Goal: Information Seeking & Learning: Find specific page/section

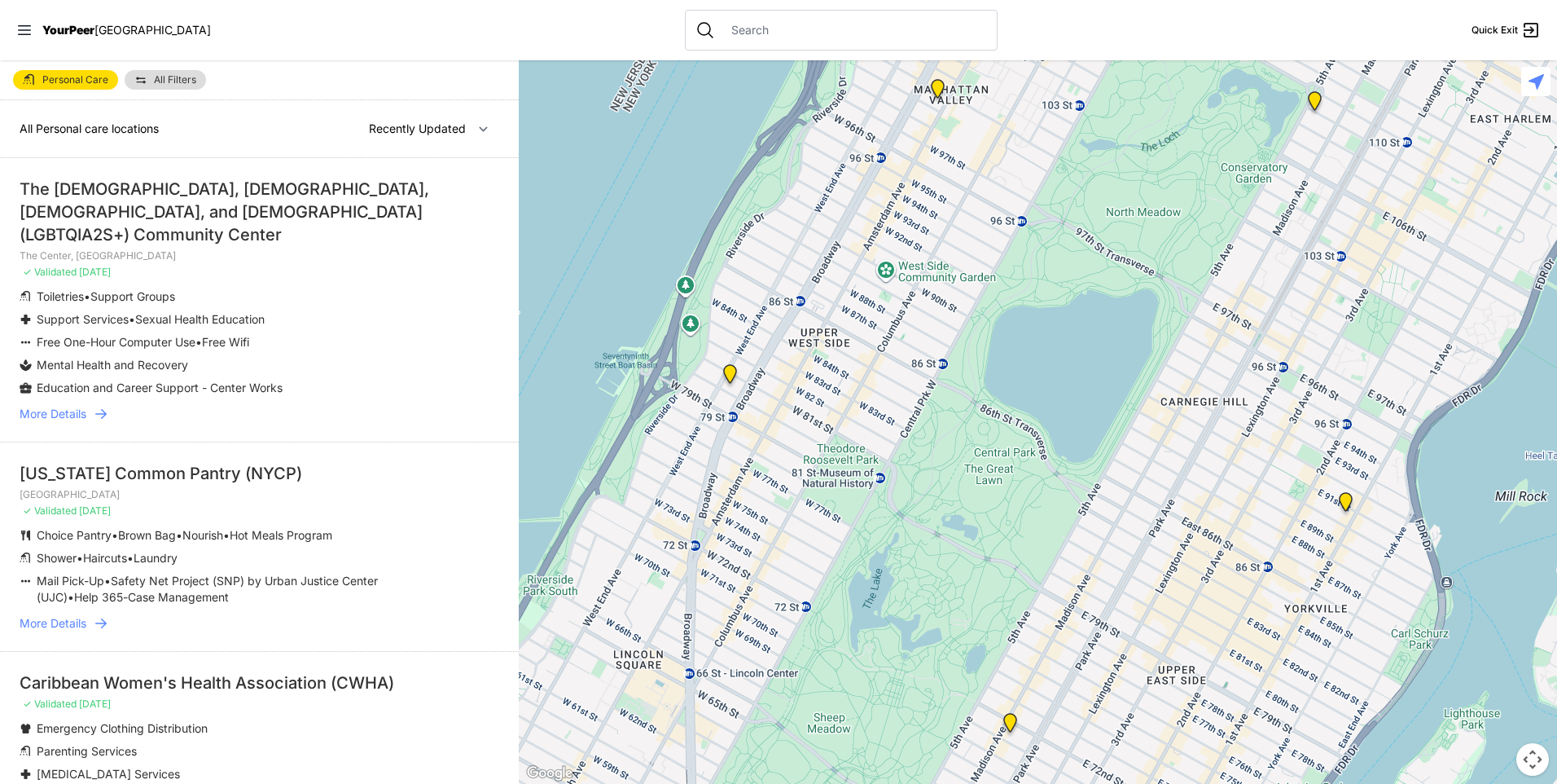
click at [100, 405] on icon at bounding box center [101, 414] width 17 height 17
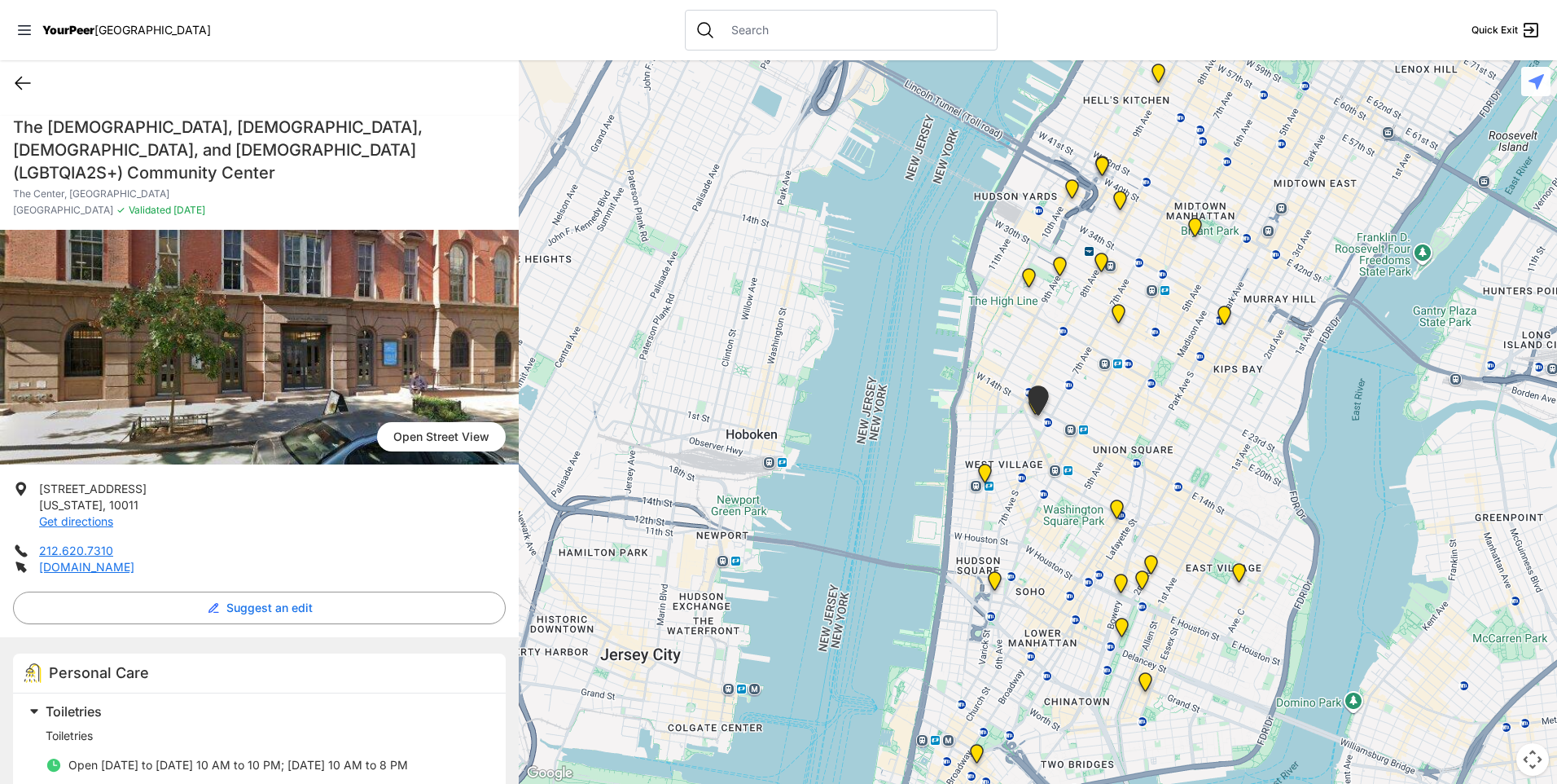
click at [27, 90] on icon at bounding box center [22, 83] width 19 height 19
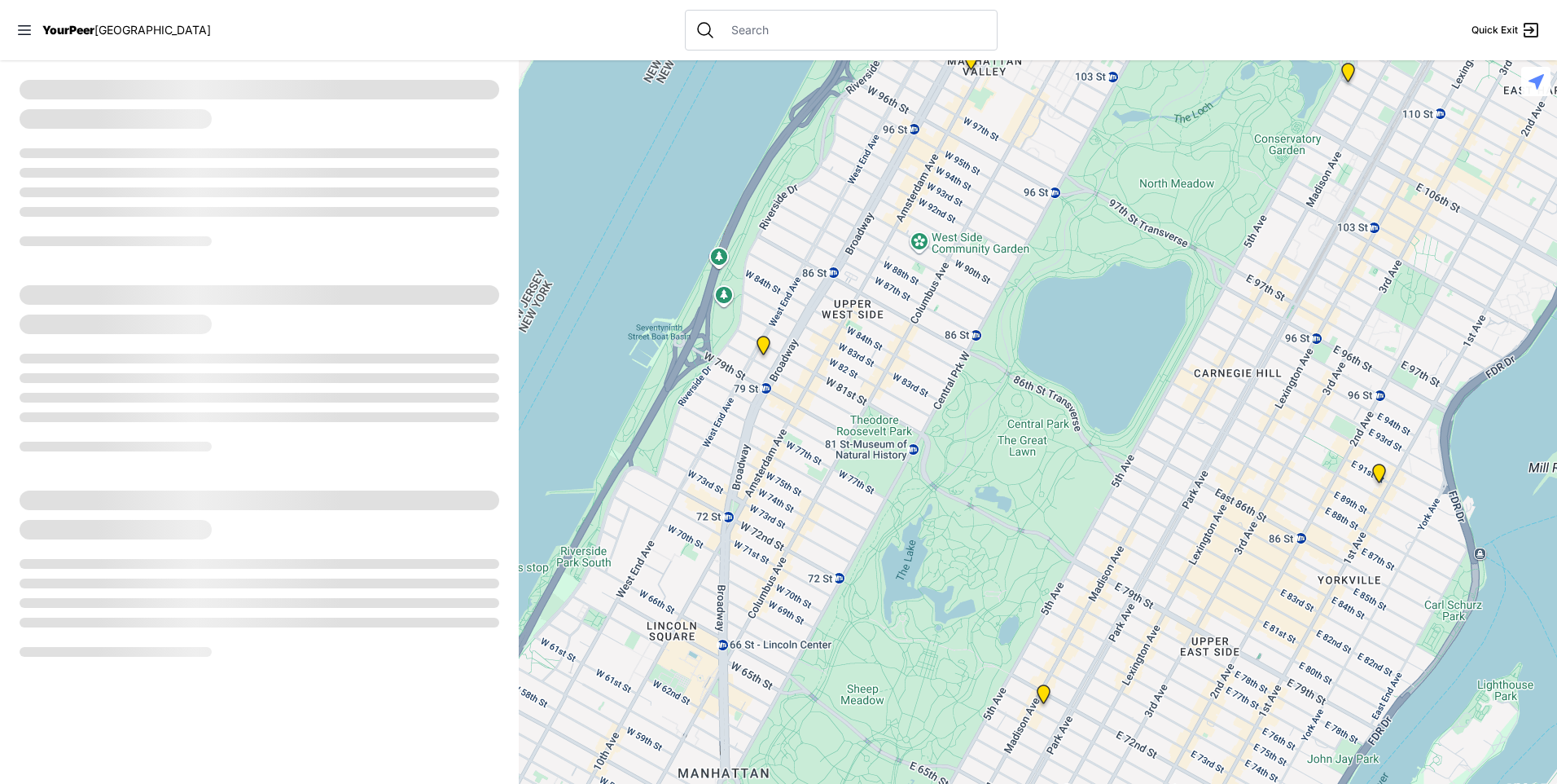
select select "recentlyUpdated"
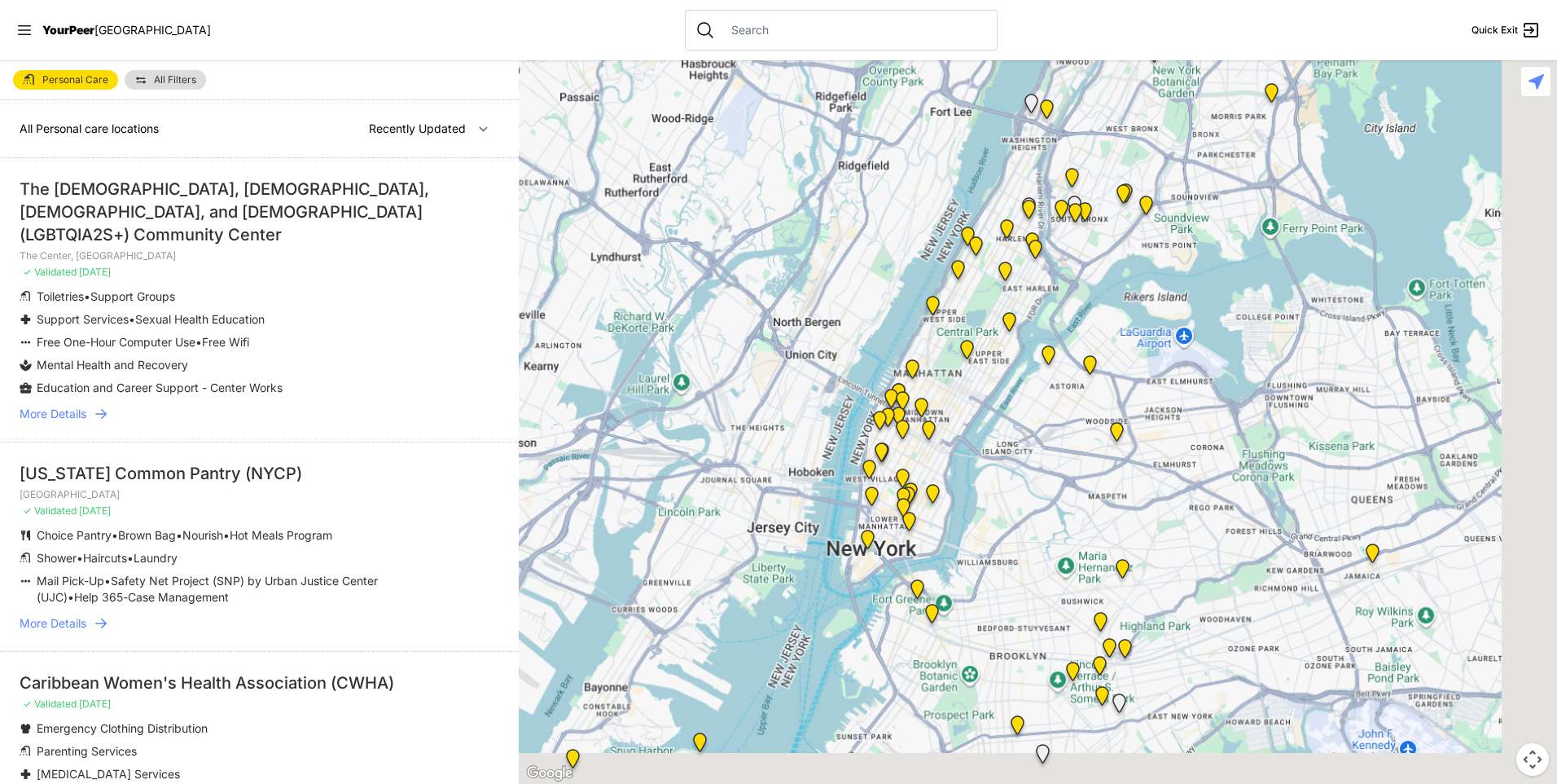
drag, startPoint x: 1154, startPoint y: 550, endPoint x: 961, endPoint y: 246, distance: 360.1
click at [961, 246] on div at bounding box center [1037, 421] width 1038 height 723
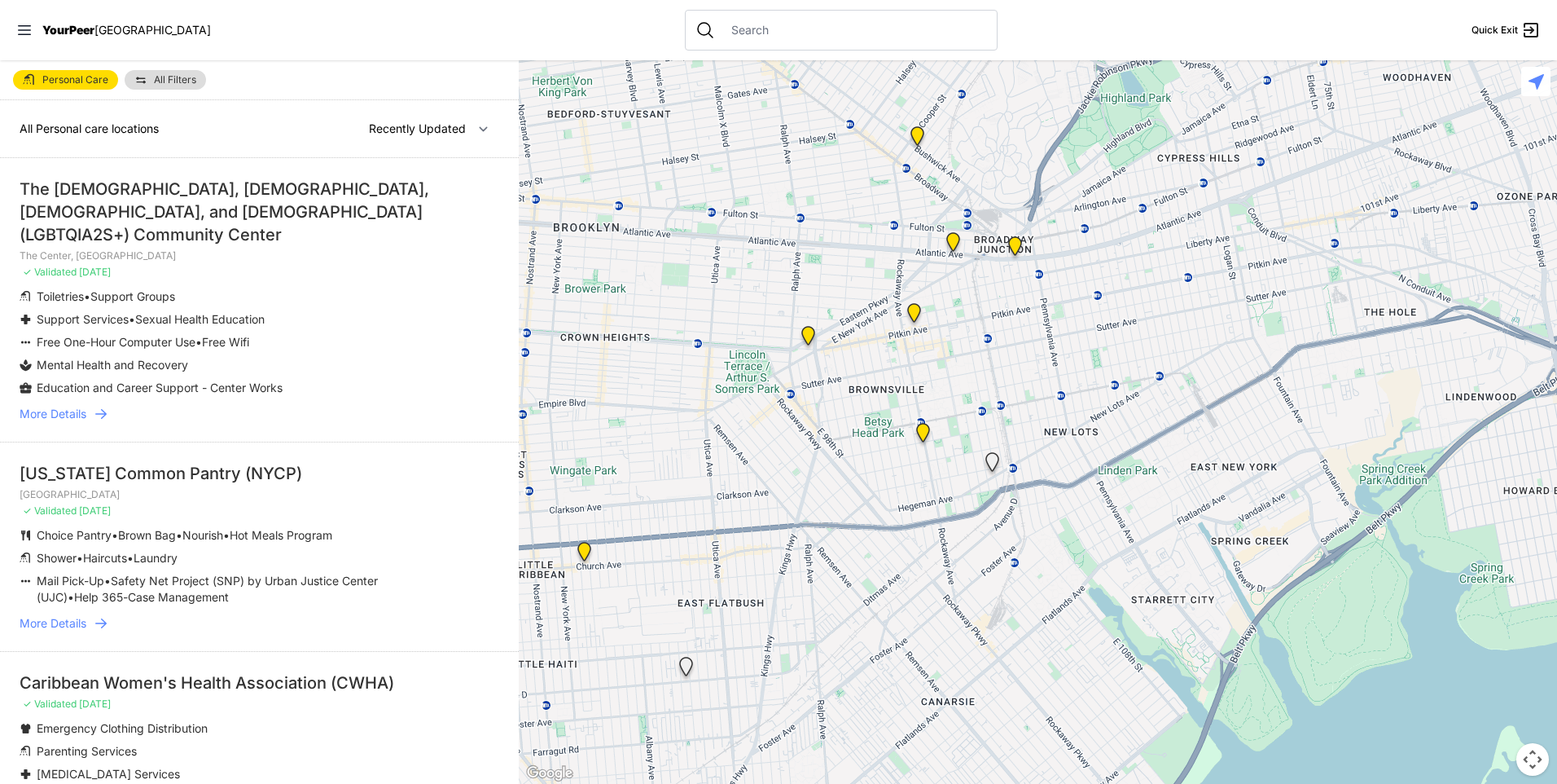
click at [920, 430] on img "Brooklyn DYCD Youth Drop-in Center" at bounding box center [923, 436] width 20 height 26
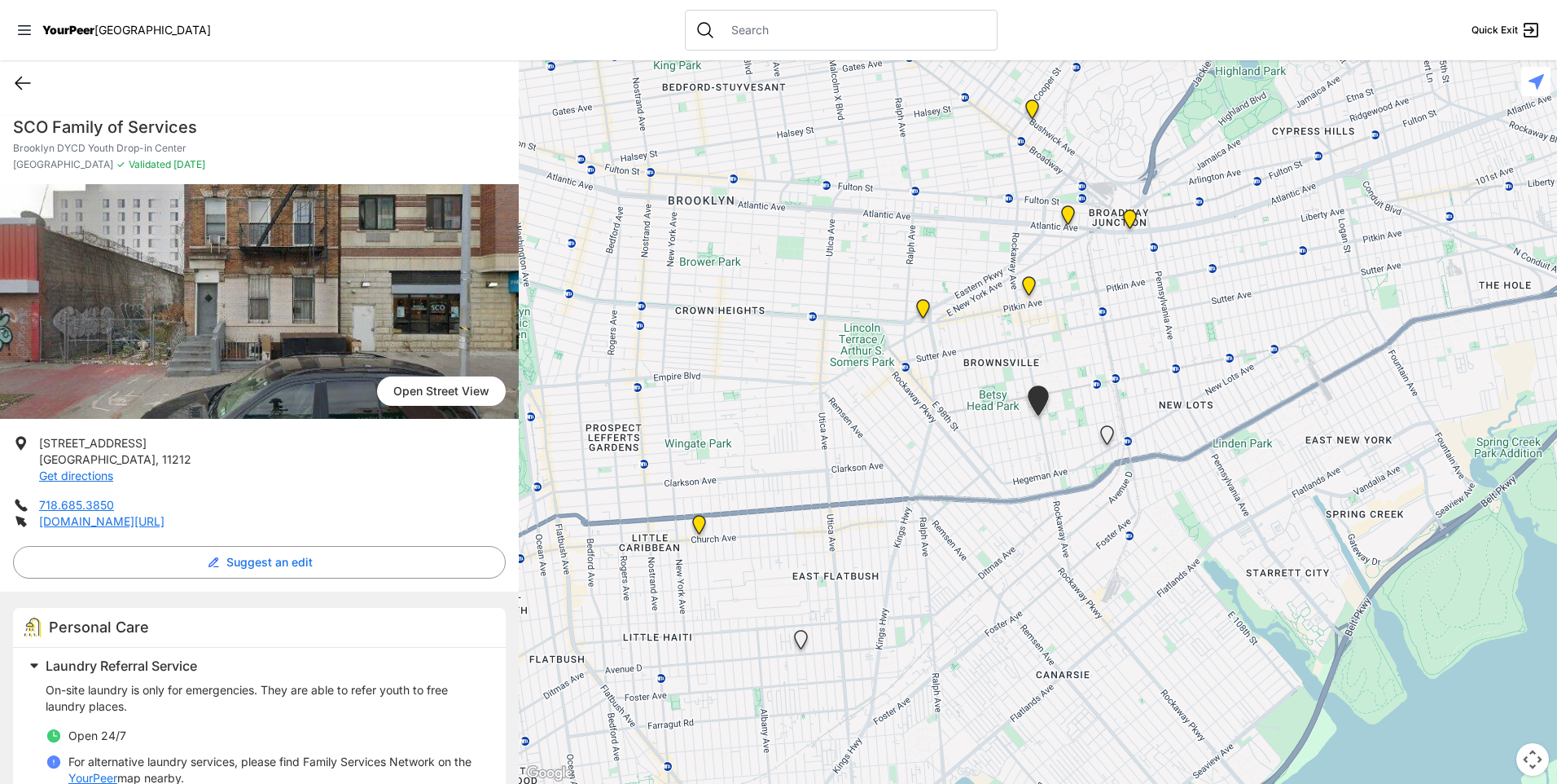
click at [22, 82] on icon at bounding box center [22, 83] width 19 height 19
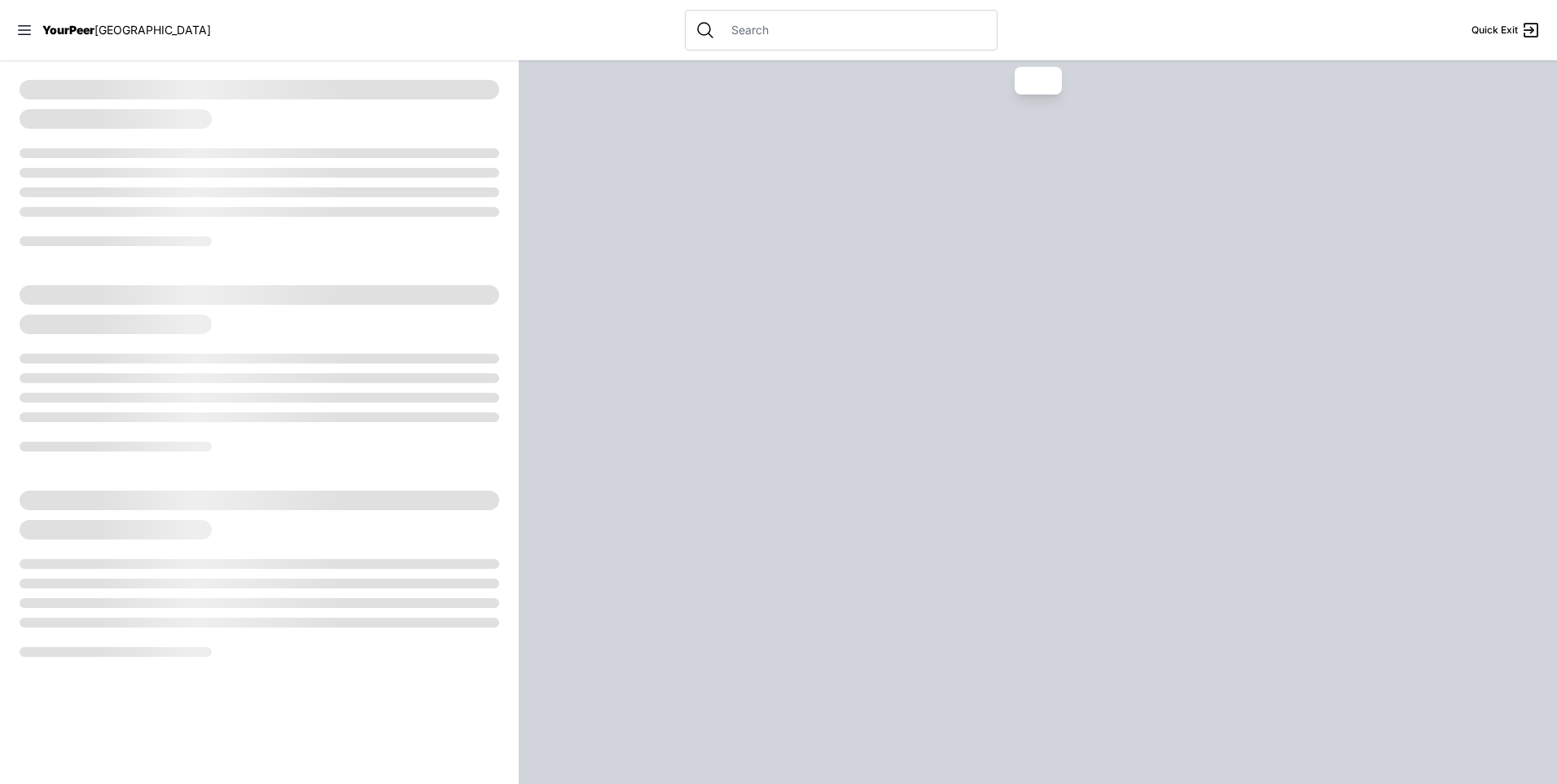
select select "recentlyUpdated"
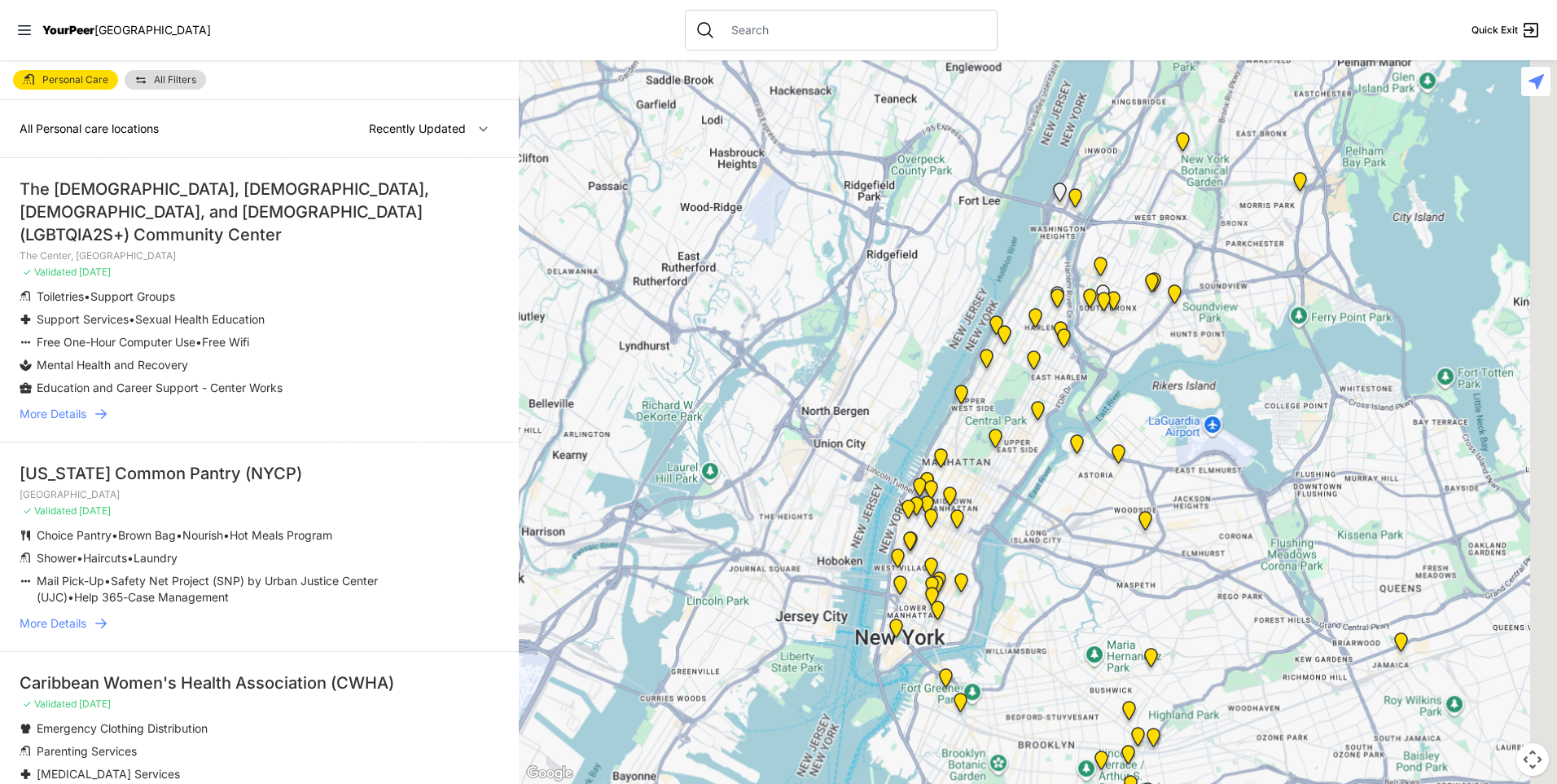
drag, startPoint x: 1171, startPoint y: 633, endPoint x: 873, endPoint y: 228, distance: 502.8
click at [875, 232] on div at bounding box center [1037, 421] width 1038 height 723
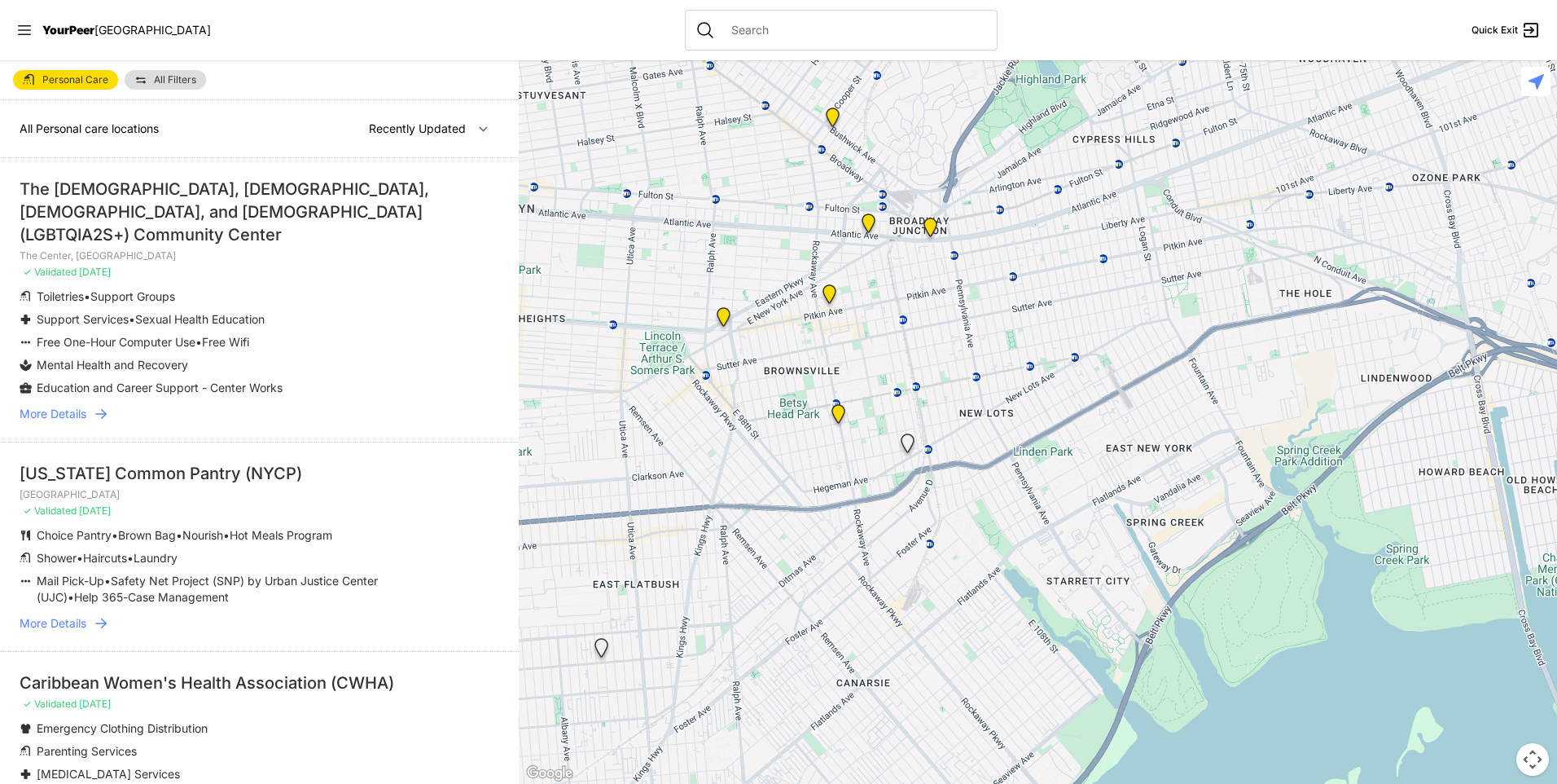
drag, startPoint x: 995, startPoint y: 550, endPoint x: 1000, endPoint y: 445, distance: 105.1
click at [1009, 440] on div at bounding box center [1037, 421] width 1038 height 723
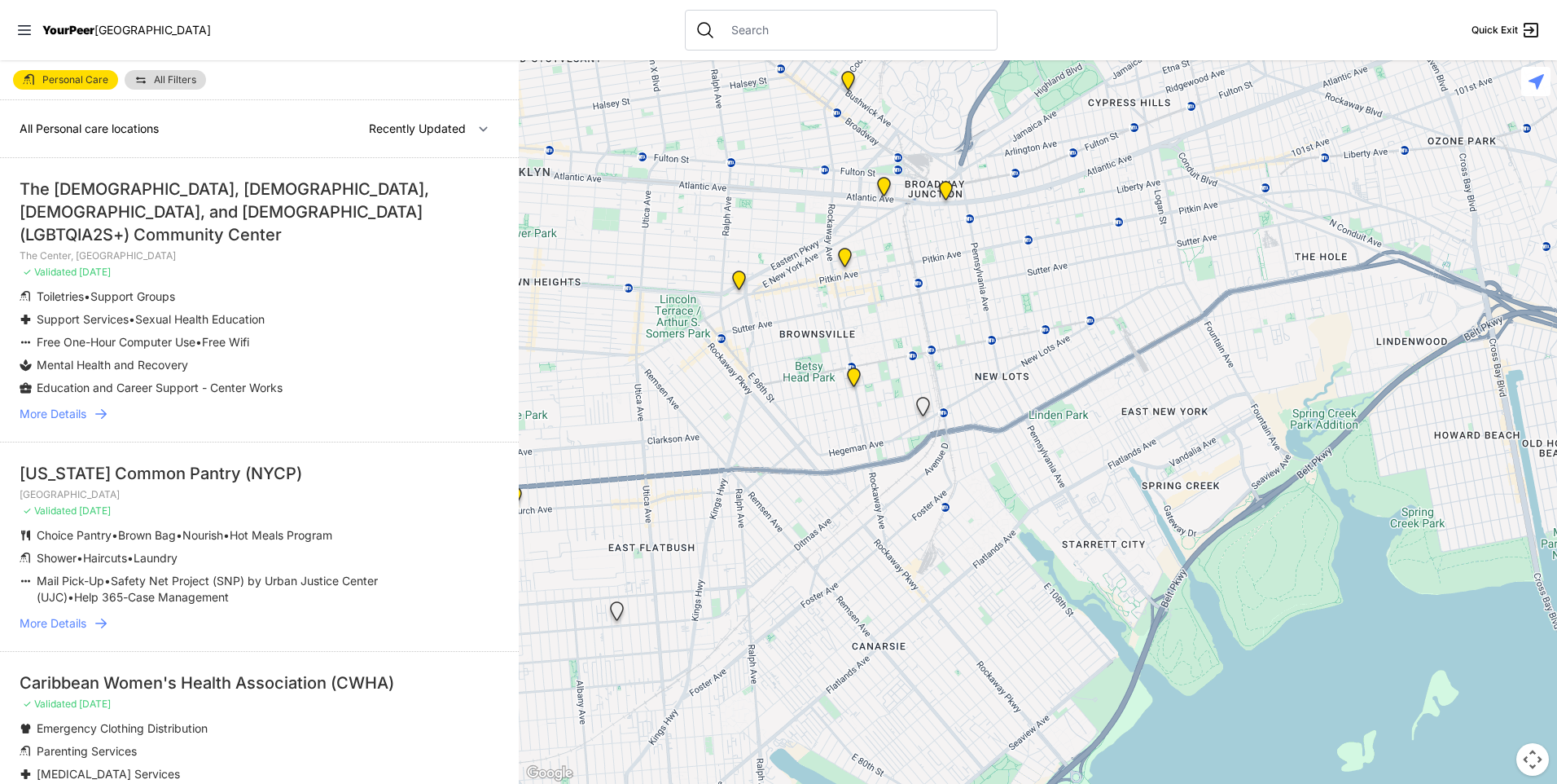
click at [924, 401] on img at bounding box center [923, 410] width 20 height 26
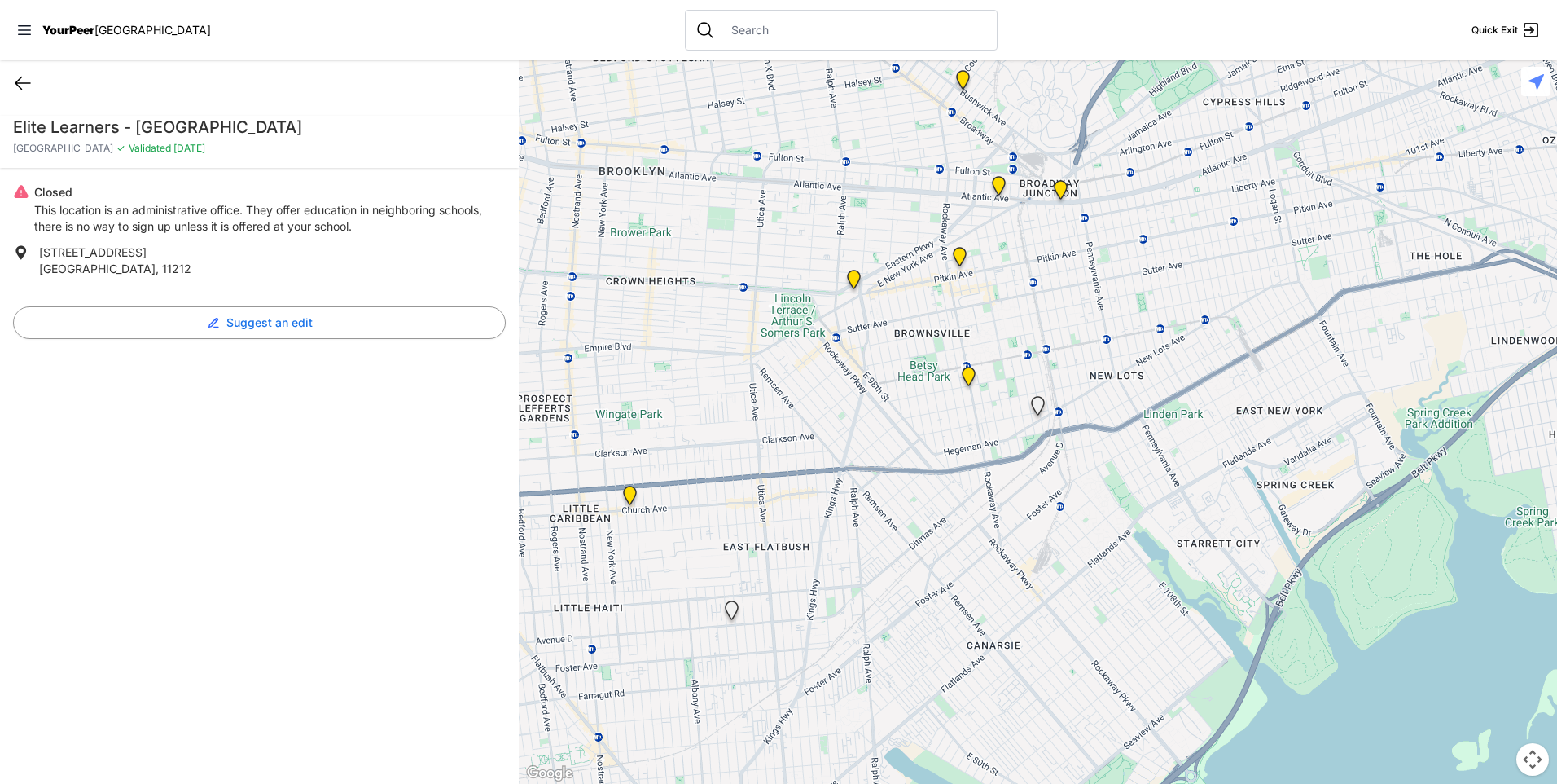
click at [27, 88] on icon at bounding box center [22, 83] width 19 height 19
select select "recentlyUpdated"
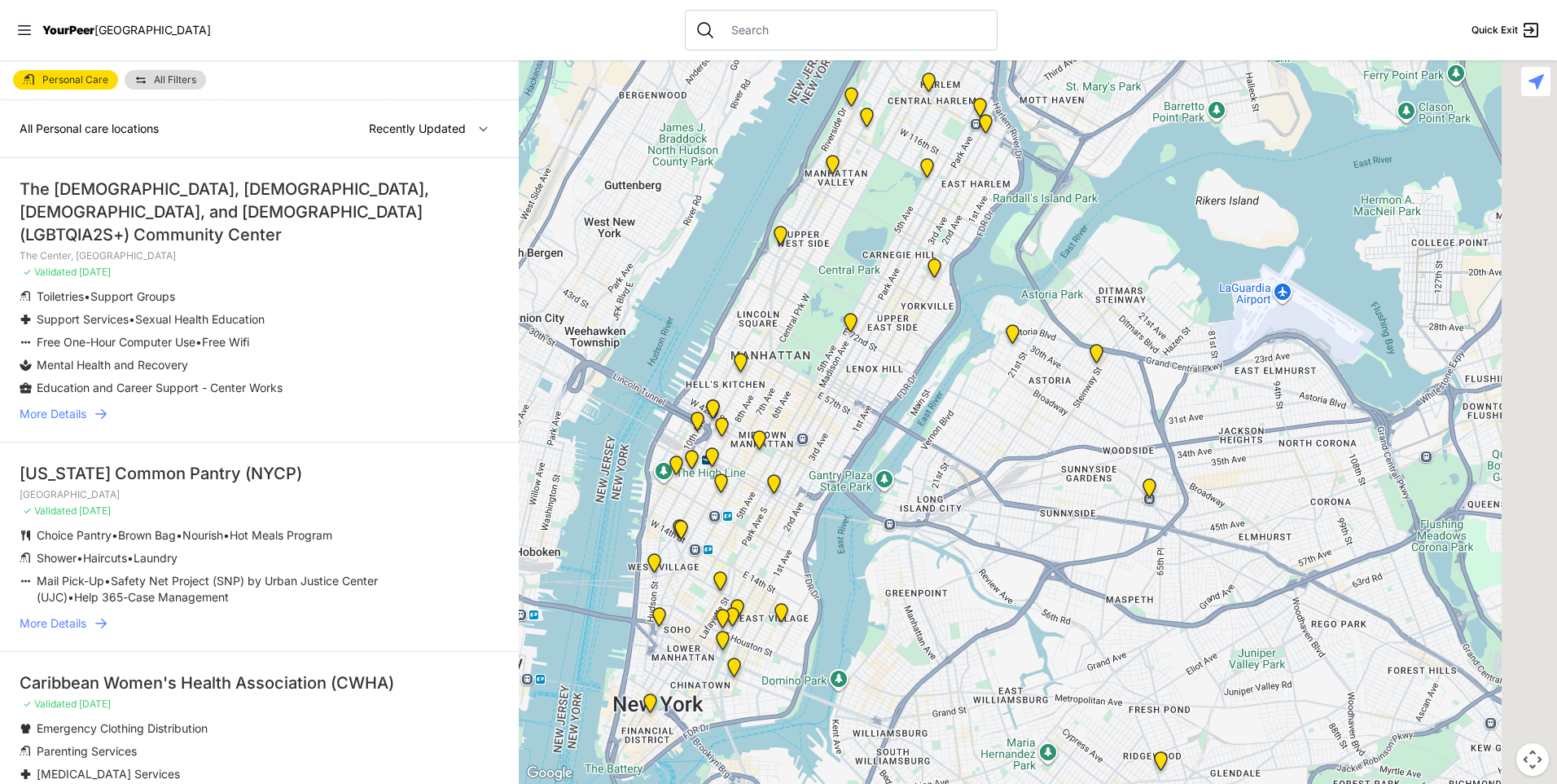
drag, startPoint x: 1094, startPoint y: 590, endPoint x: 763, endPoint y: 224, distance: 493.5
click at [785, 236] on div at bounding box center [1037, 421] width 1038 height 723
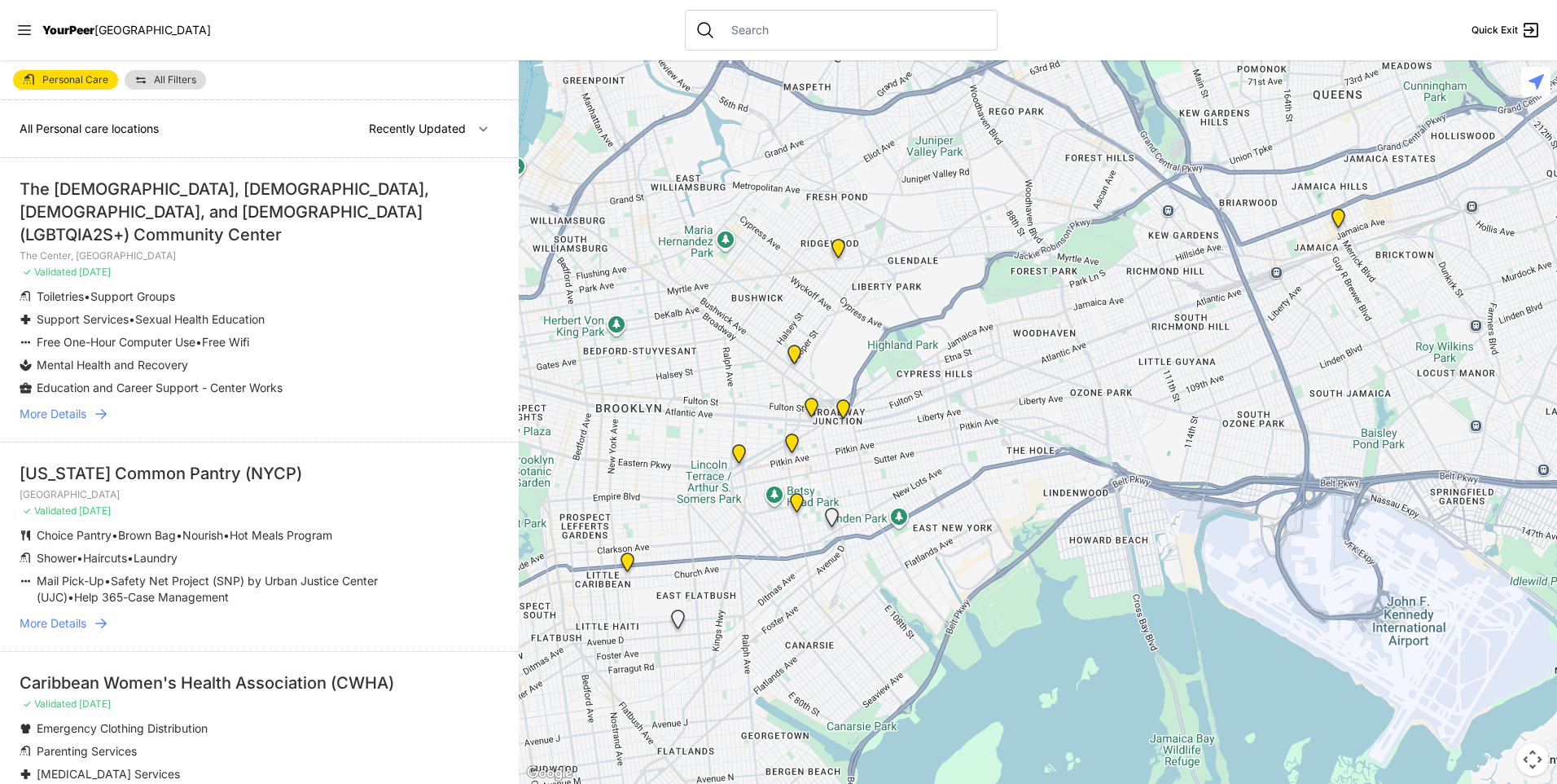
drag, startPoint x: 924, startPoint y: 521, endPoint x: 956, endPoint y: 263, distance: 260.0
click at [959, 267] on div at bounding box center [1037, 421] width 1038 height 723
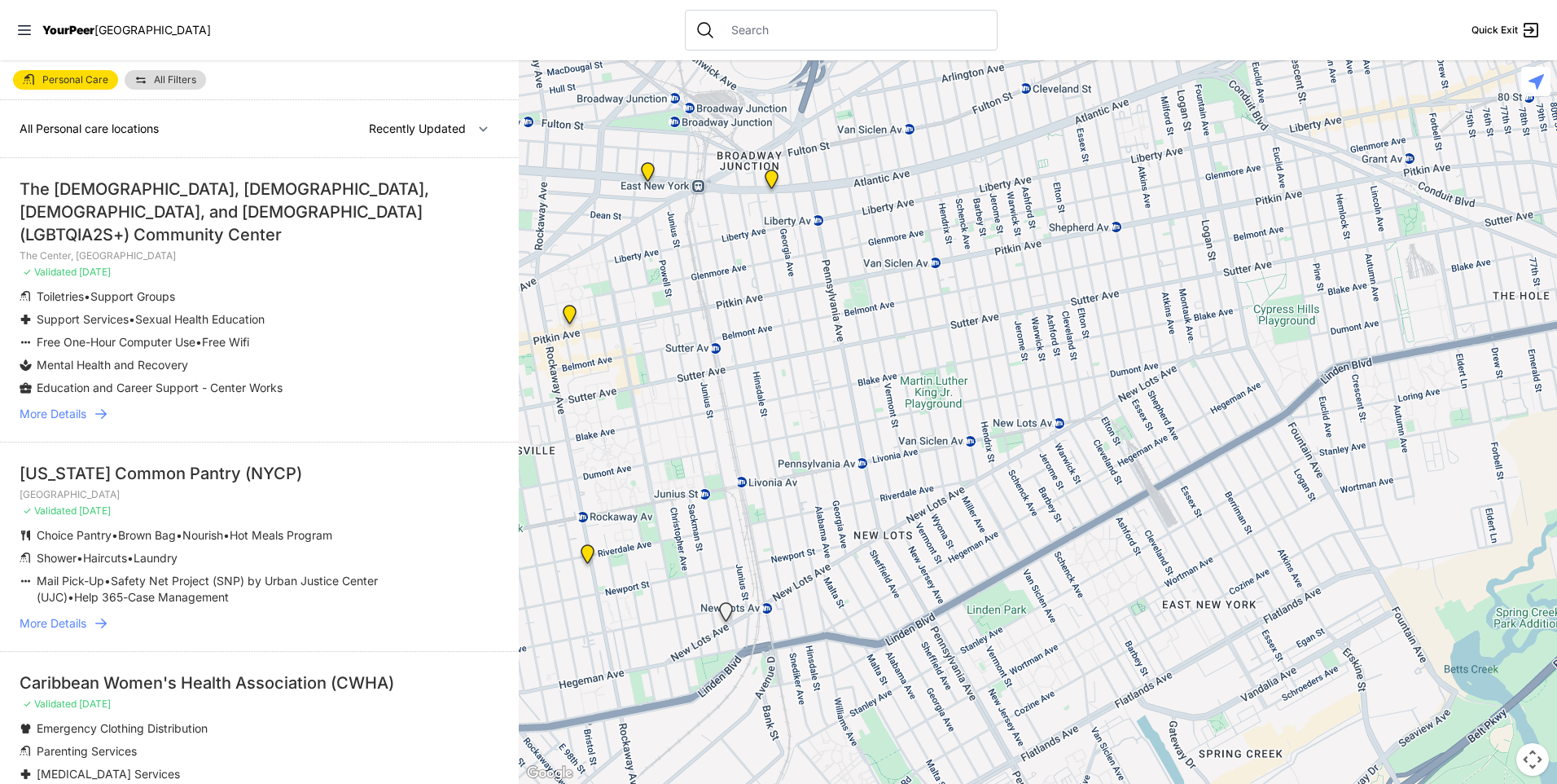
click at [770, 177] on img "Good Shepherd Services" at bounding box center [772, 182] width 20 height 26
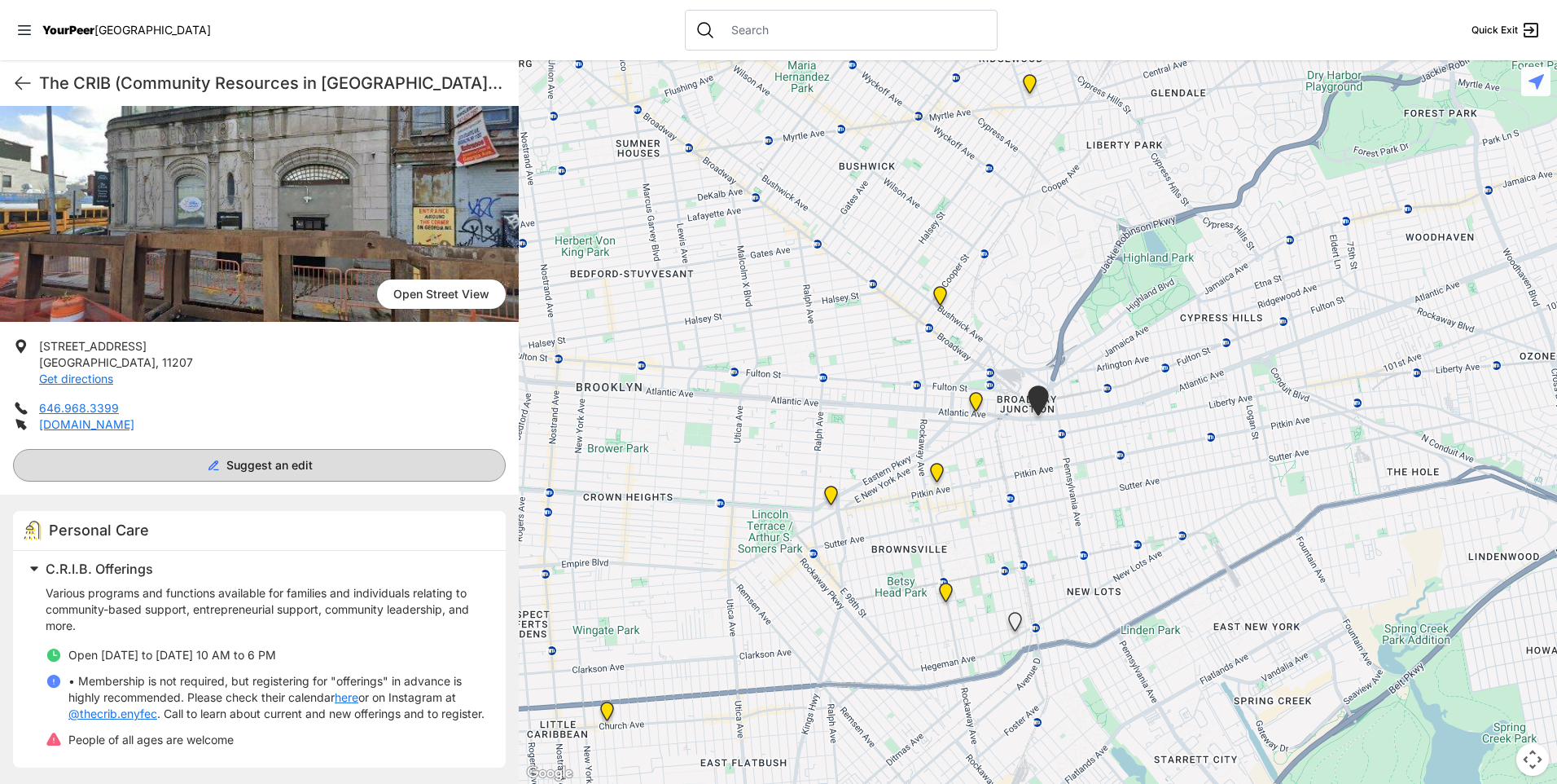
scroll to position [136, 0]
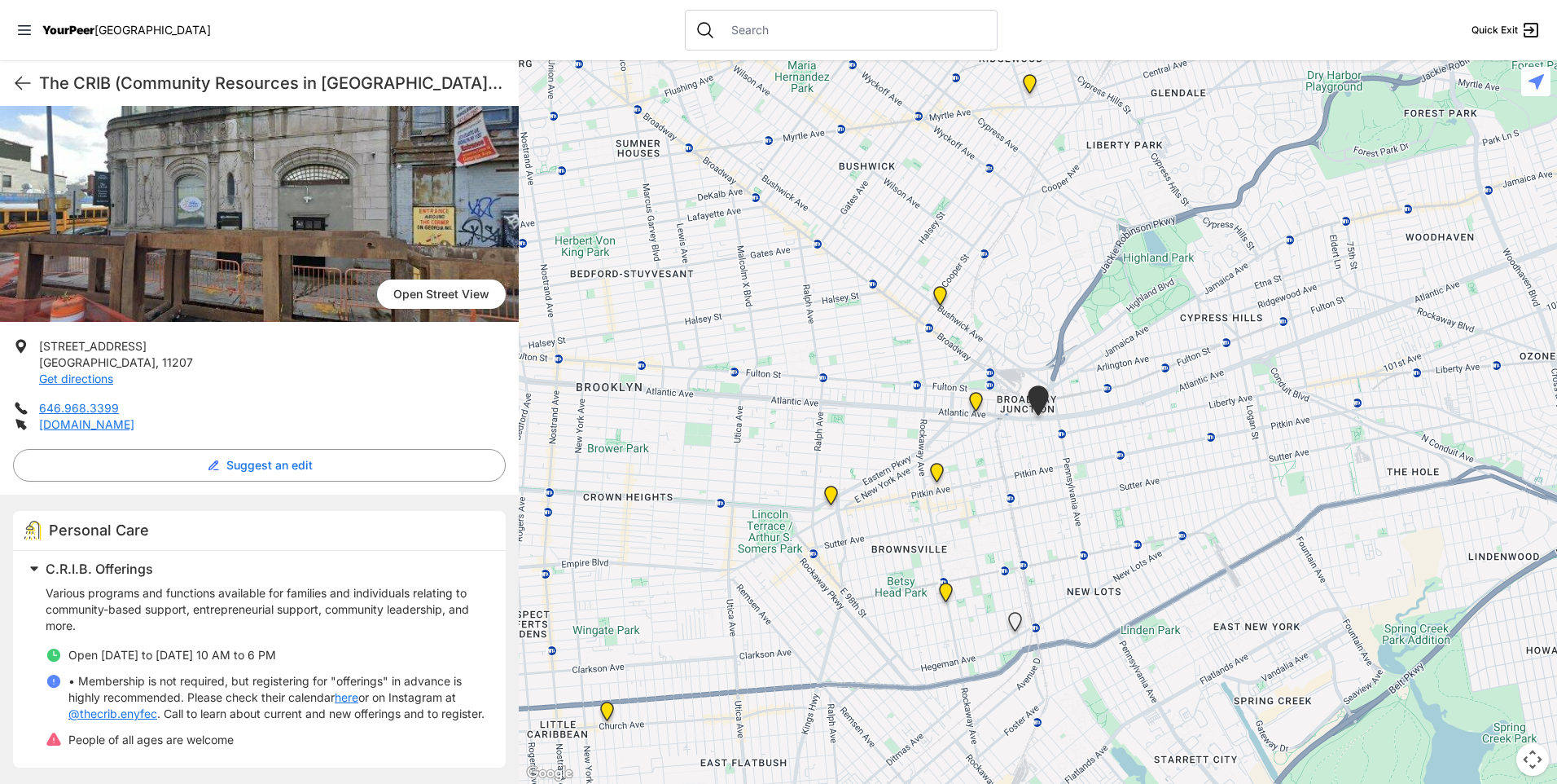
click at [933, 471] on img "Continuous Access Adult Drop-In (CADI)" at bounding box center [937, 475] width 20 height 26
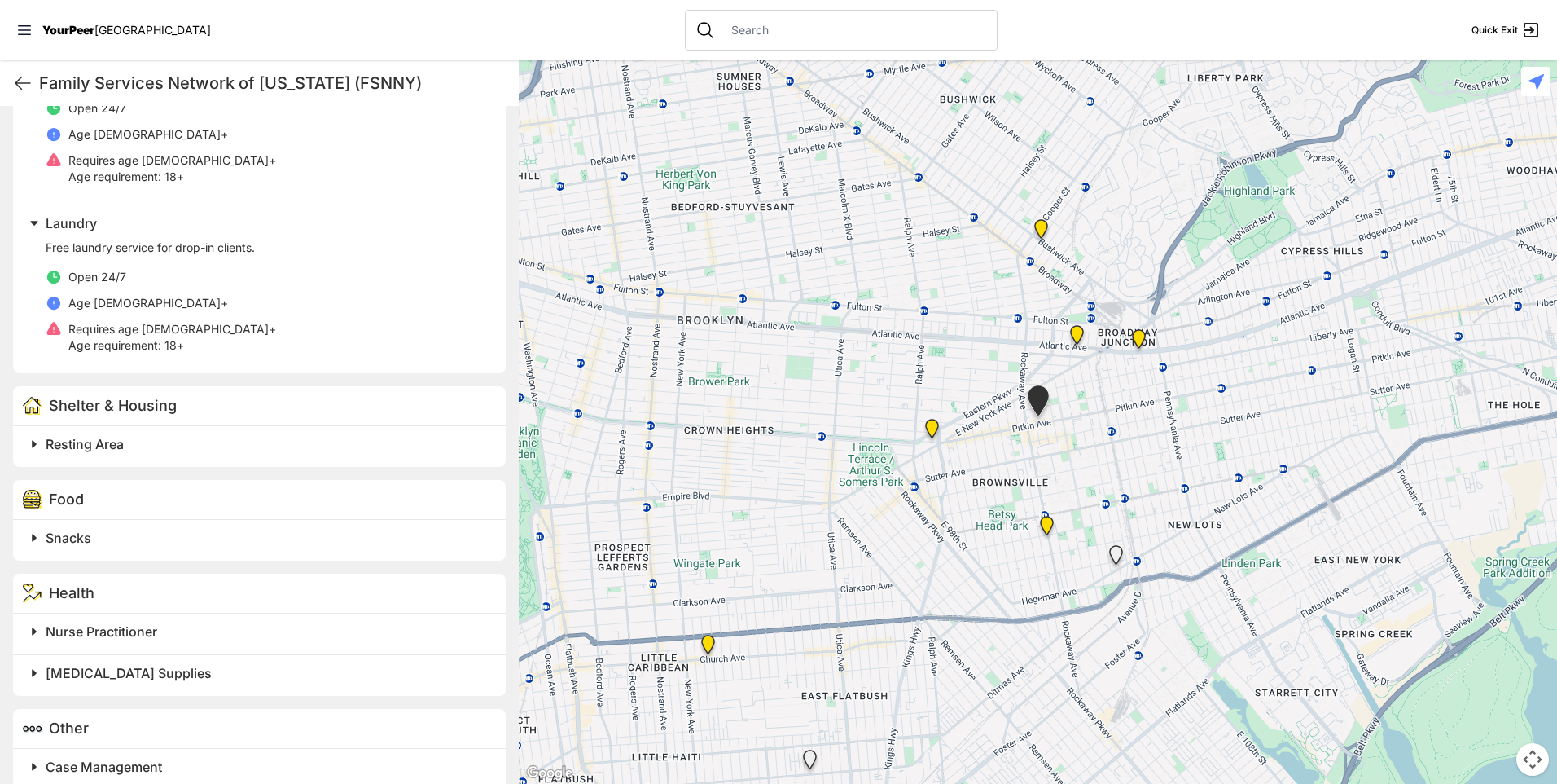
scroll to position [633, 0]
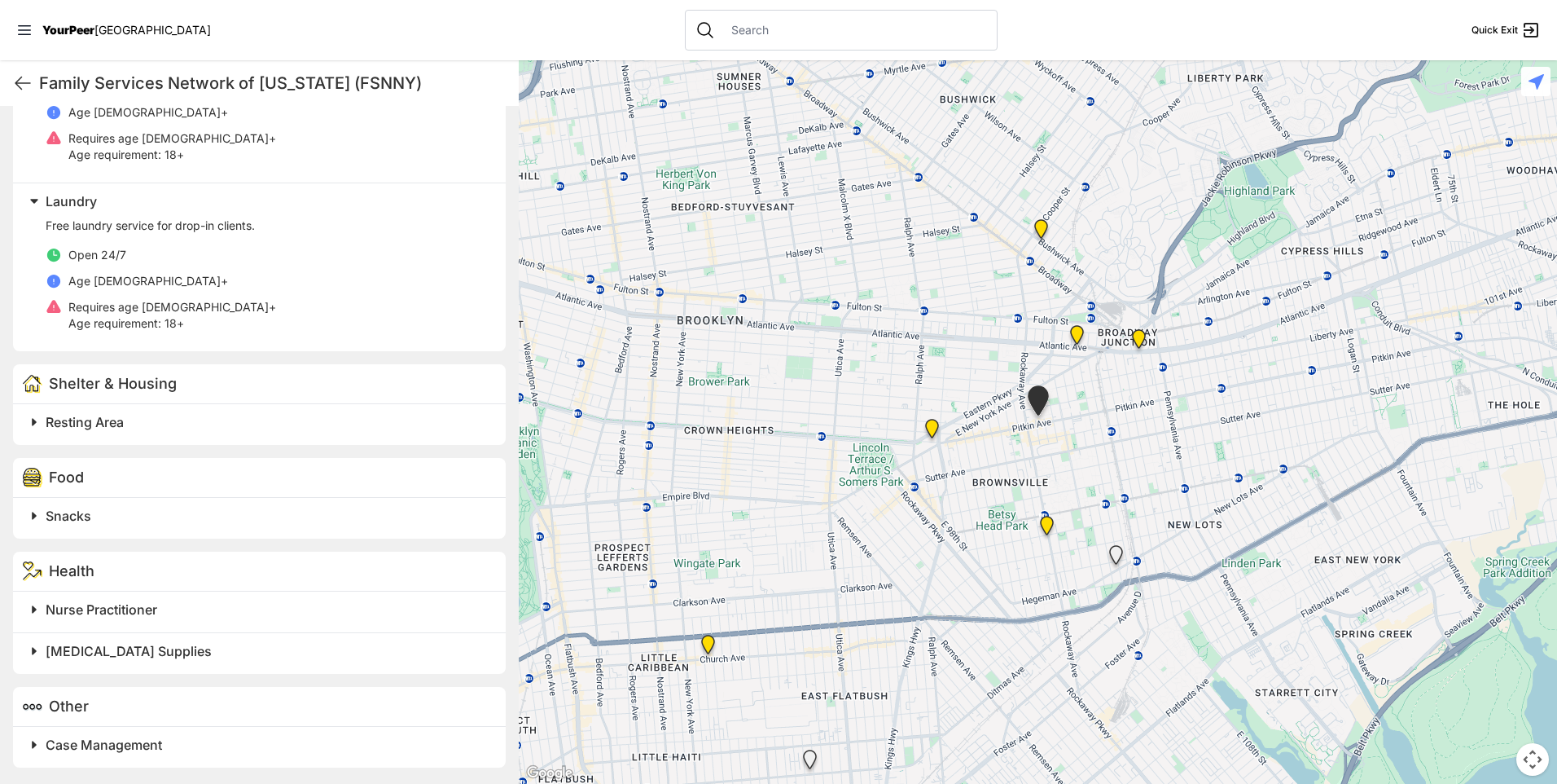
click at [1071, 333] on img "The Gathering Place Drop-in Center" at bounding box center [1077, 338] width 20 height 26
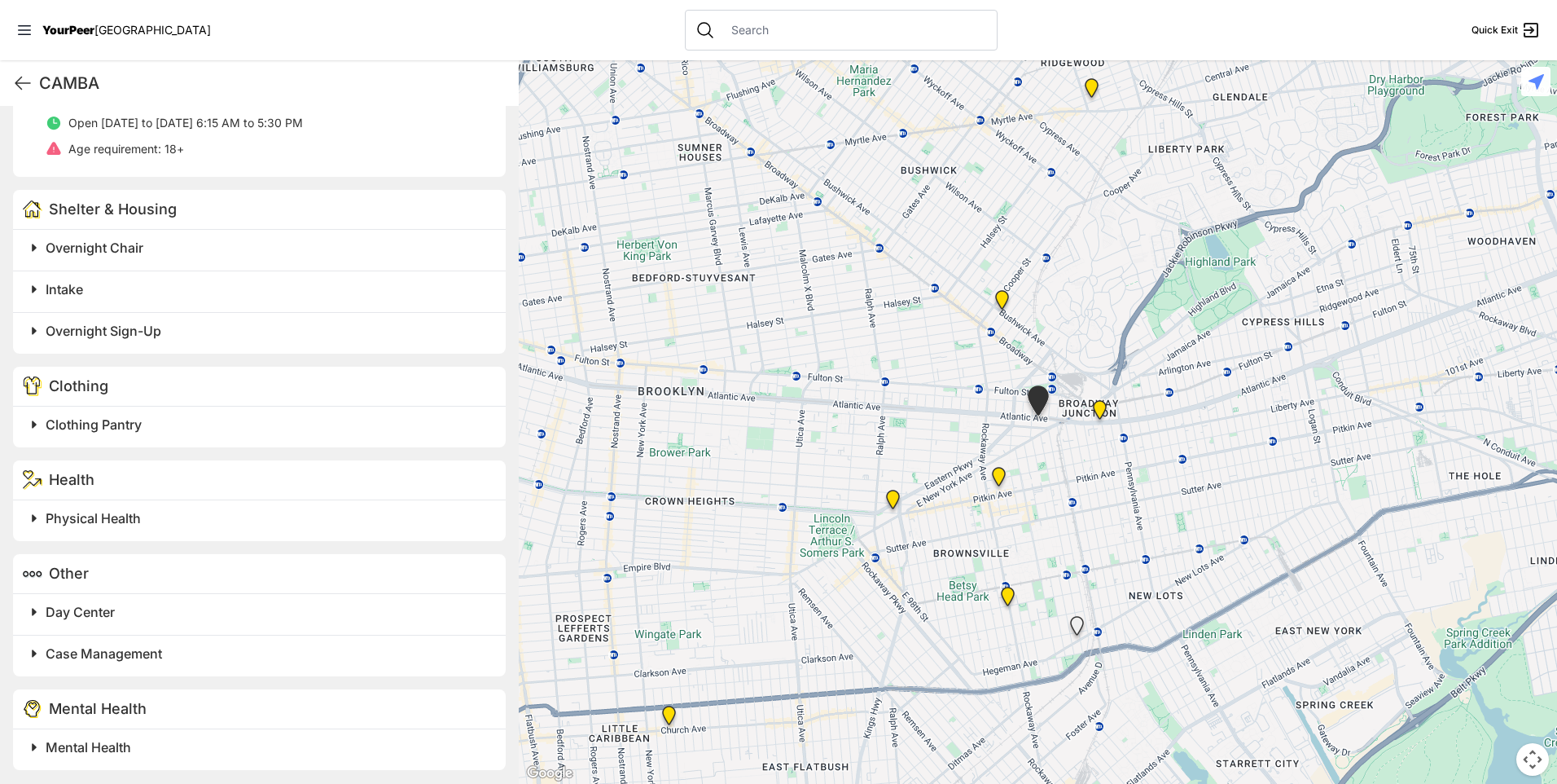
scroll to position [725, 0]
click at [895, 494] on img at bounding box center [893, 502] width 20 height 26
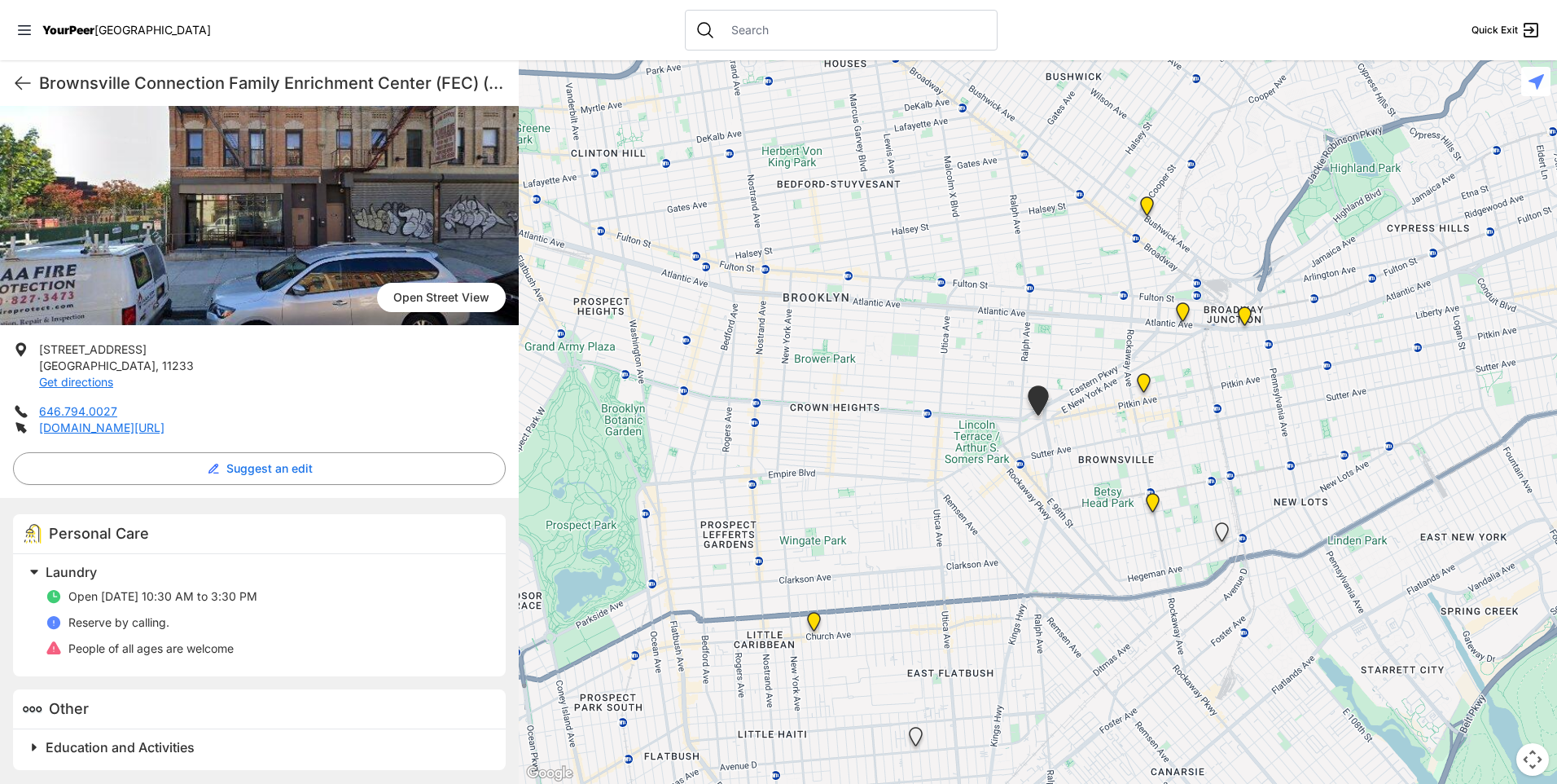
scroll to position [102, 0]
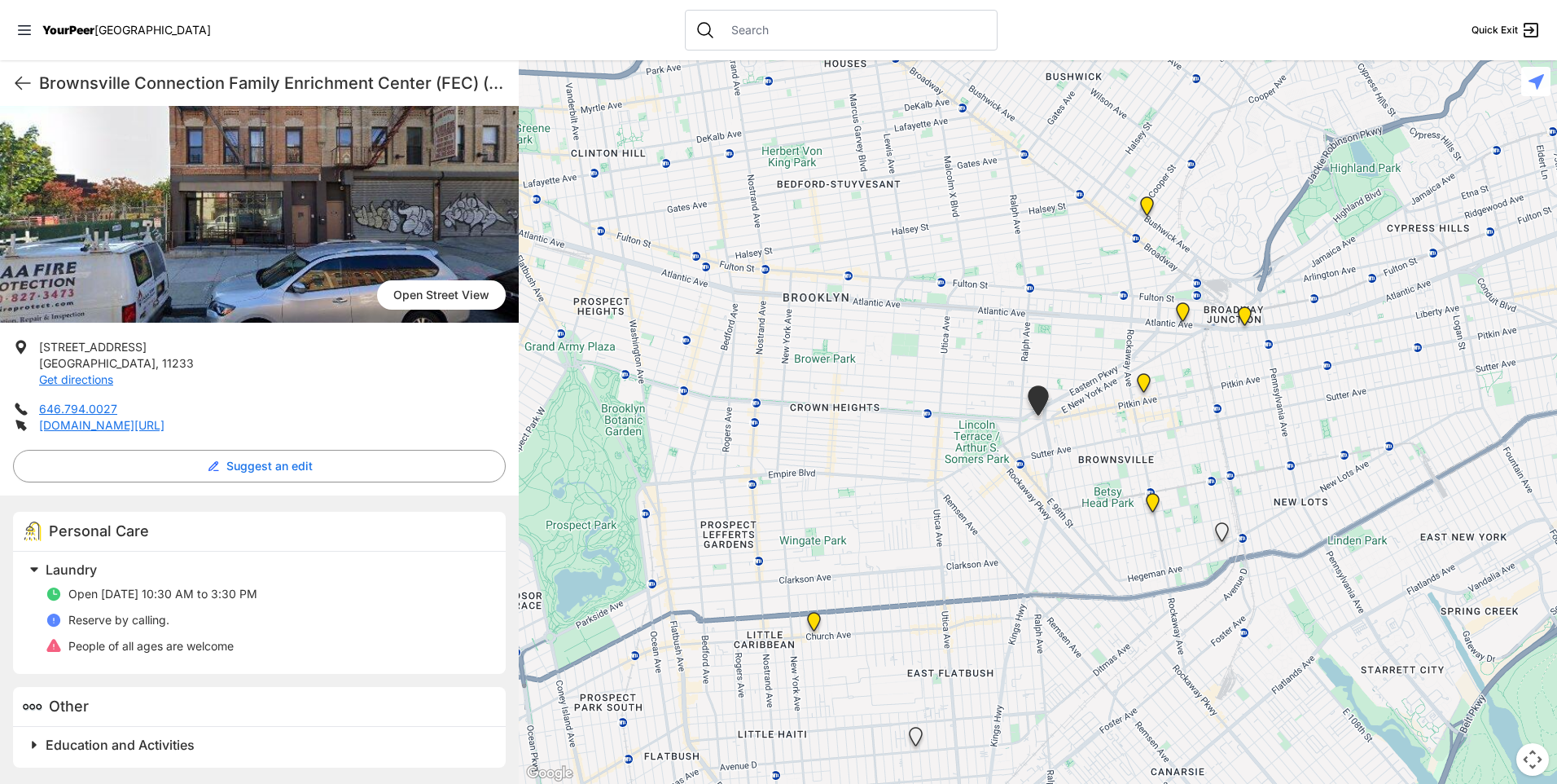
click at [1187, 312] on img "The Gathering Place Drop-in Center" at bounding box center [1183, 315] width 20 height 26
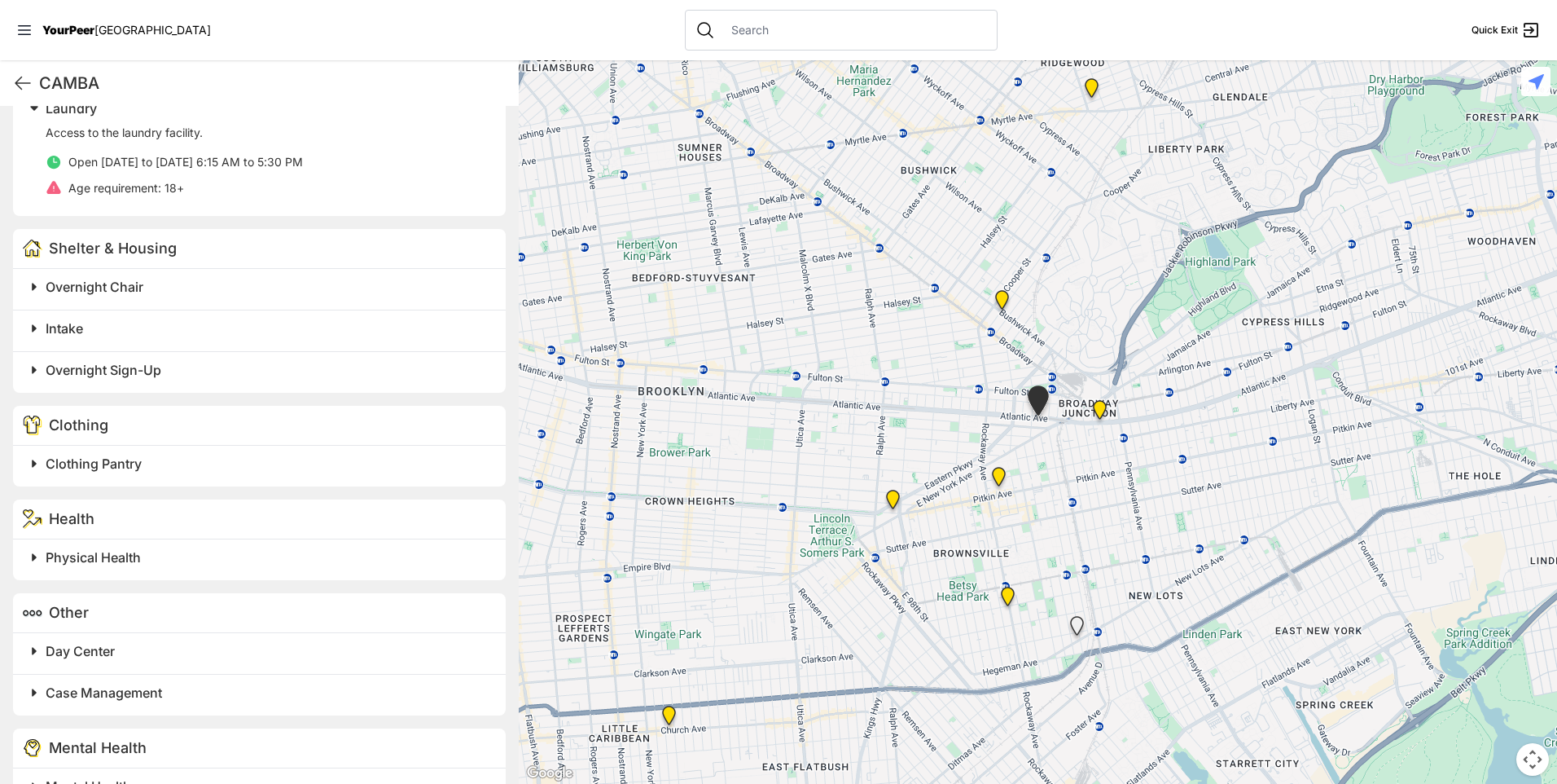
scroll to position [725, 0]
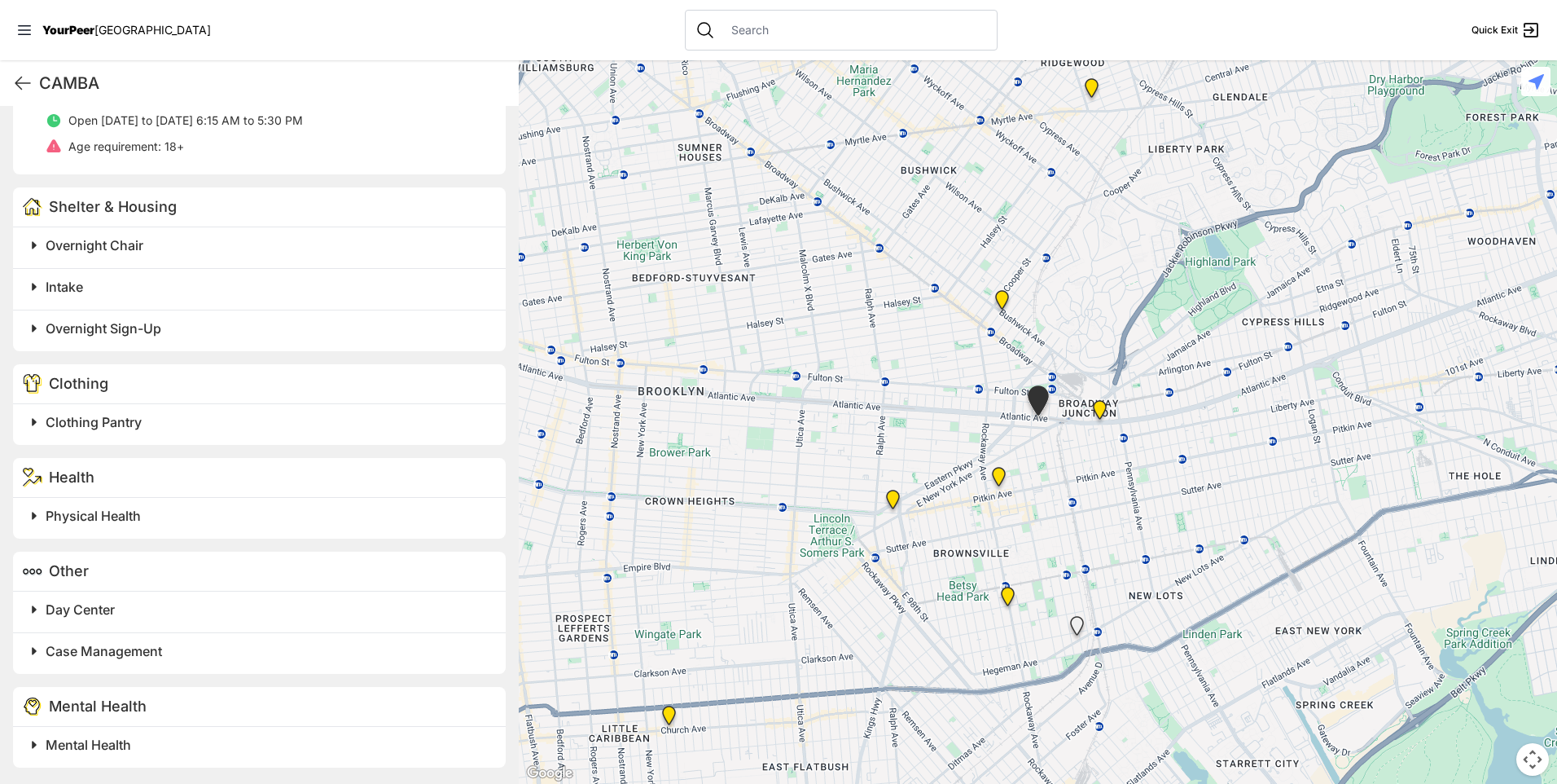
click at [1001, 308] on img "Bushwick/North Brooklyn" at bounding box center [1002, 303] width 20 height 26
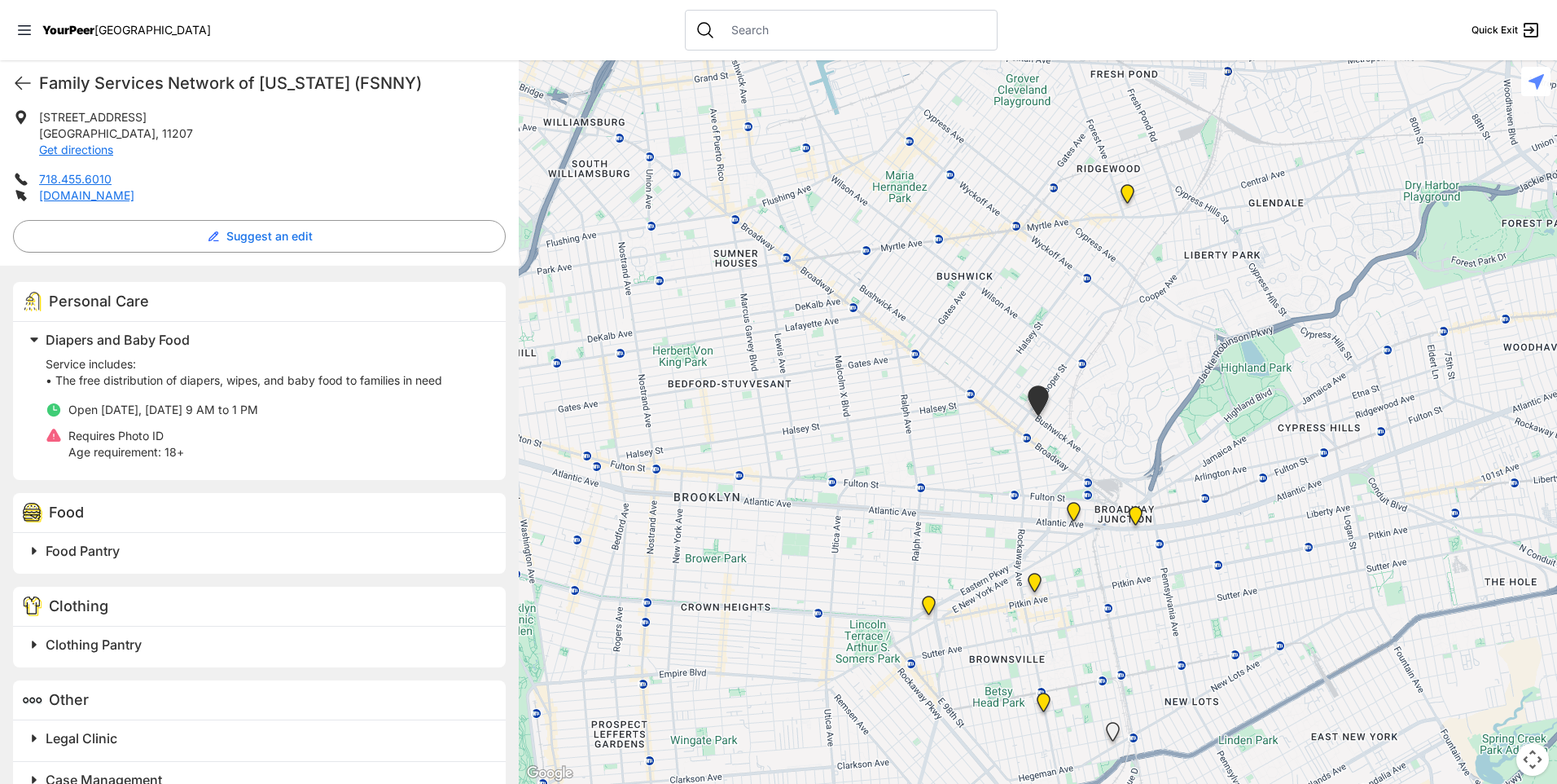
scroll to position [361, 0]
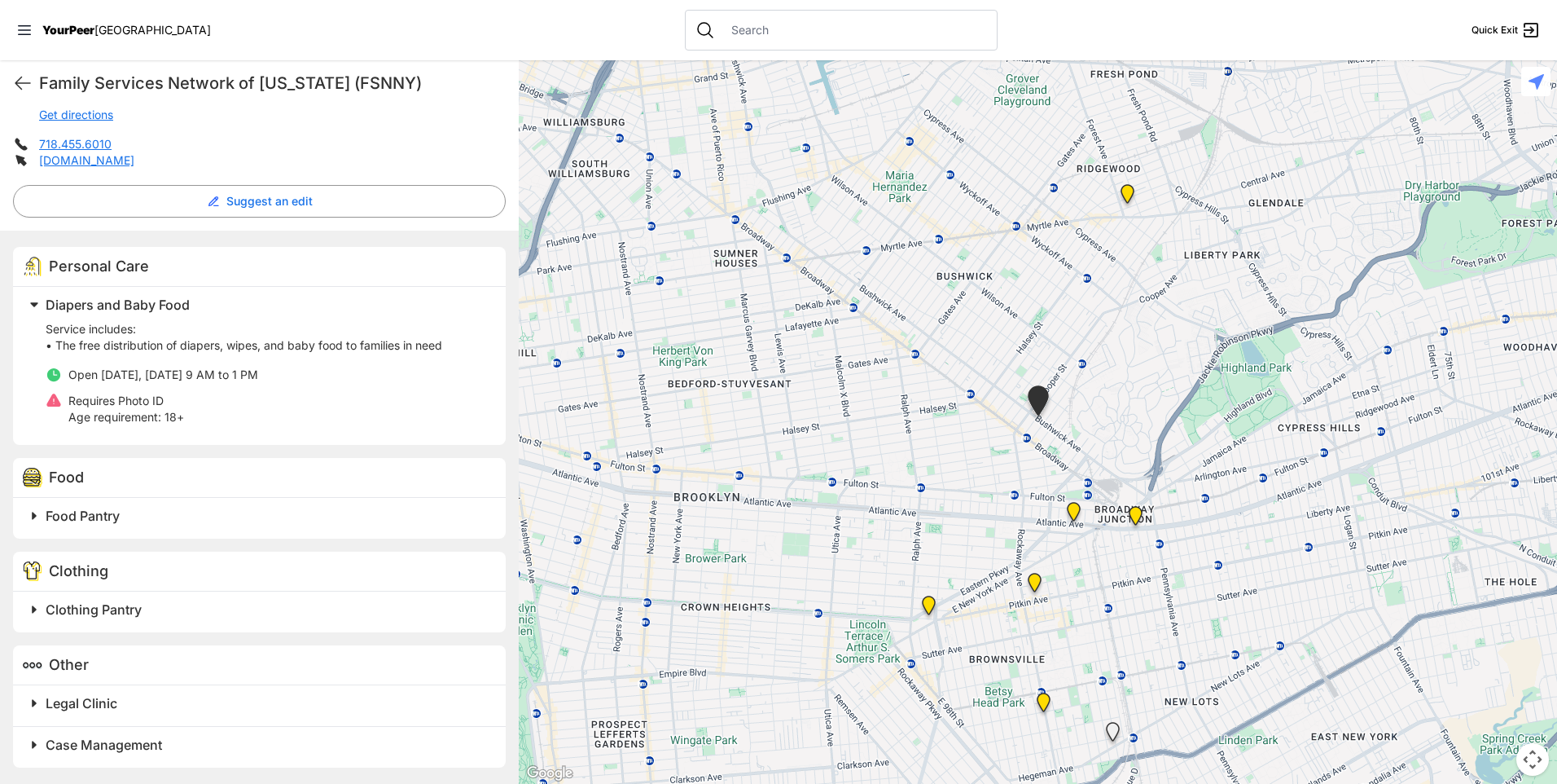
click at [1130, 198] on img "Ridgewood Presbyterian Church" at bounding box center [1128, 197] width 20 height 26
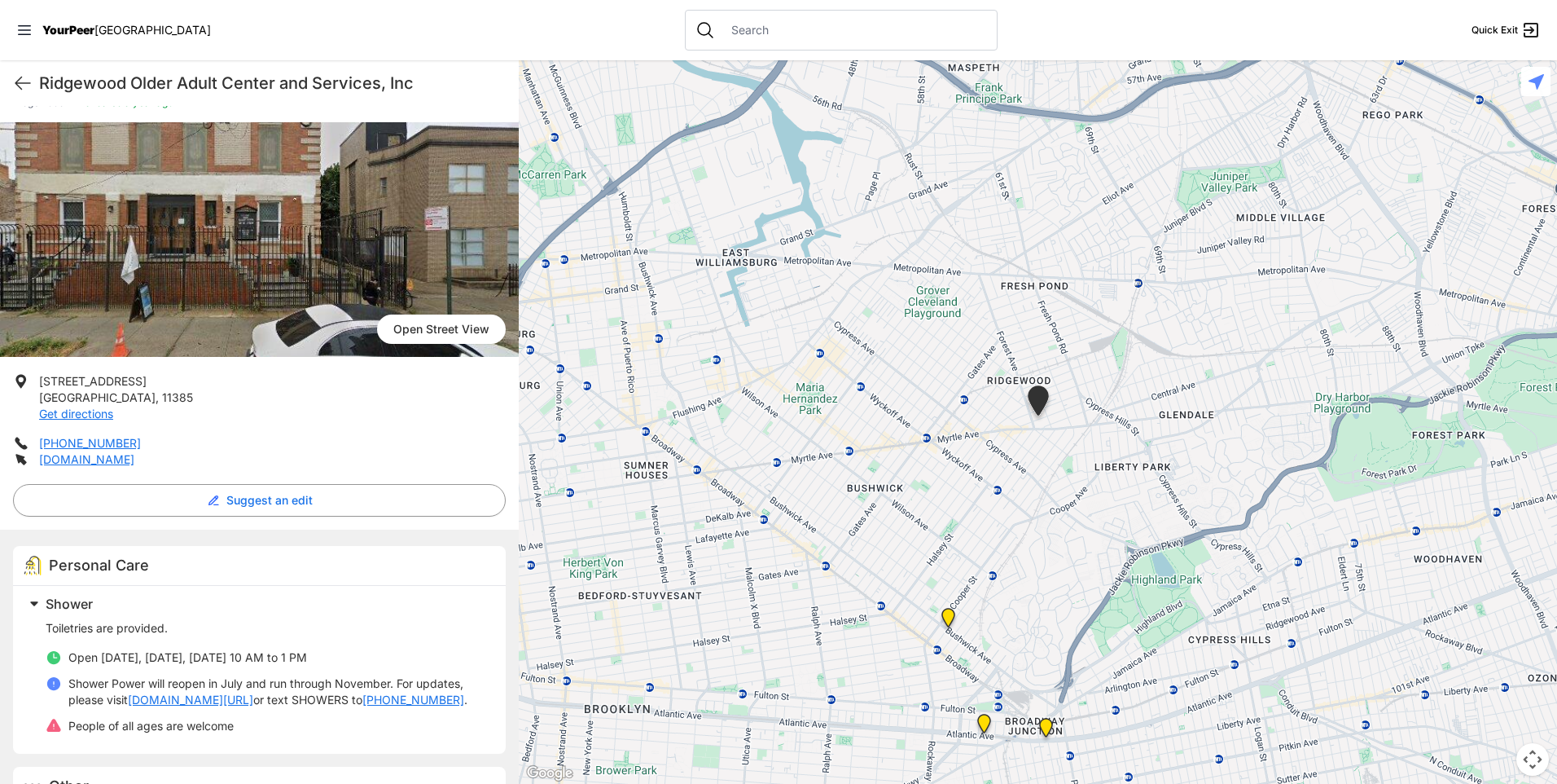
scroll to position [158, 0]
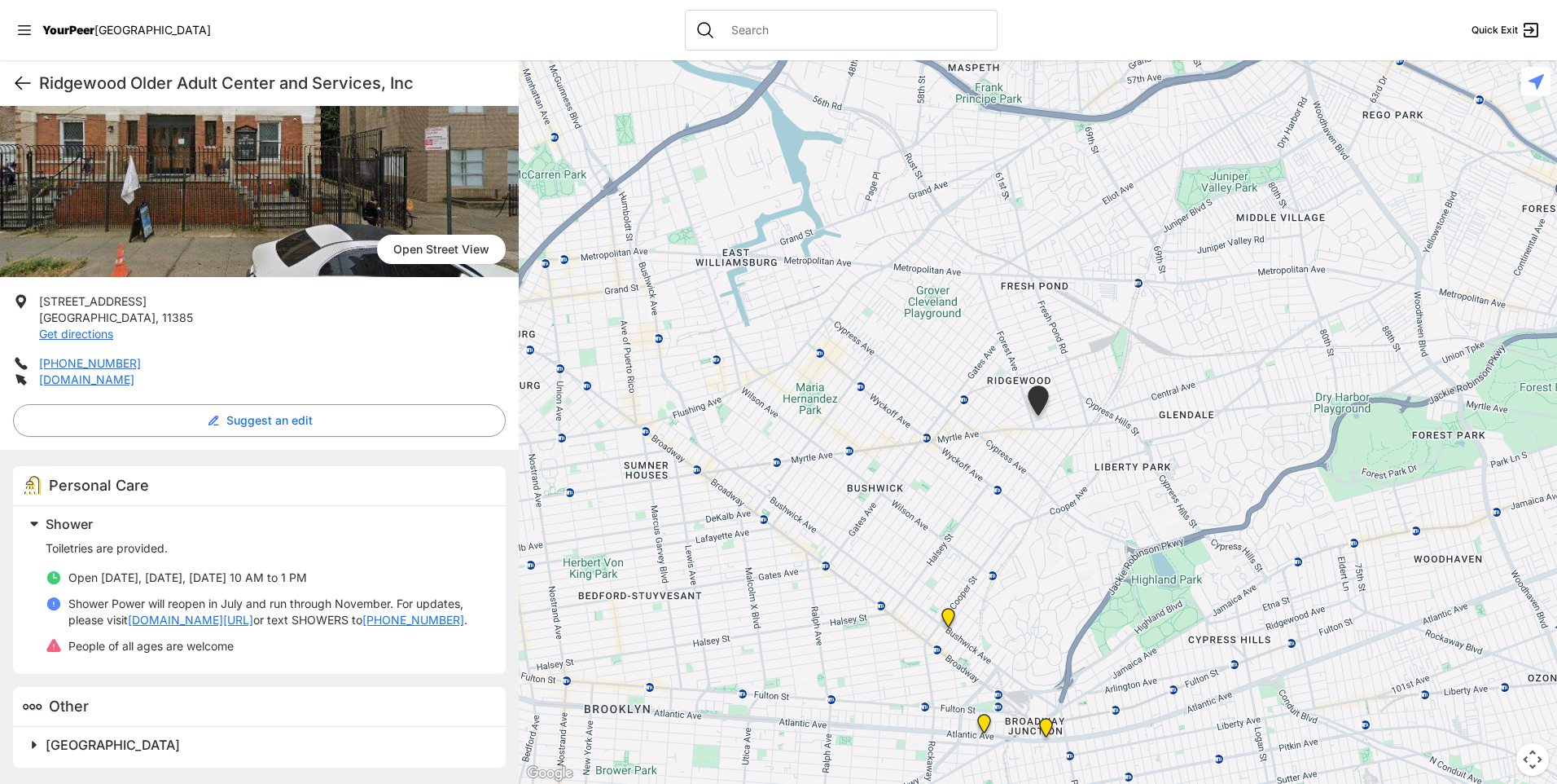
click at [20, 81] on icon at bounding box center [22, 83] width 19 height 19
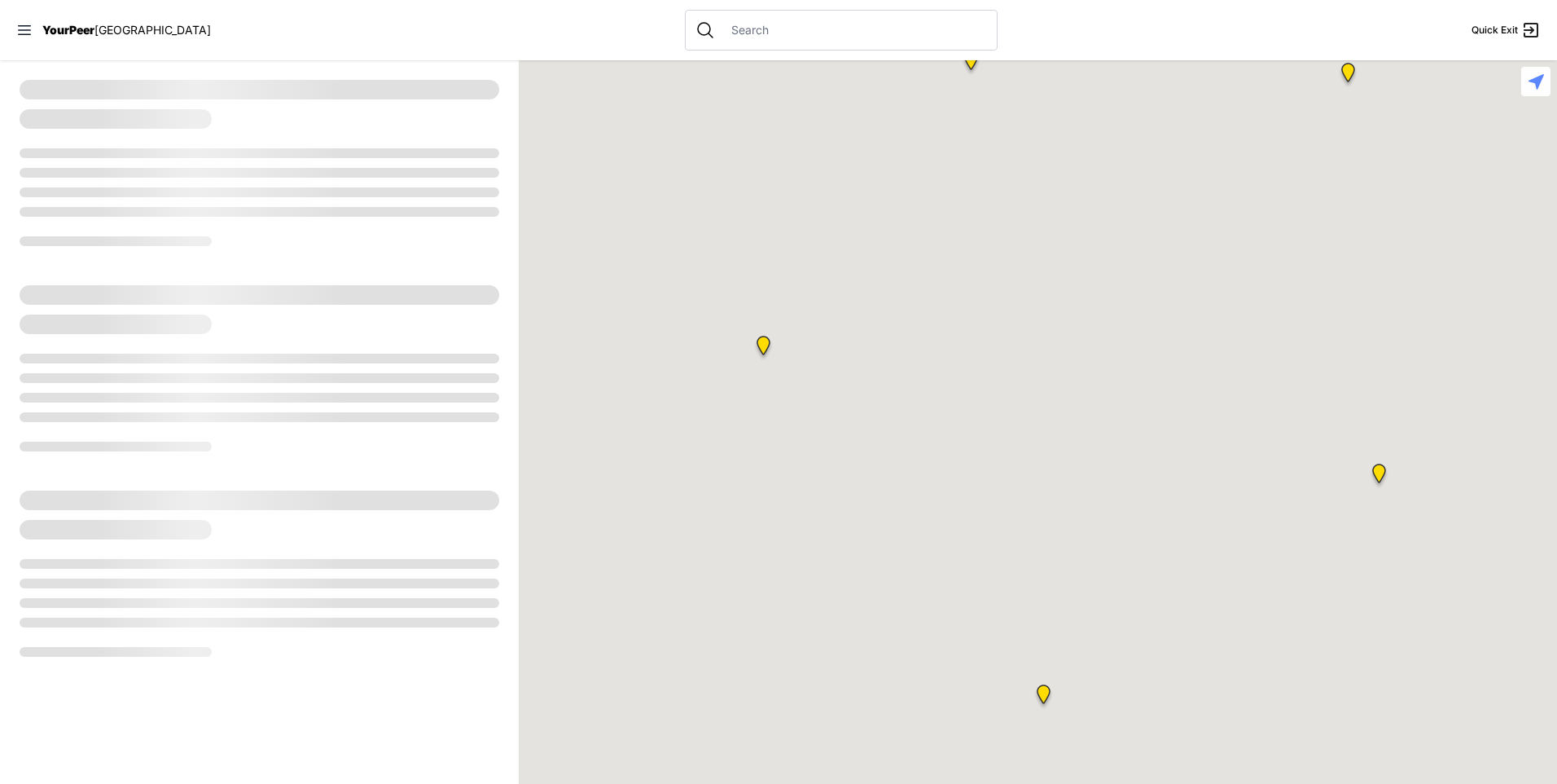
select select "recentlyUpdated"
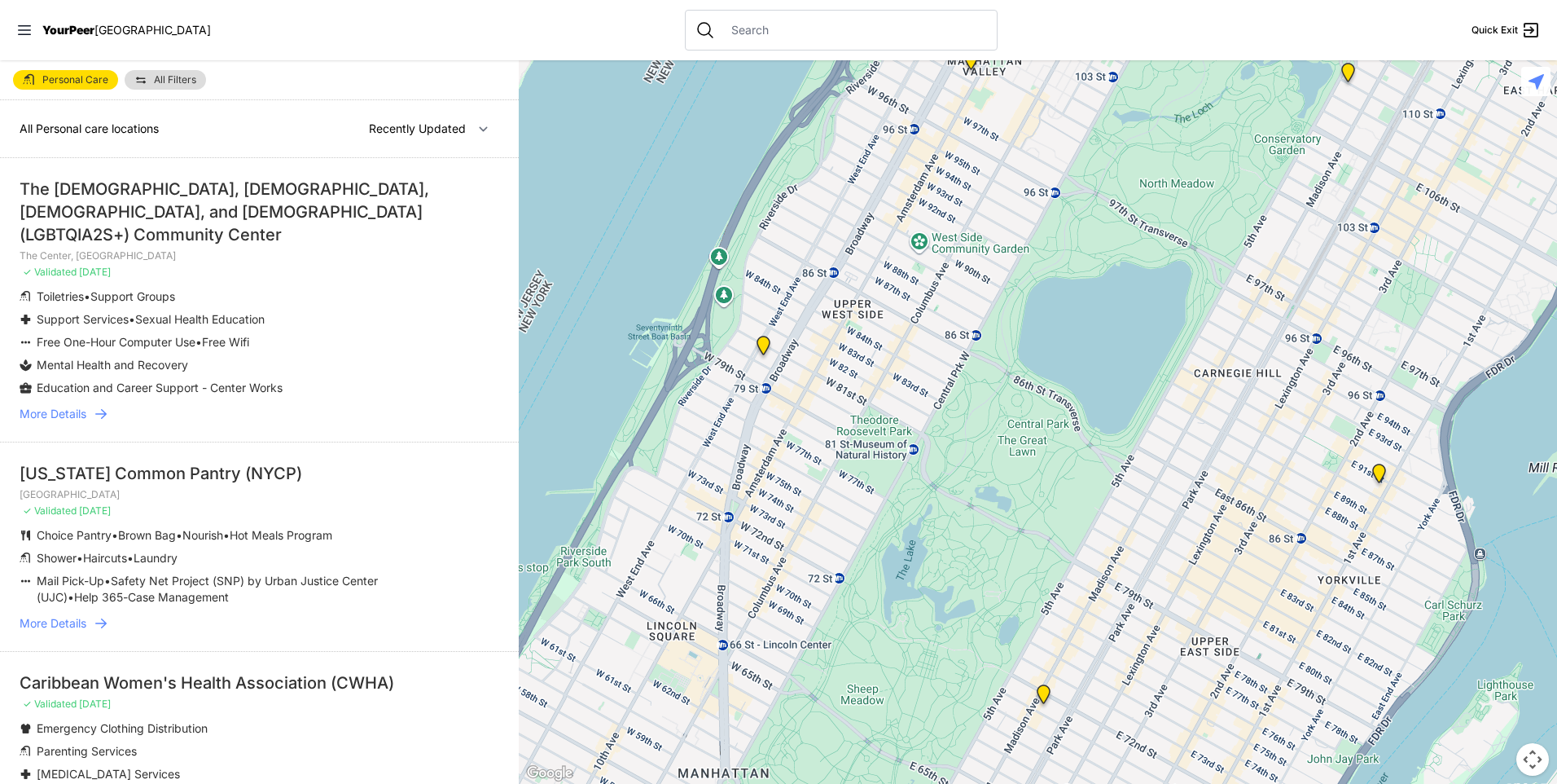
click at [174, 85] on link "All Filters" at bounding box center [165, 79] width 81 height 19
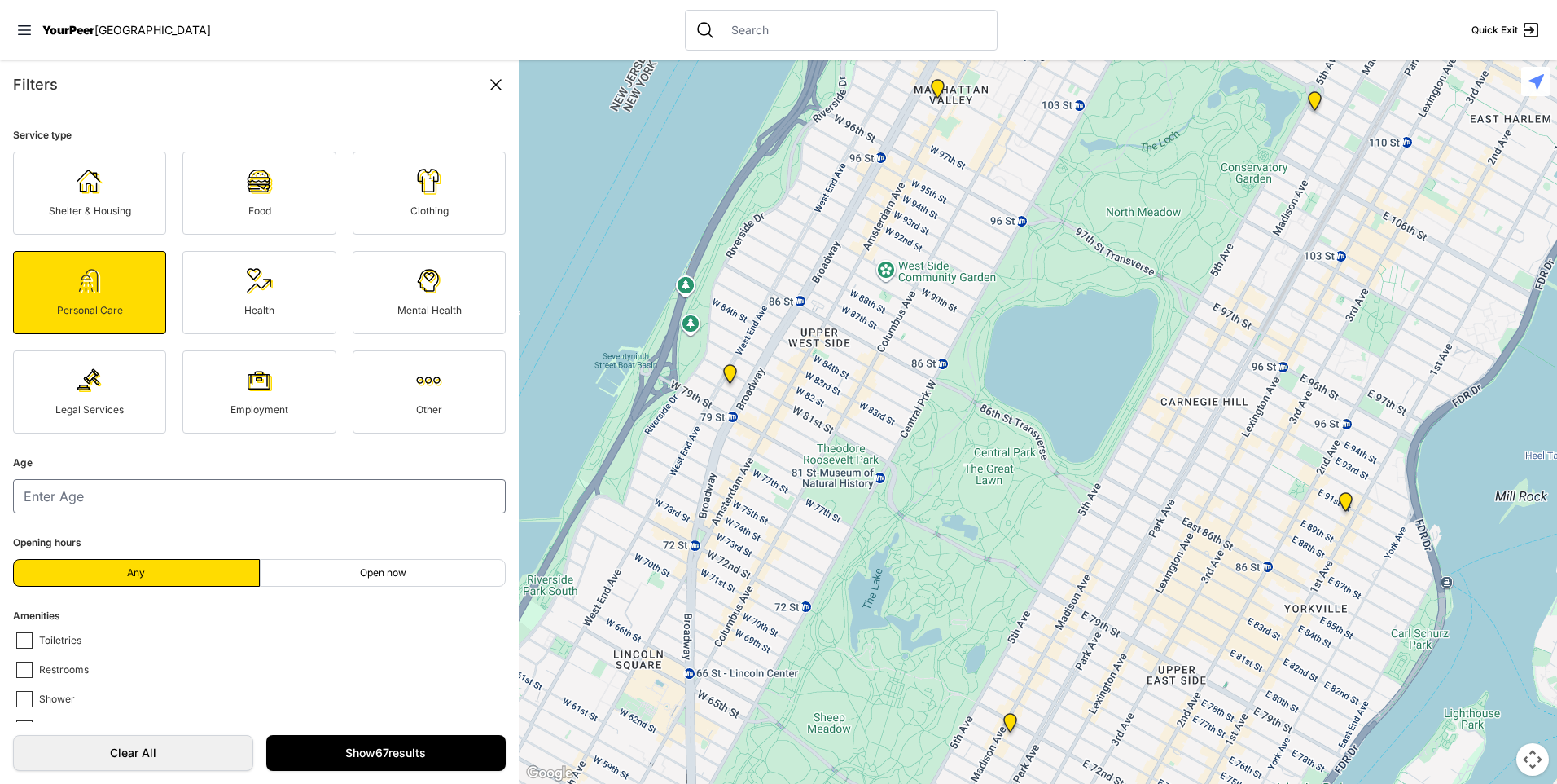
click at [422, 396] on link "Other" at bounding box center [429, 392] width 153 height 83
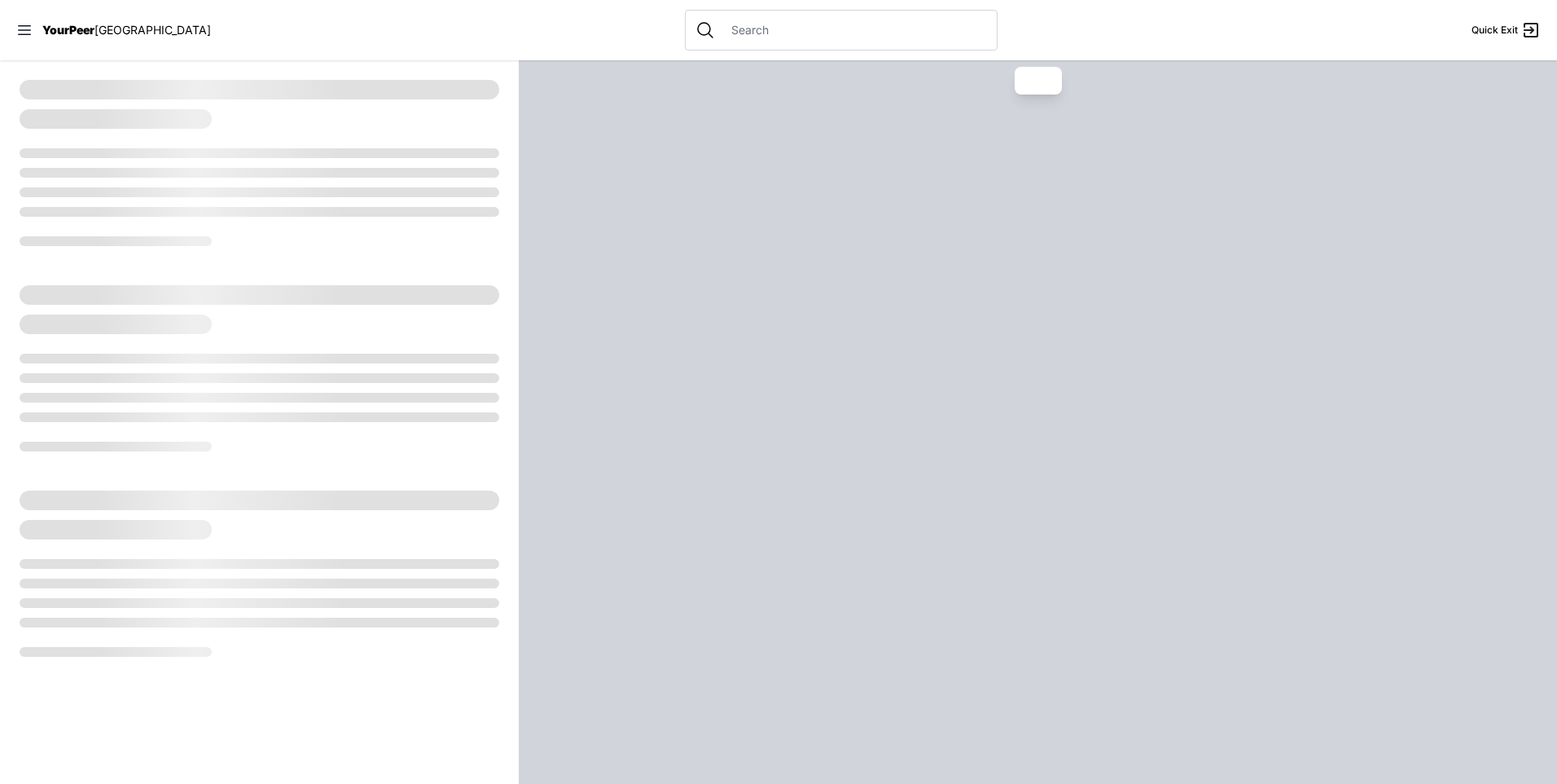
select select "recentlyUpdated"
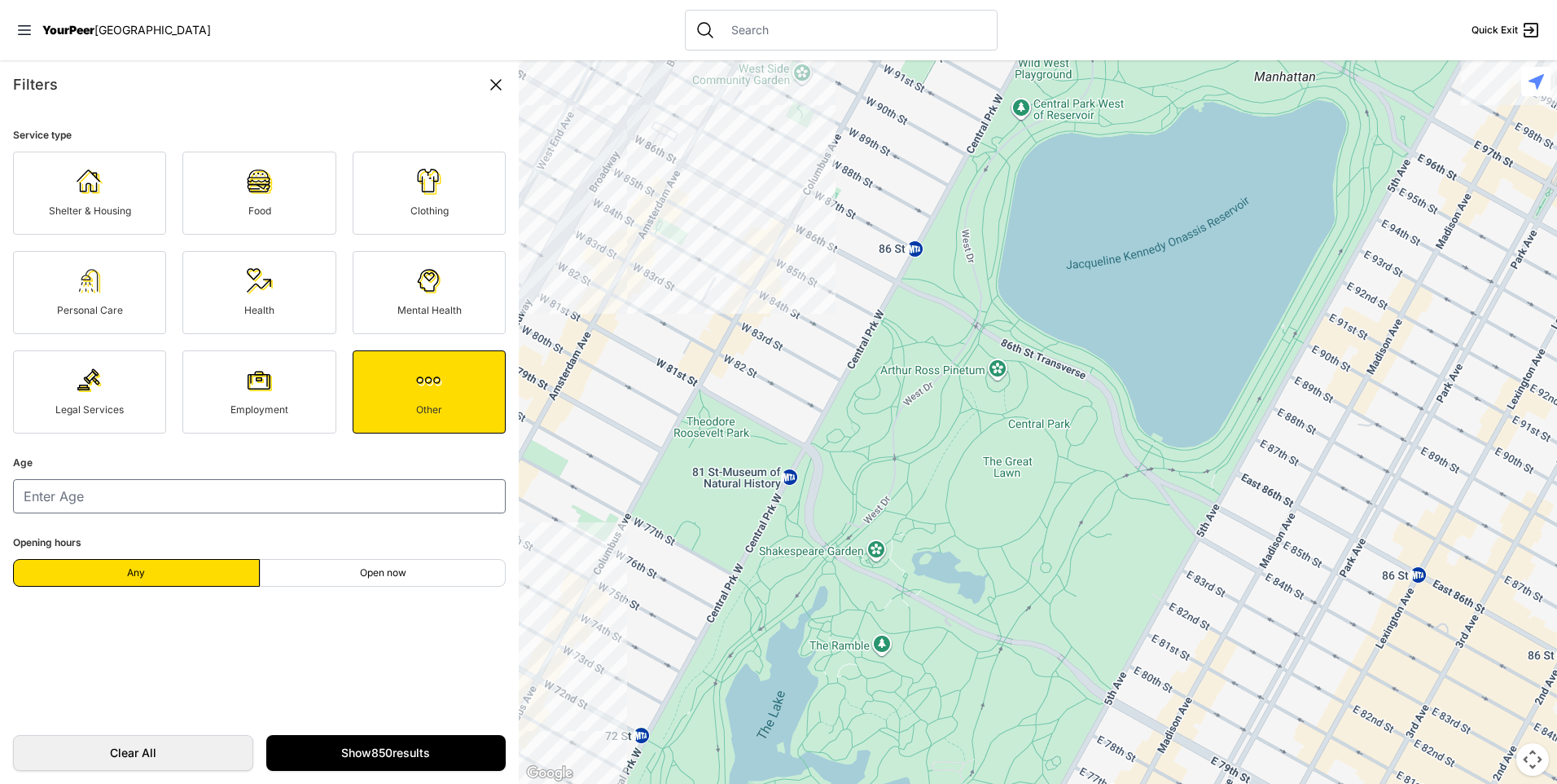
click at [436, 389] on link "Other" at bounding box center [429, 392] width 153 height 83
click at [494, 92] on icon at bounding box center [496, 84] width 19 height 19
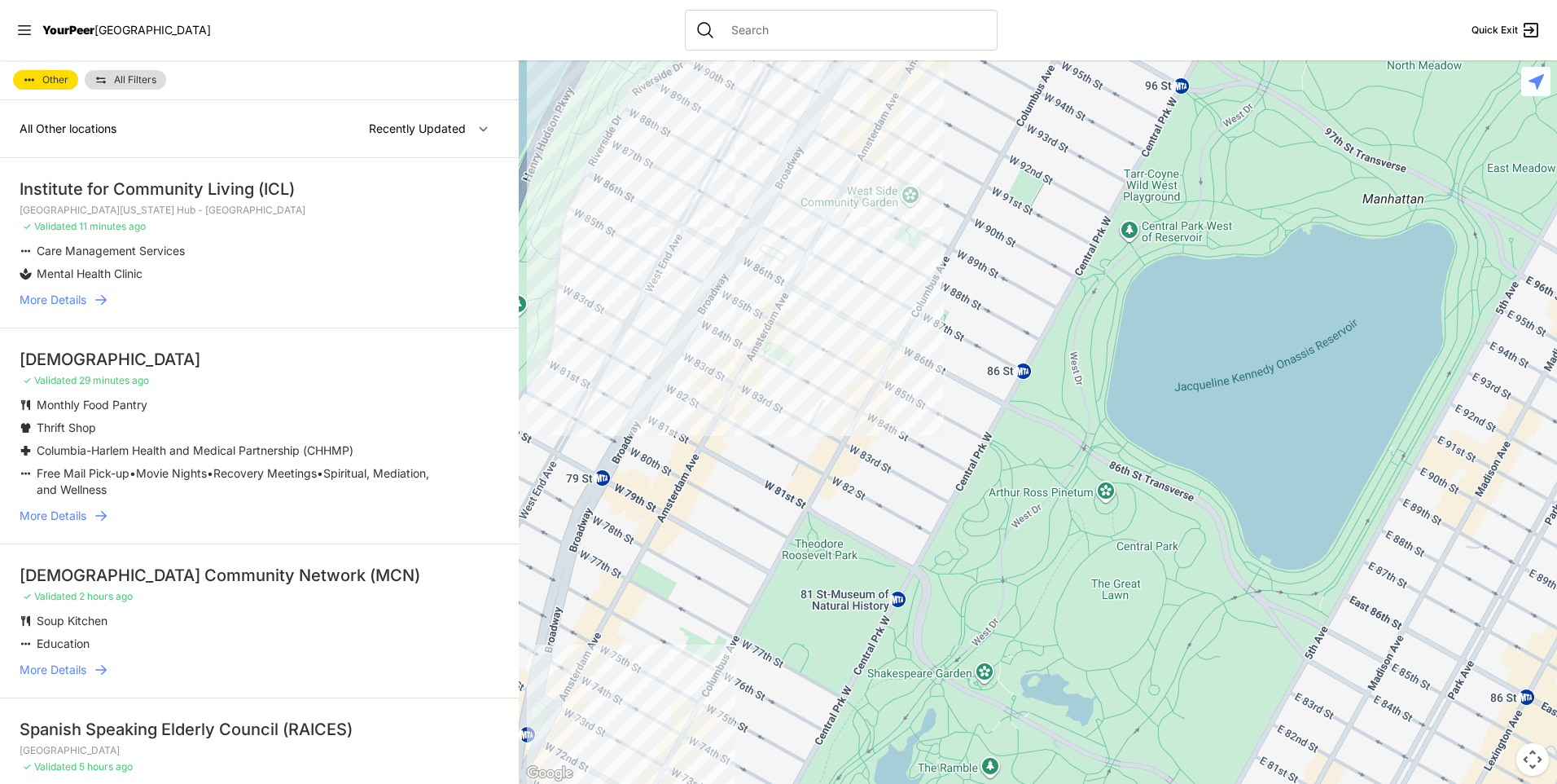
click at [141, 755] on p "[GEOGRAPHIC_DATA]" at bounding box center [259, 750] width 480 height 13
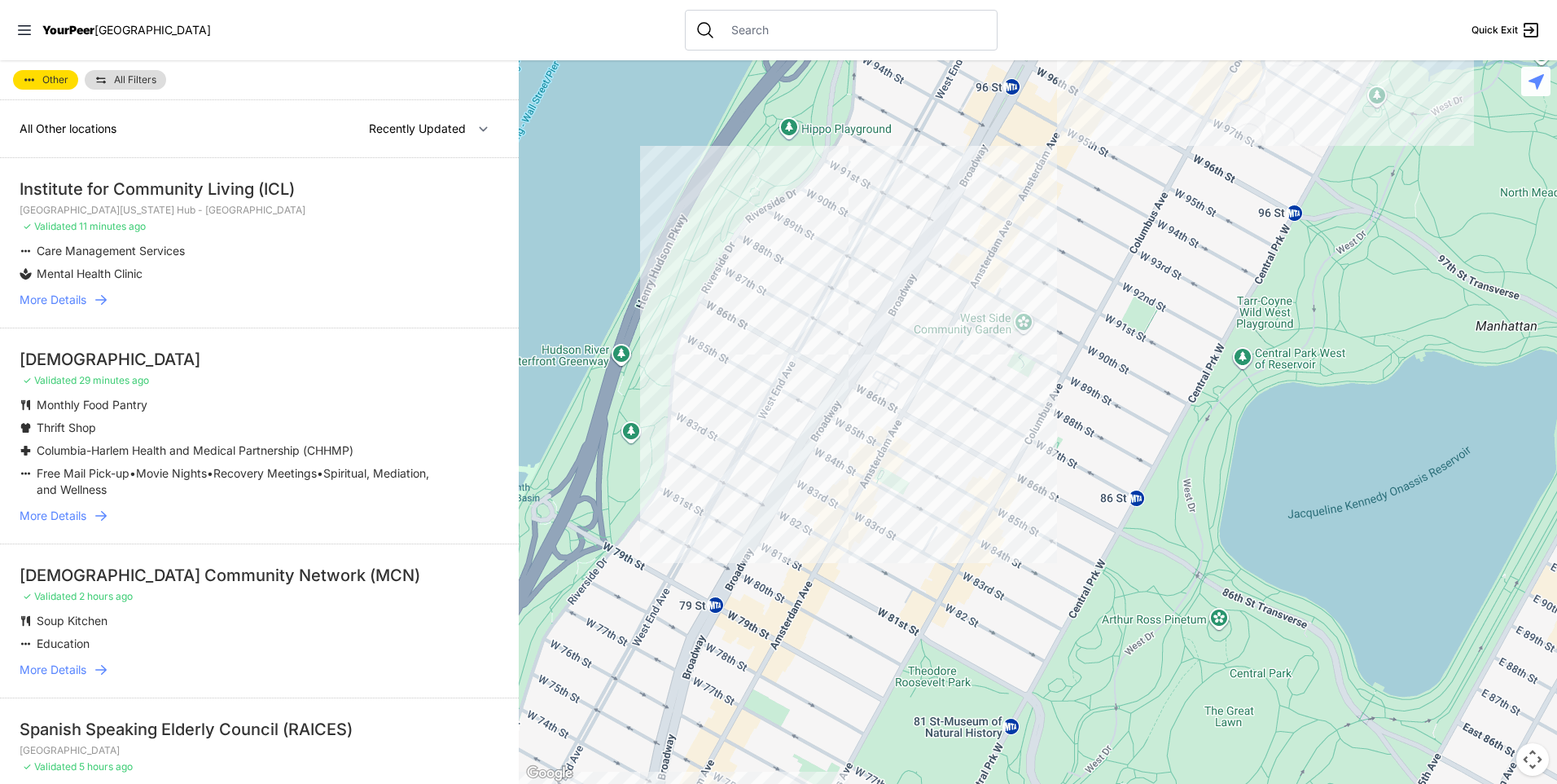
click at [116, 74] on link "All Filters" at bounding box center [125, 79] width 81 height 19
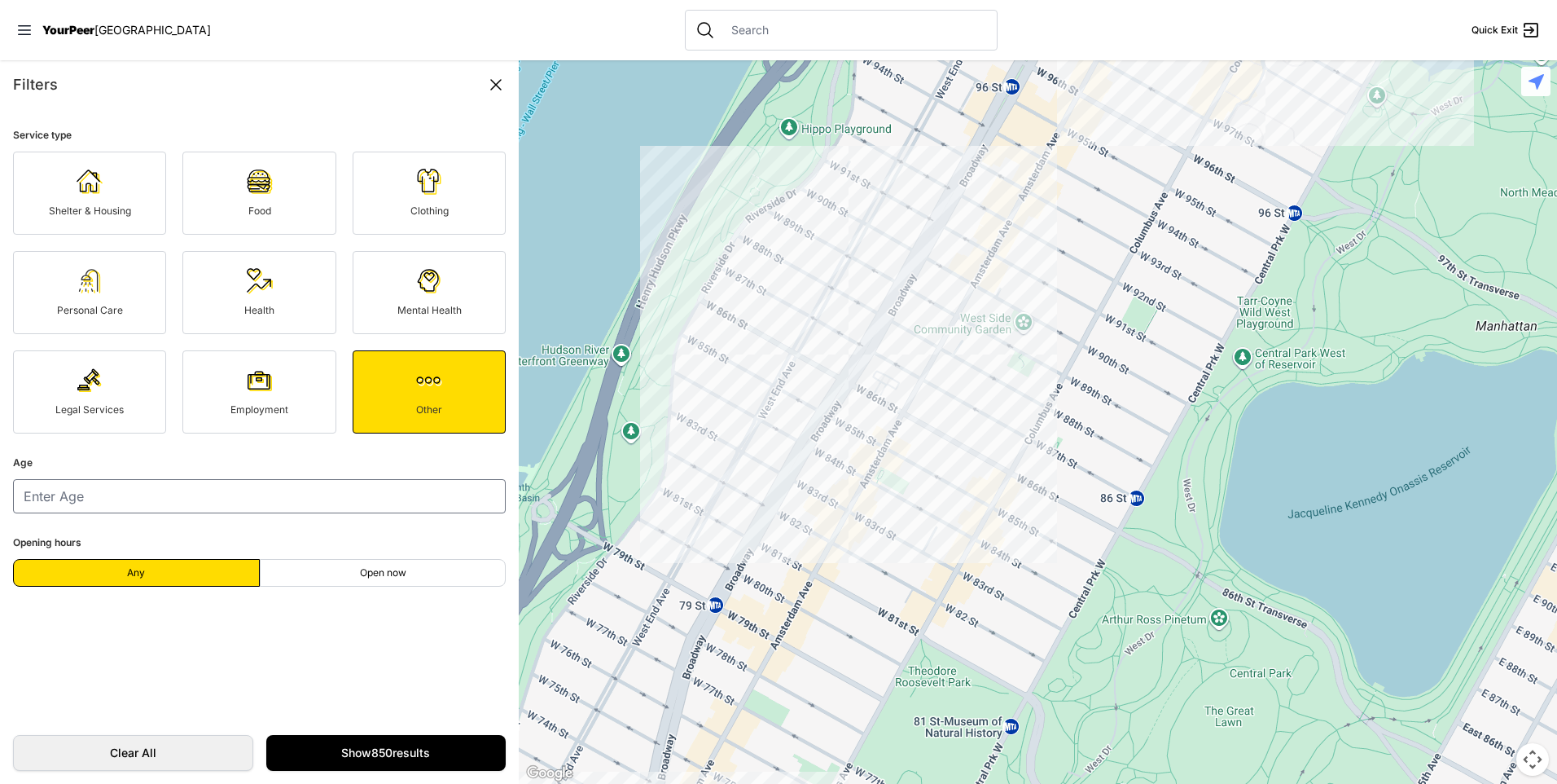
click at [247, 287] on img at bounding box center [260, 281] width 26 height 26
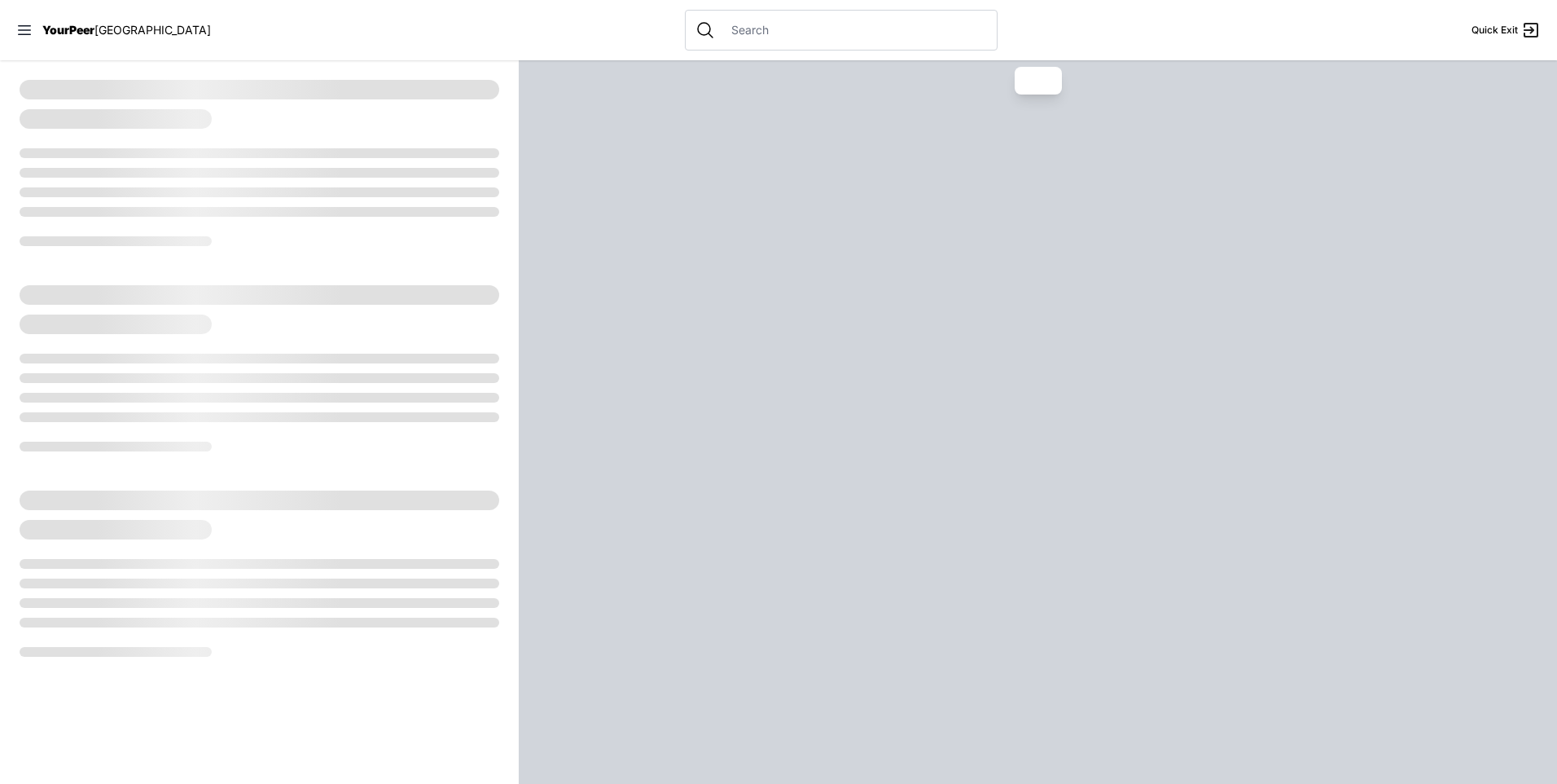
select select "recentlyUpdated"
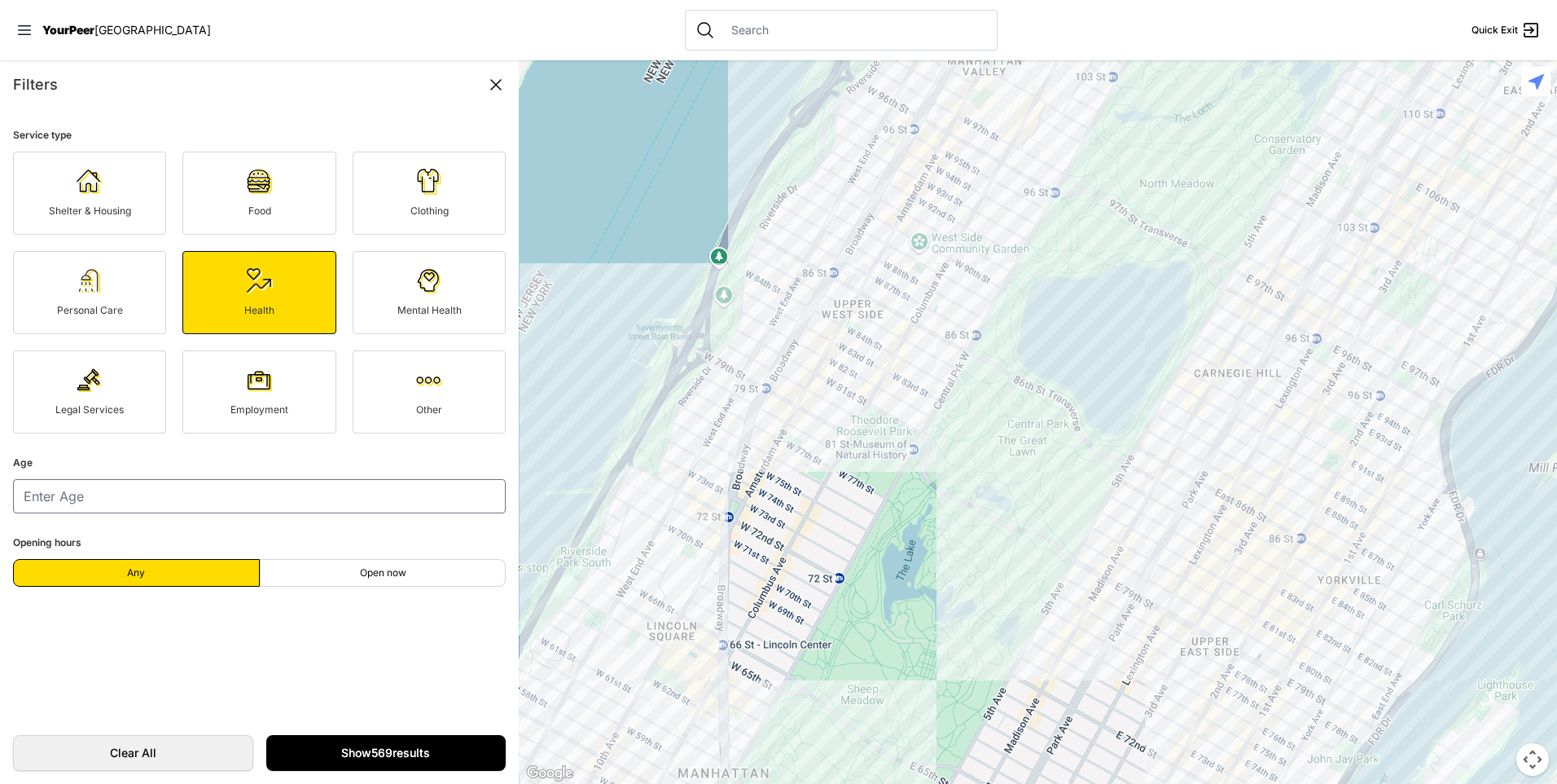
click at [389, 755] on link "Show 569 results" at bounding box center [386, 752] width 240 height 36
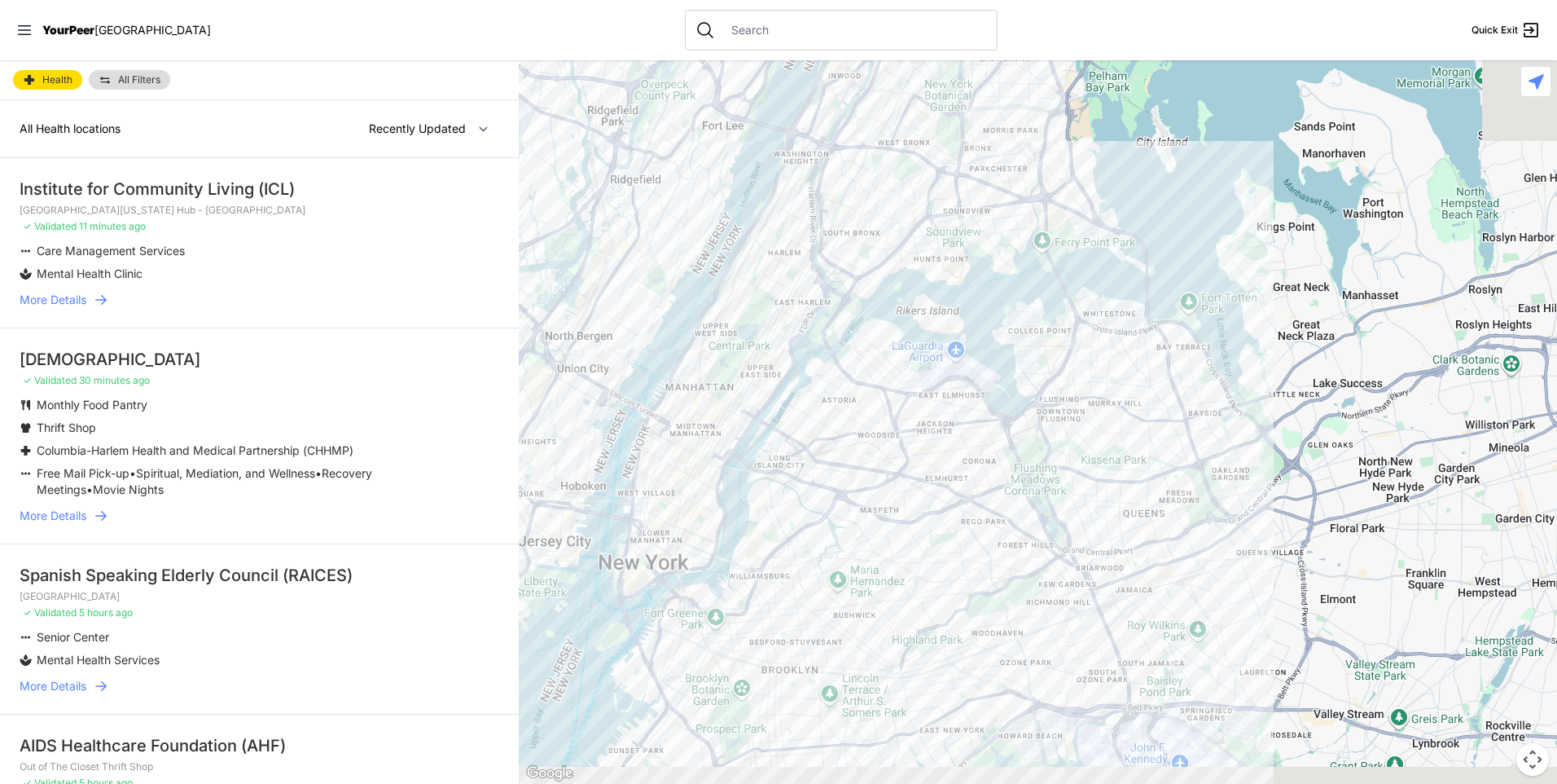
drag, startPoint x: 1047, startPoint y: 630, endPoint x: 601, endPoint y: 248, distance: 587.2
click at [601, 249] on div at bounding box center [1037, 421] width 1038 height 723
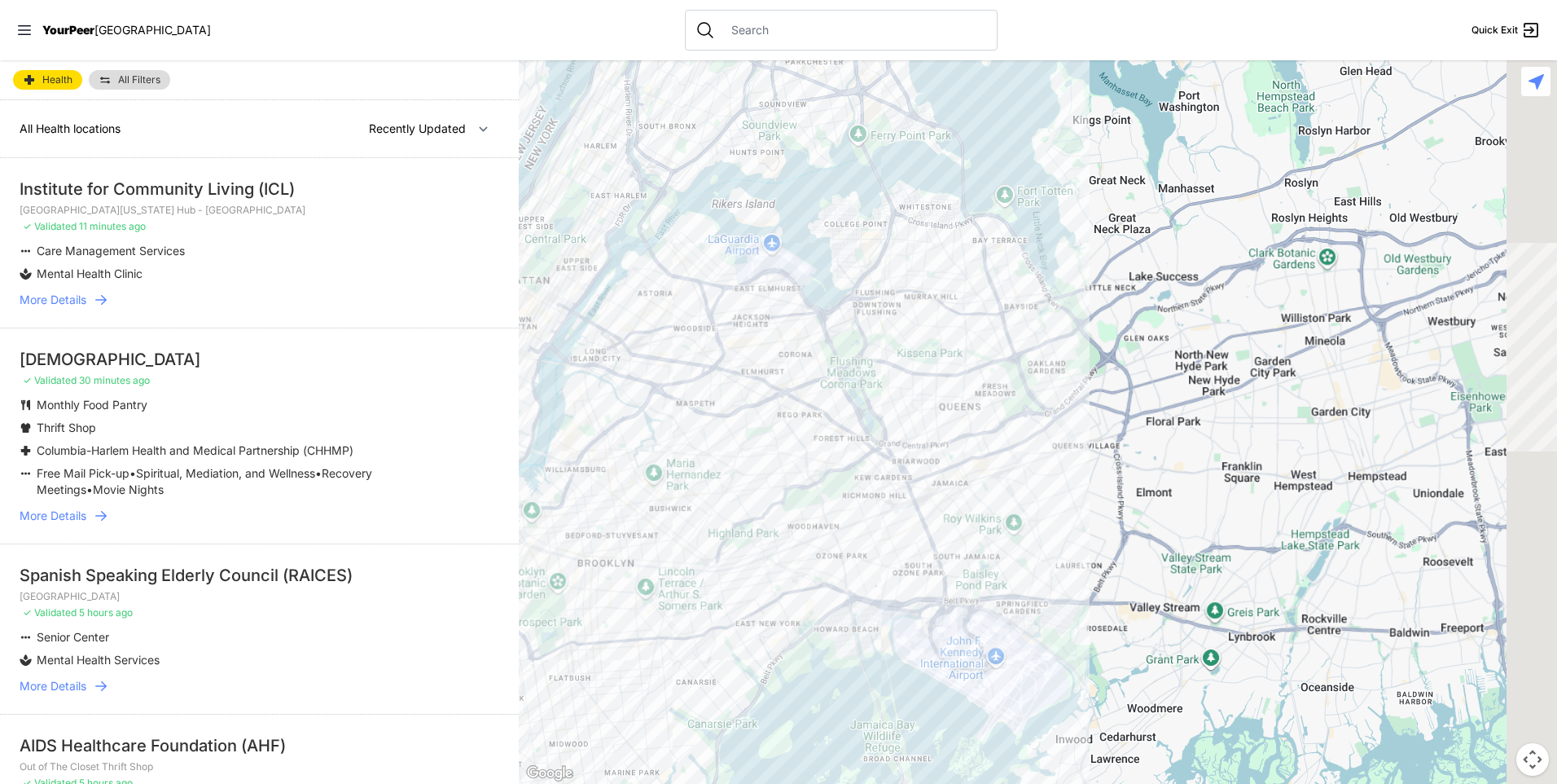
drag, startPoint x: 928, startPoint y: 650, endPoint x: 732, endPoint y: 303, distance: 398.5
click at [733, 311] on div at bounding box center [1037, 421] width 1038 height 723
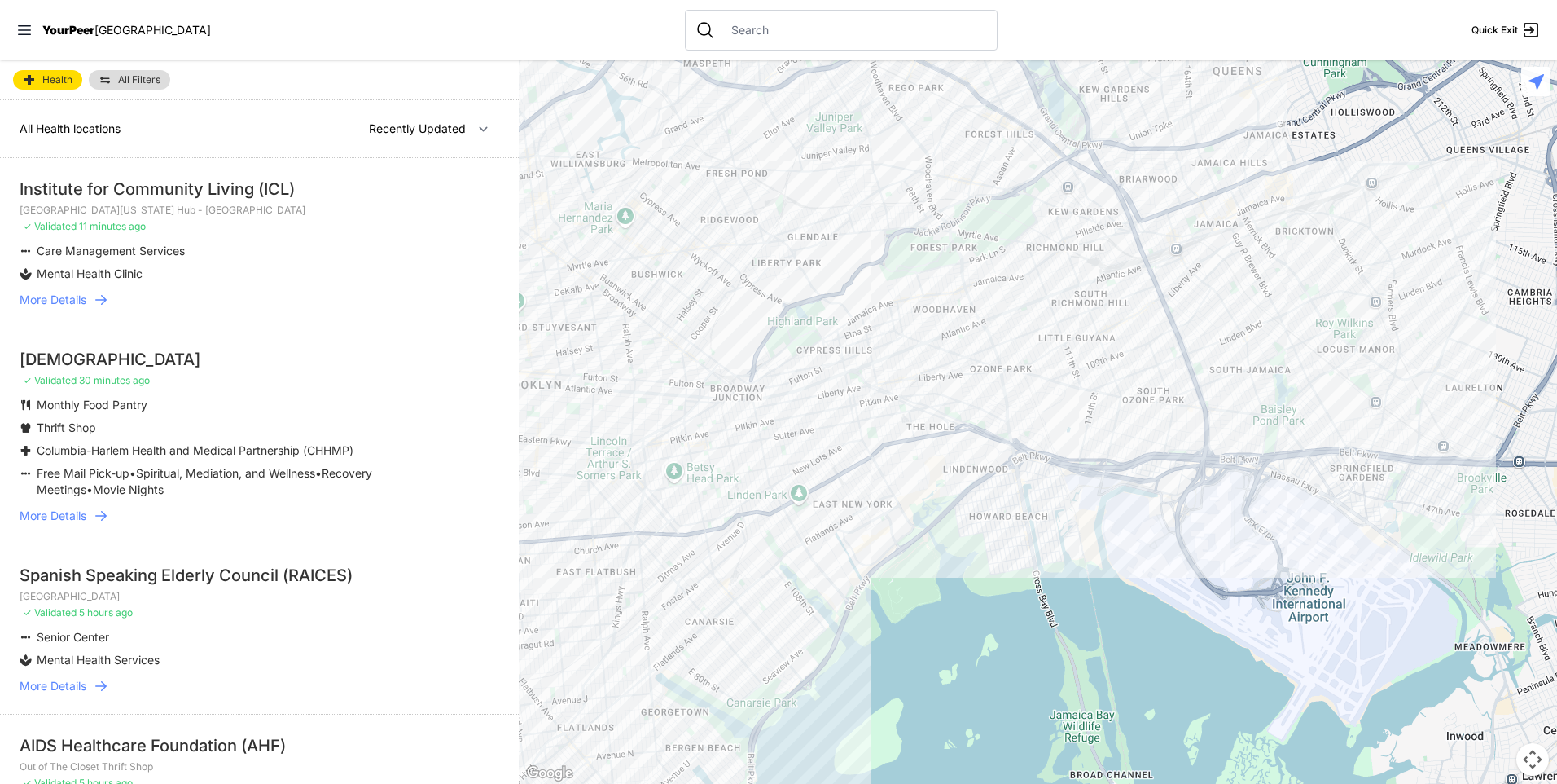
drag, startPoint x: 757, startPoint y: 488, endPoint x: 885, endPoint y: 495, distance: 128.2
click at [884, 493] on div at bounding box center [1037, 421] width 1038 height 723
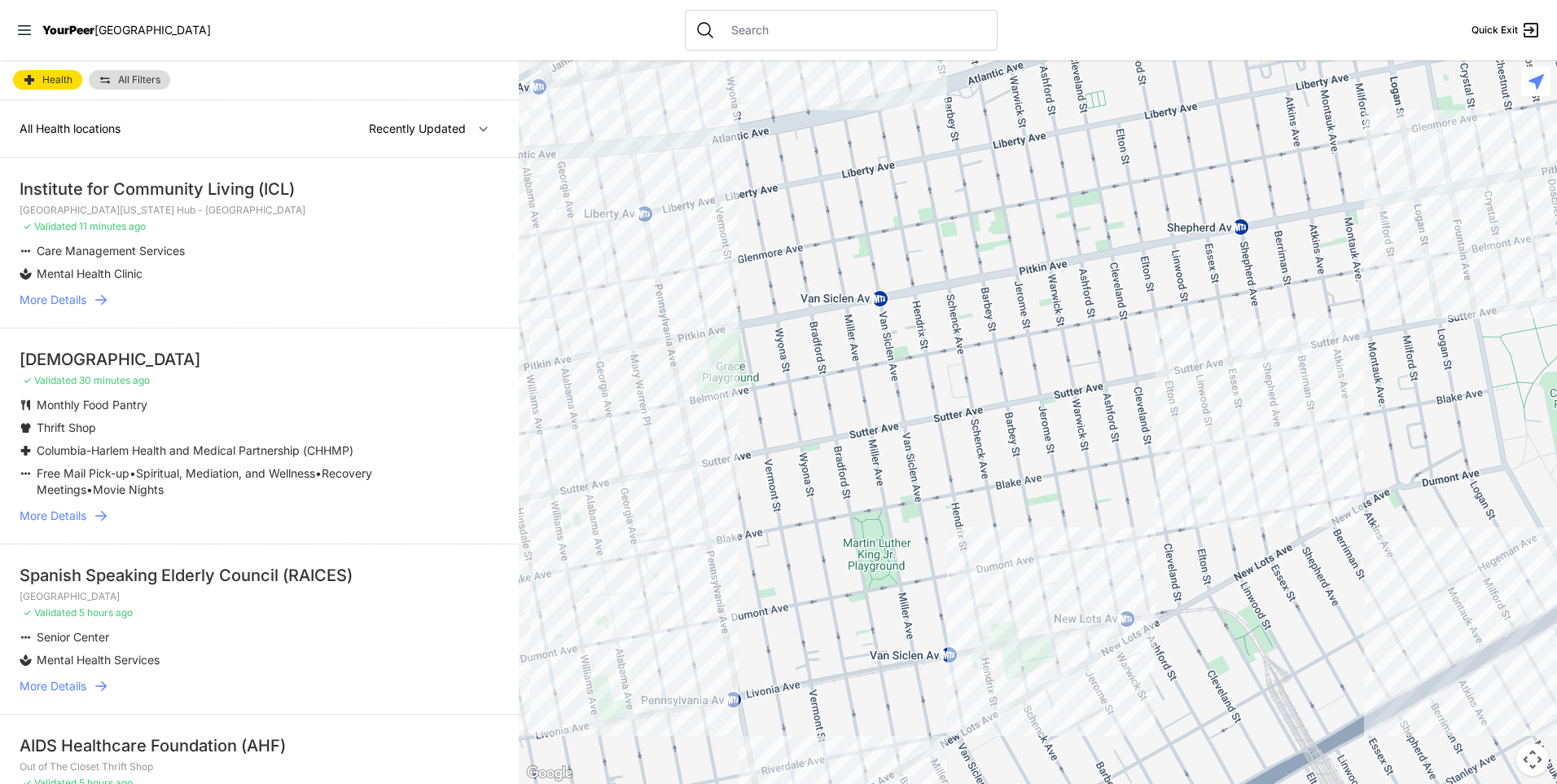
drag, startPoint x: 1062, startPoint y: 357, endPoint x: 777, endPoint y: 454, distance: 301.1
click at [781, 453] on div at bounding box center [1037, 421] width 1038 height 723
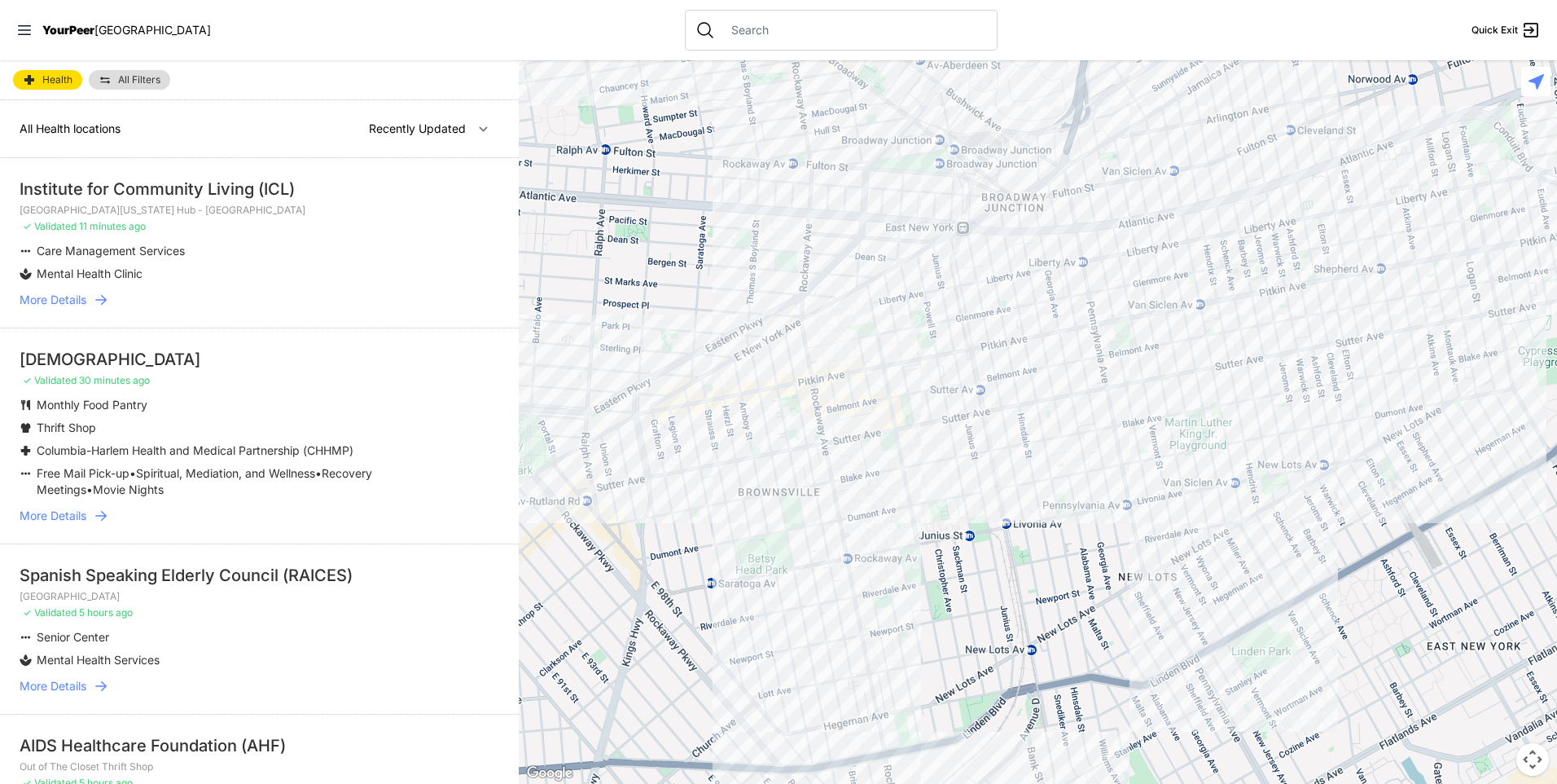
drag, startPoint x: 1402, startPoint y: 323, endPoint x: 1467, endPoint y: 317, distance: 65.3
click at [1467, 317] on div at bounding box center [1037, 421] width 1038 height 723
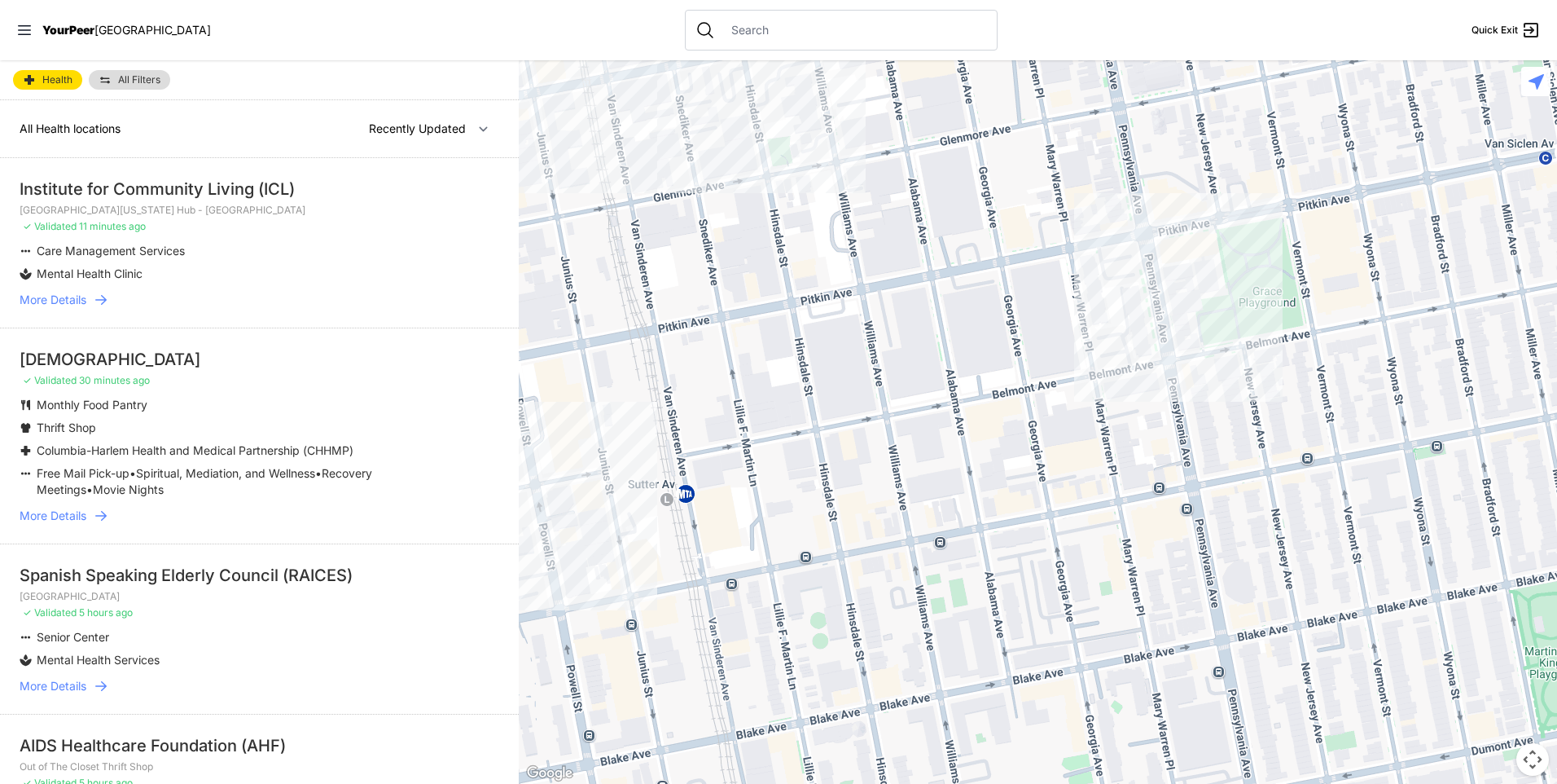
drag, startPoint x: 1168, startPoint y: 471, endPoint x: 920, endPoint y: 456, distance: 248.5
click at [924, 458] on div at bounding box center [1037, 421] width 1038 height 723
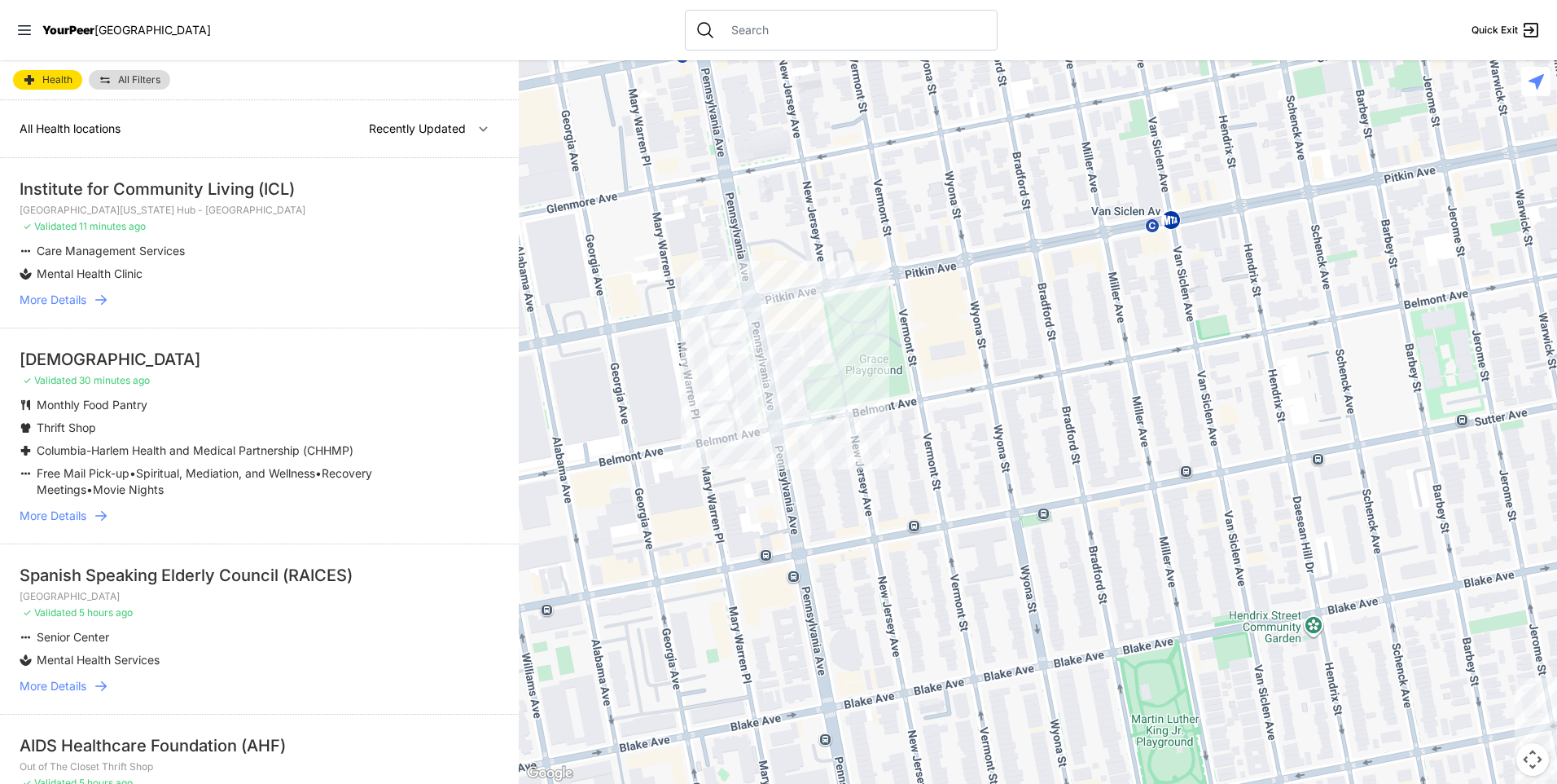
drag, startPoint x: 1352, startPoint y: 333, endPoint x: 898, endPoint y: 409, distance: 460.3
click at [935, 409] on div at bounding box center [1037, 421] width 1038 height 723
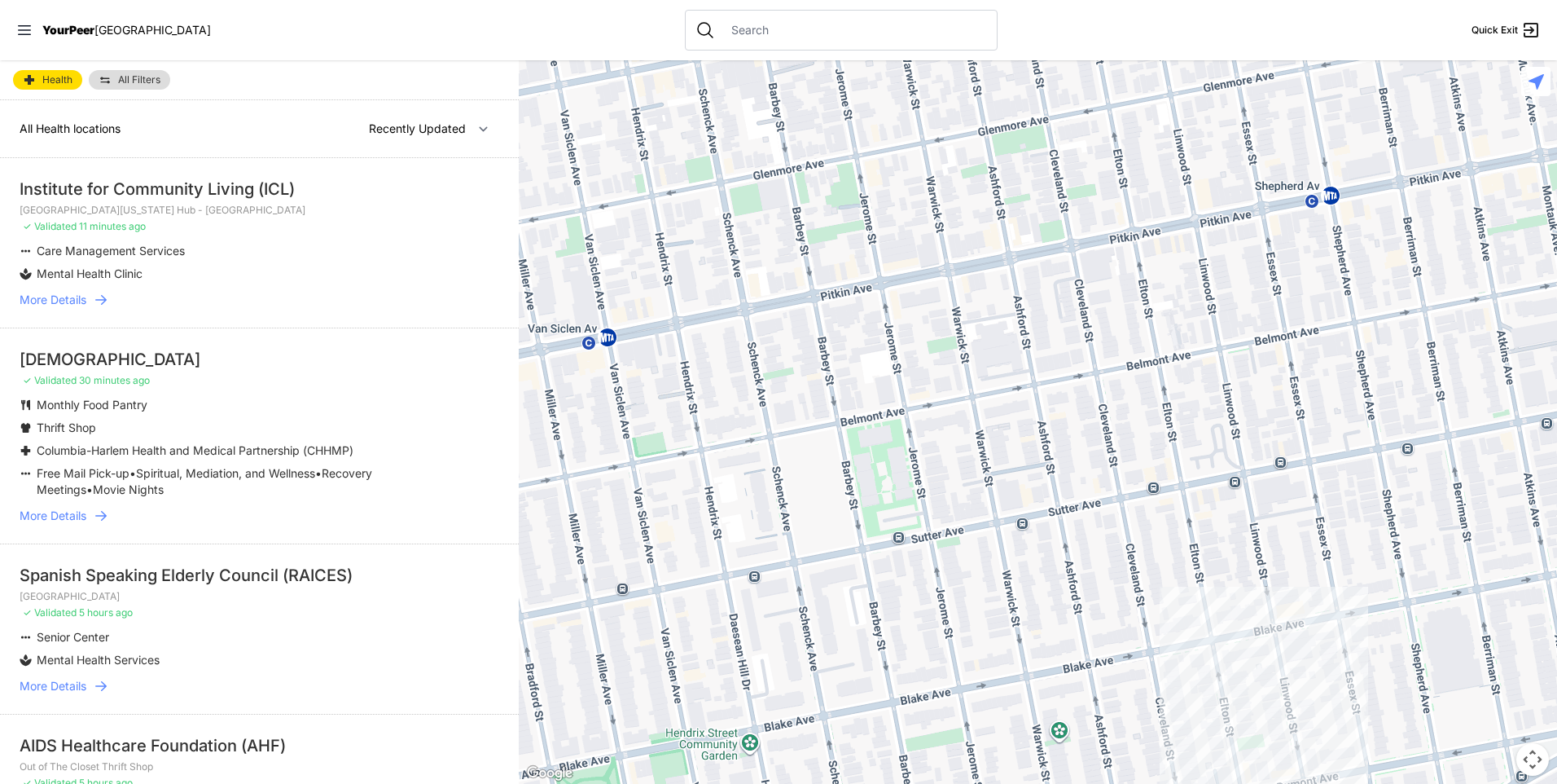
drag, startPoint x: 1468, startPoint y: 273, endPoint x: 1008, endPoint y: 382, distance: 472.7
click at [1014, 382] on div at bounding box center [1037, 421] width 1038 height 723
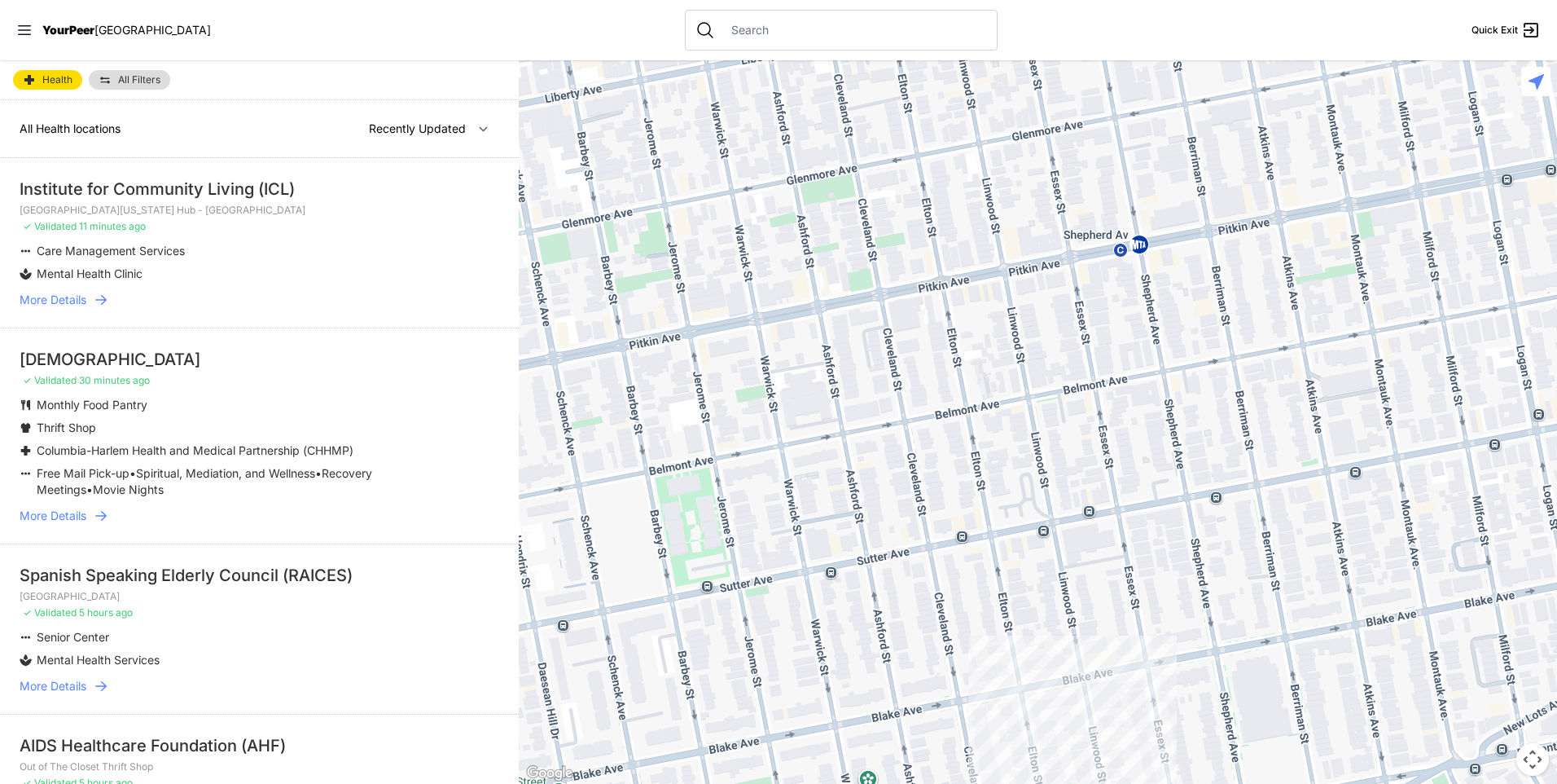
drag, startPoint x: 1290, startPoint y: 322, endPoint x: 915, endPoint y: 388, distance: 380.8
click at [918, 389] on div at bounding box center [1037, 421] width 1038 height 723
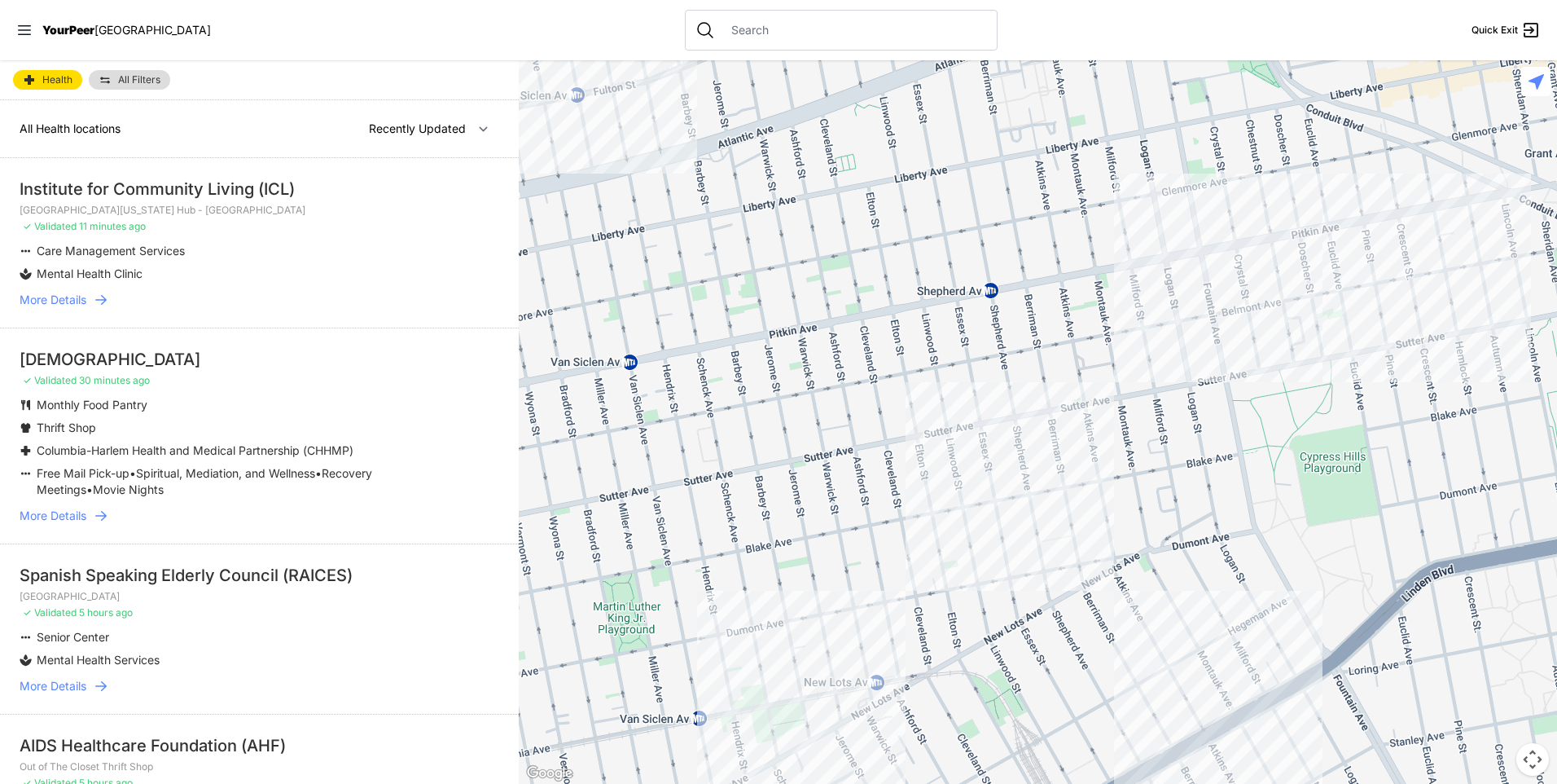
click at [1227, 244] on div at bounding box center [1037, 421] width 1038 height 723
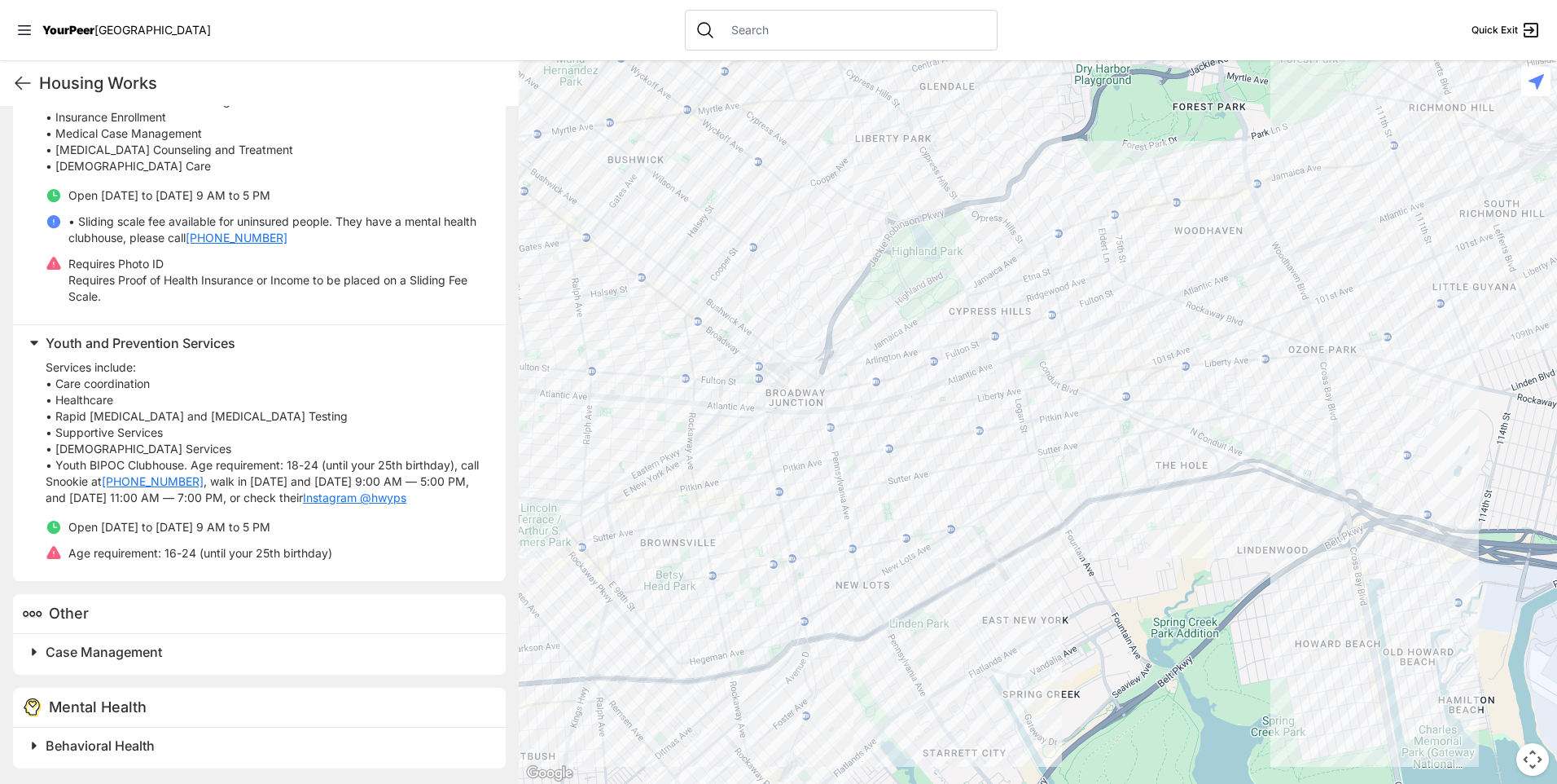
scroll to position [655, 0]
click at [69, 649] on span "Case Management" at bounding box center [104, 651] width 116 height 17
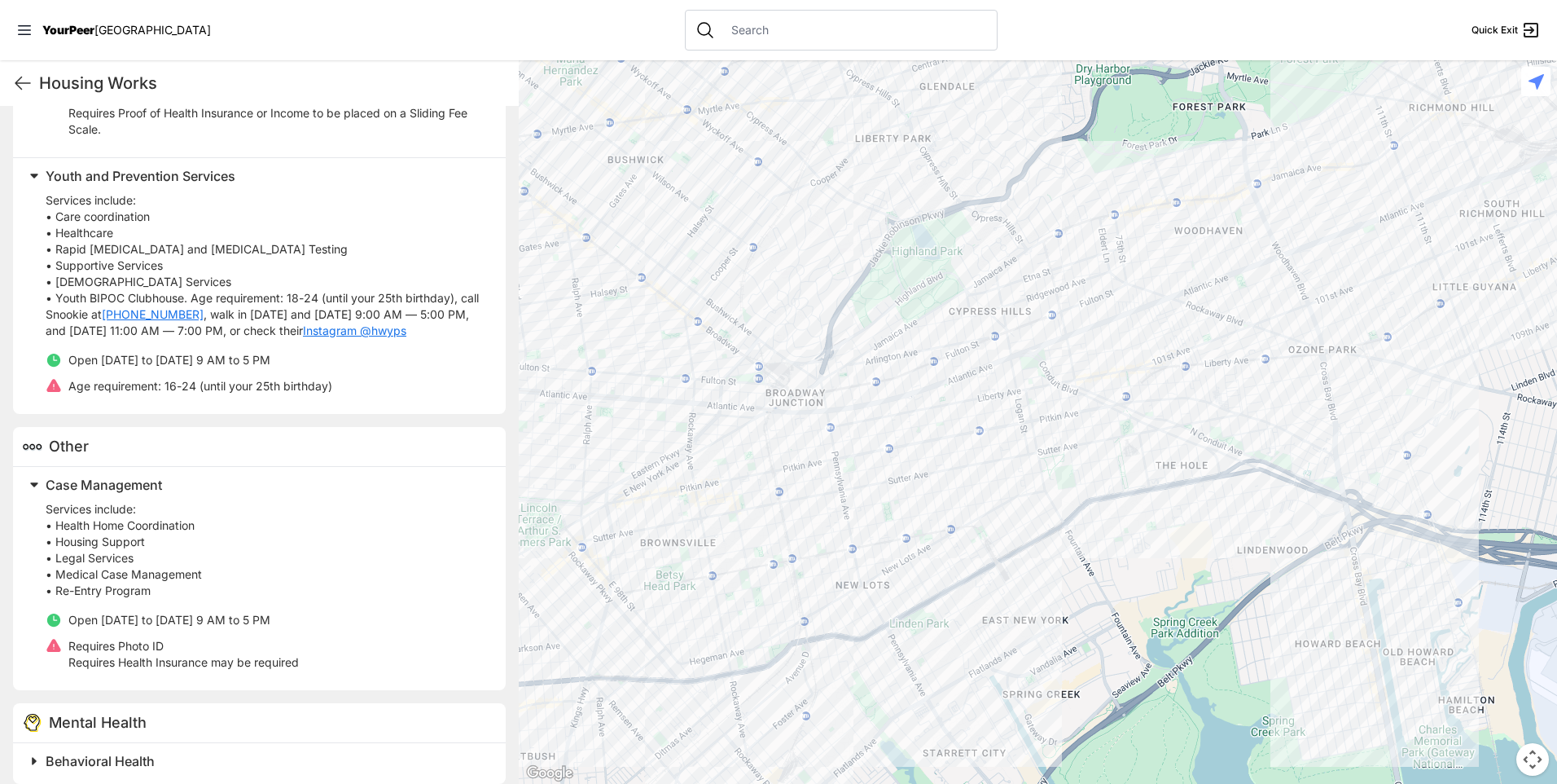
scroll to position [837, 0]
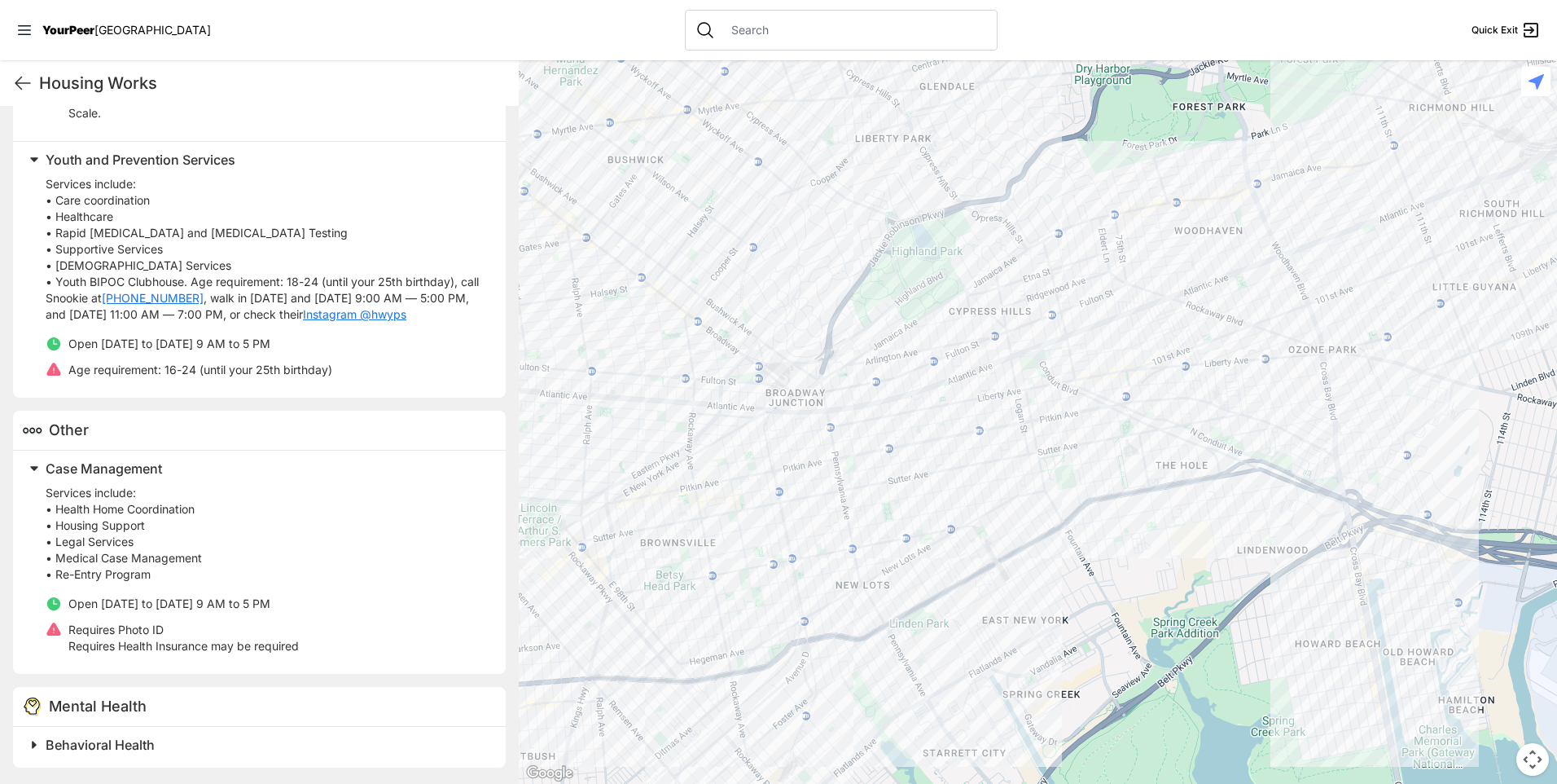
click at [163, 746] on h2 "Behavioral Health" at bounding box center [266, 743] width 440 height 19
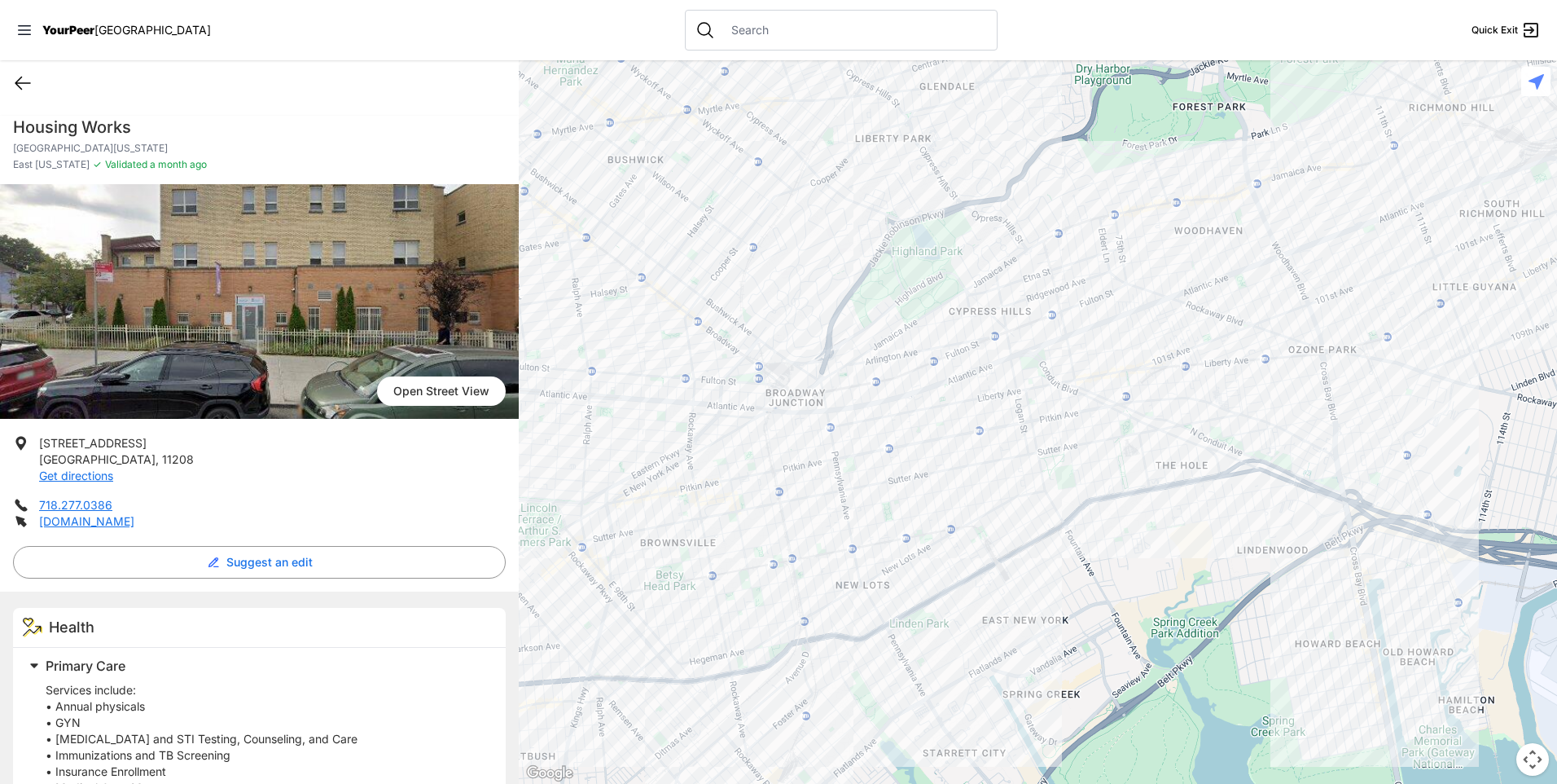
click at [23, 78] on icon at bounding box center [22, 83] width 19 height 19
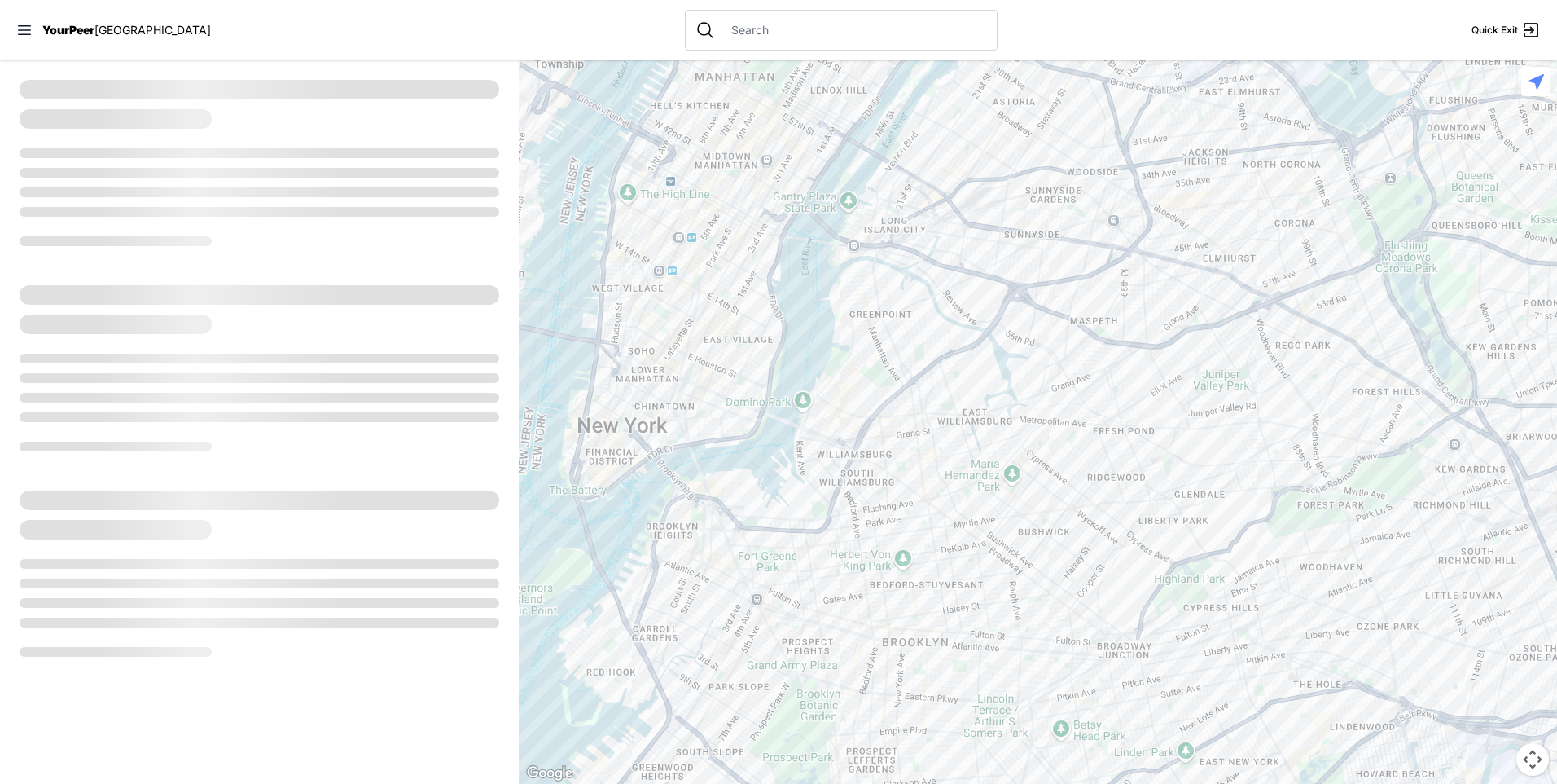
drag, startPoint x: 1050, startPoint y: 574, endPoint x: 1000, endPoint y: 129, distance: 447.8
click at [1000, 129] on div at bounding box center [1037, 421] width 1038 height 723
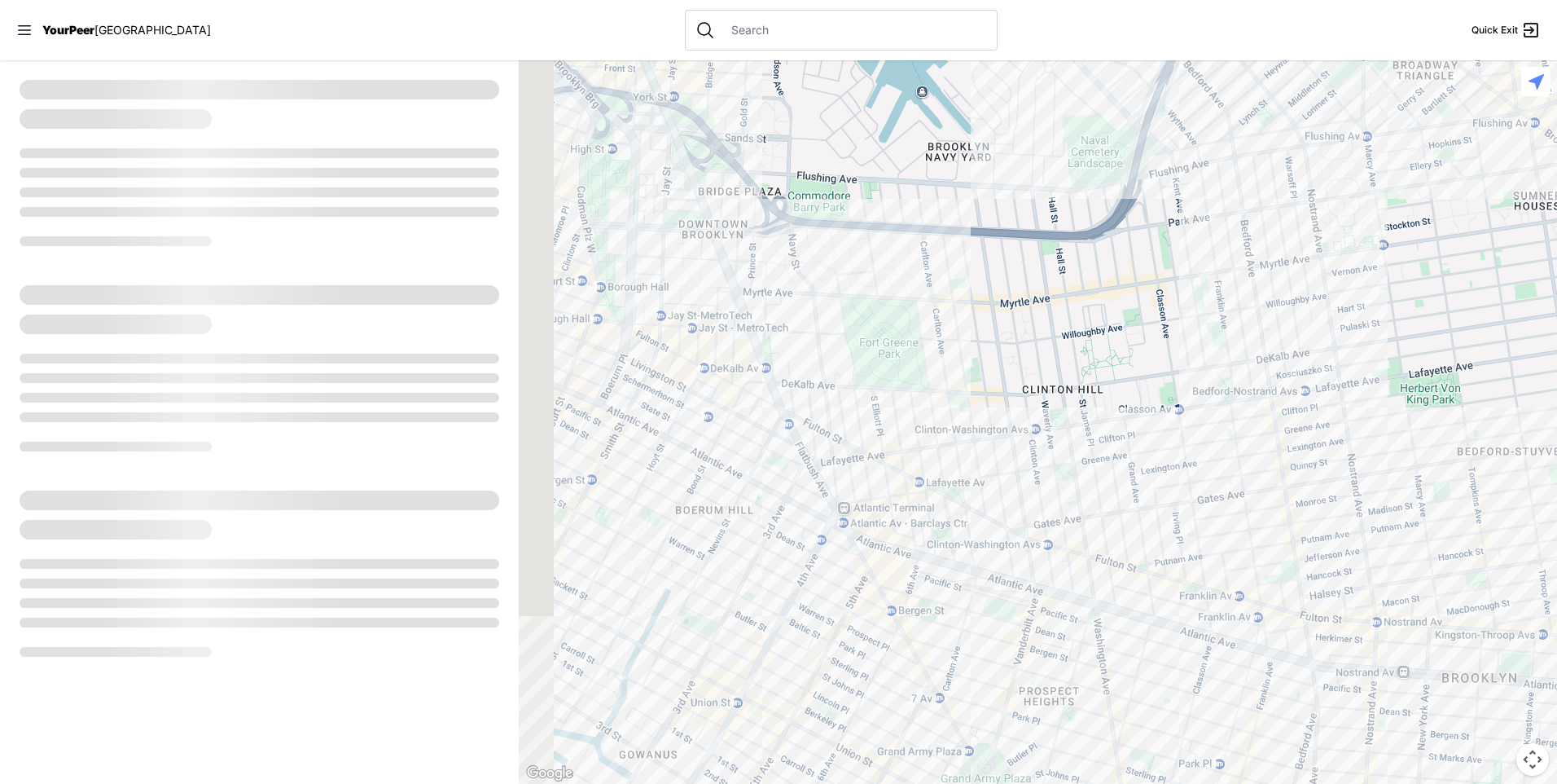
drag, startPoint x: 664, startPoint y: 391, endPoint x: 858, endPoint y: 486, distance: 216.0
click at [855, 486] on div at bounding box center [1037, 421] width 1038 height 723
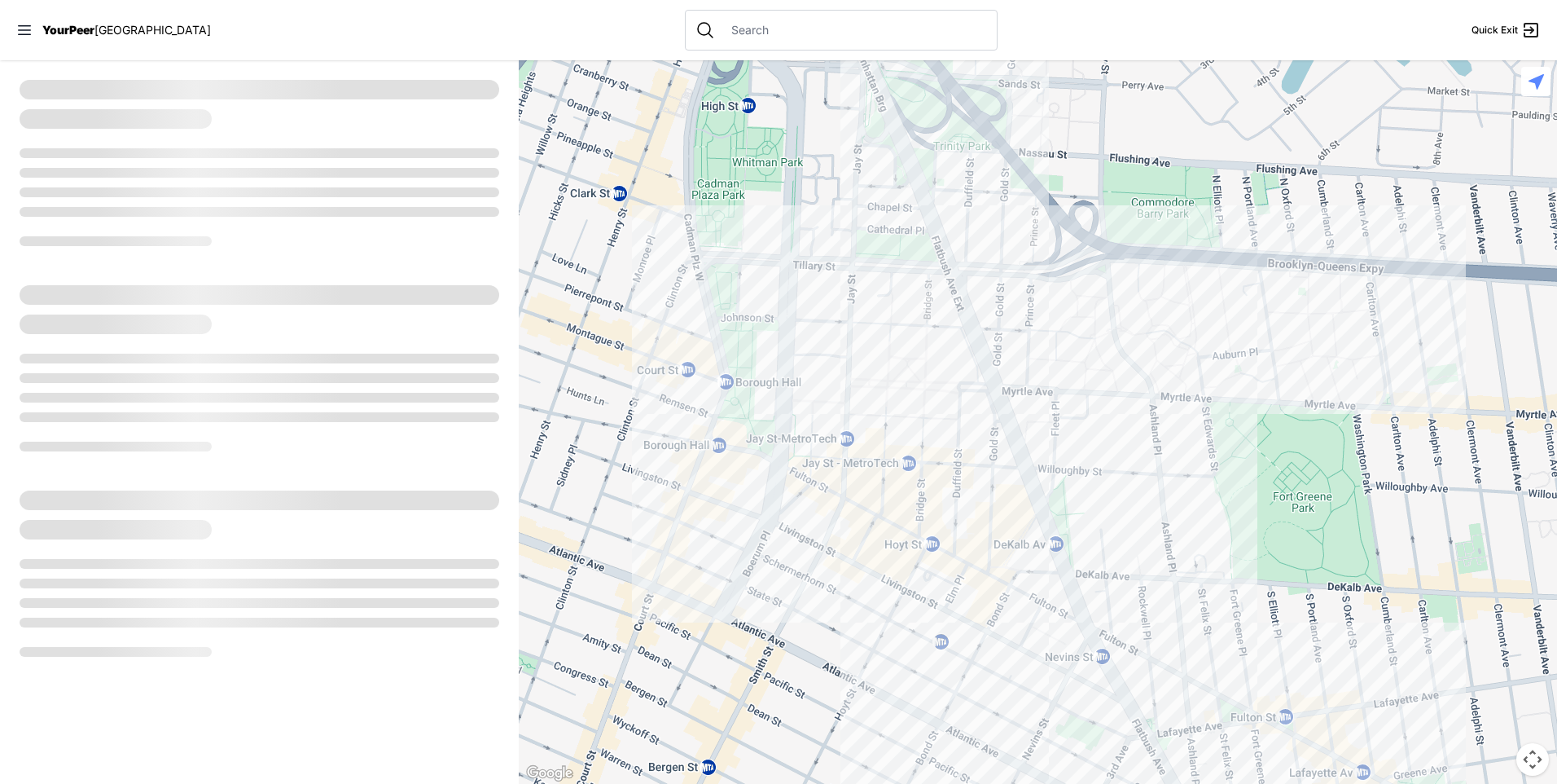
drag, startPoint x: 720, startPoint y: 351, endPoint x: 959, endPoint y: 490, distance: 276.5
click at [953, 513] on div at bounding box center [1037, 421] width 1038 height 723
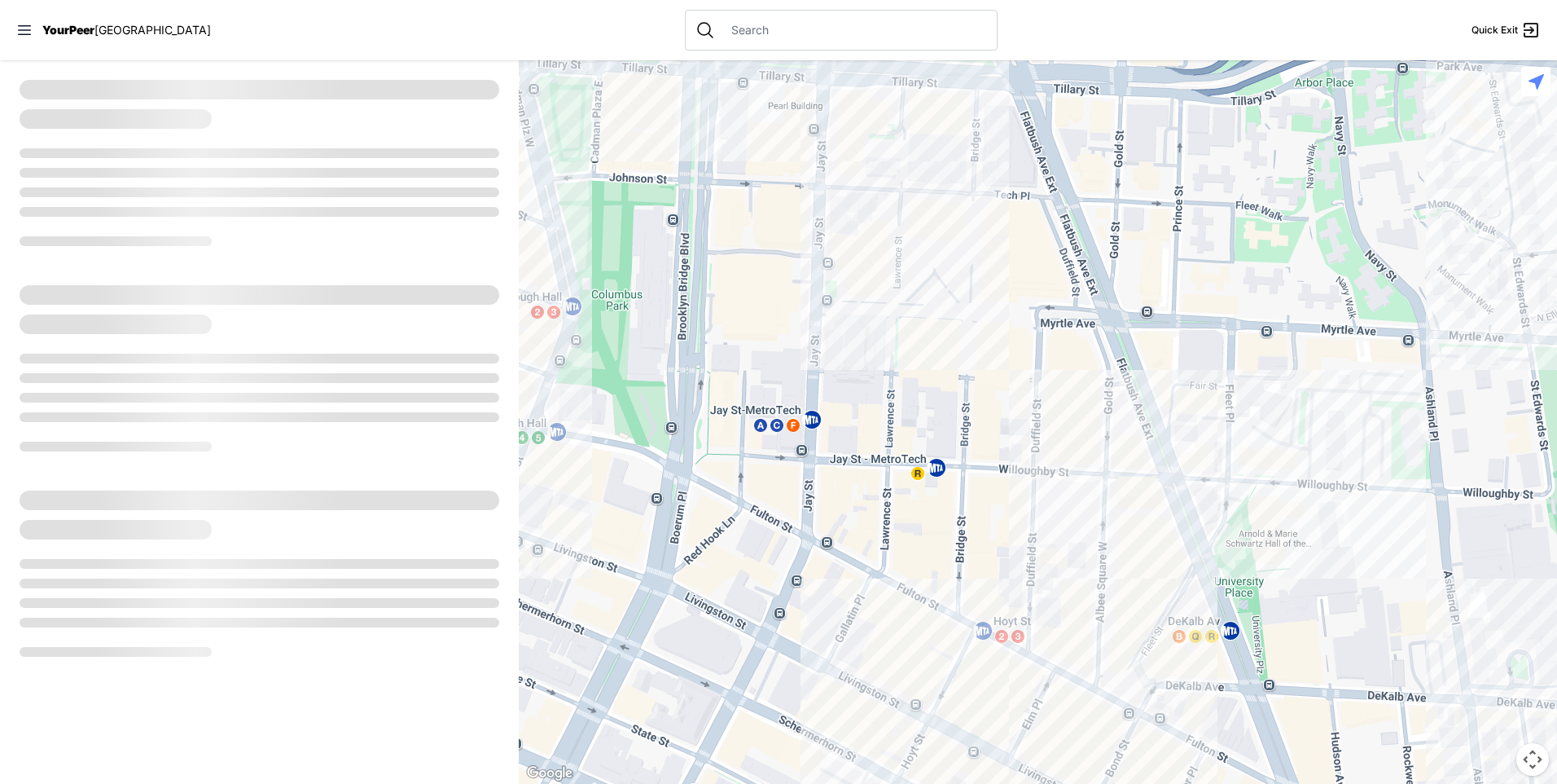
drag, startPoint x: 919, startPoint y: 492, endPoint x: 939, endPoint y: 421, distance: 73.8
click at [939, 423] on div at bounding box center [1037, 421] width 1038 height 723
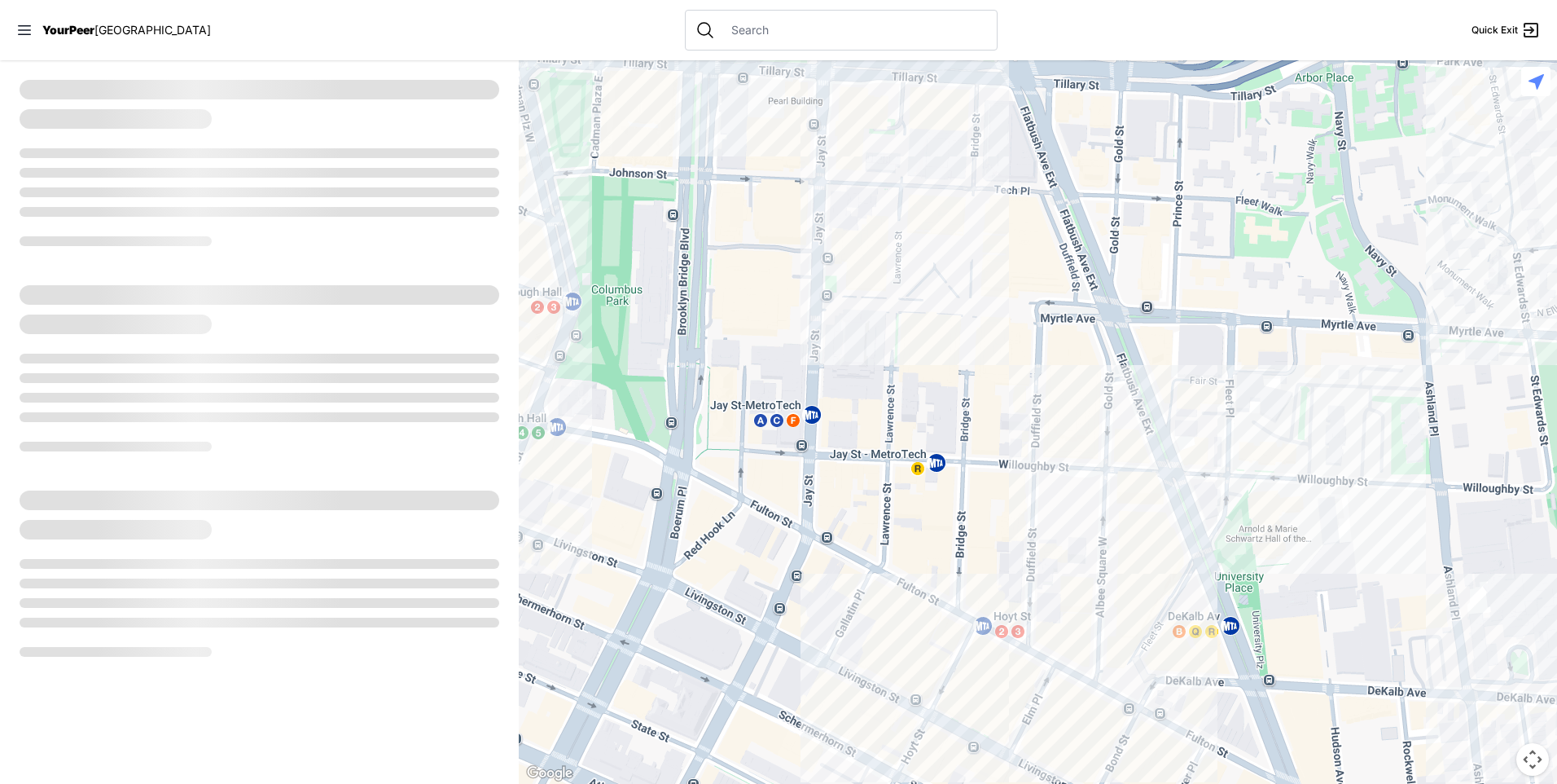
click at [884, 216] on div at bounding box center [1037, 421] width 1038 height 723
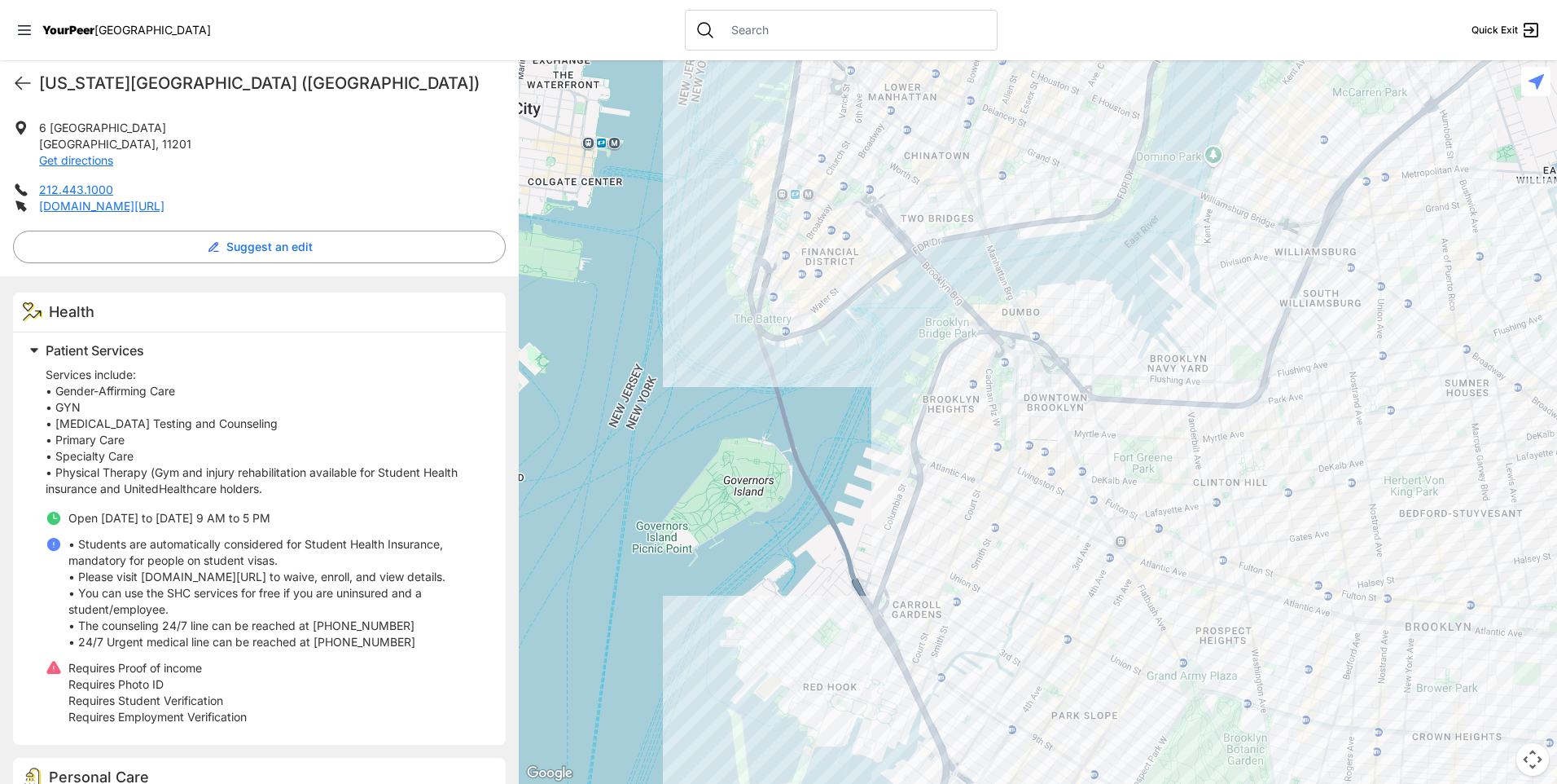
scroll to position [326, 0]
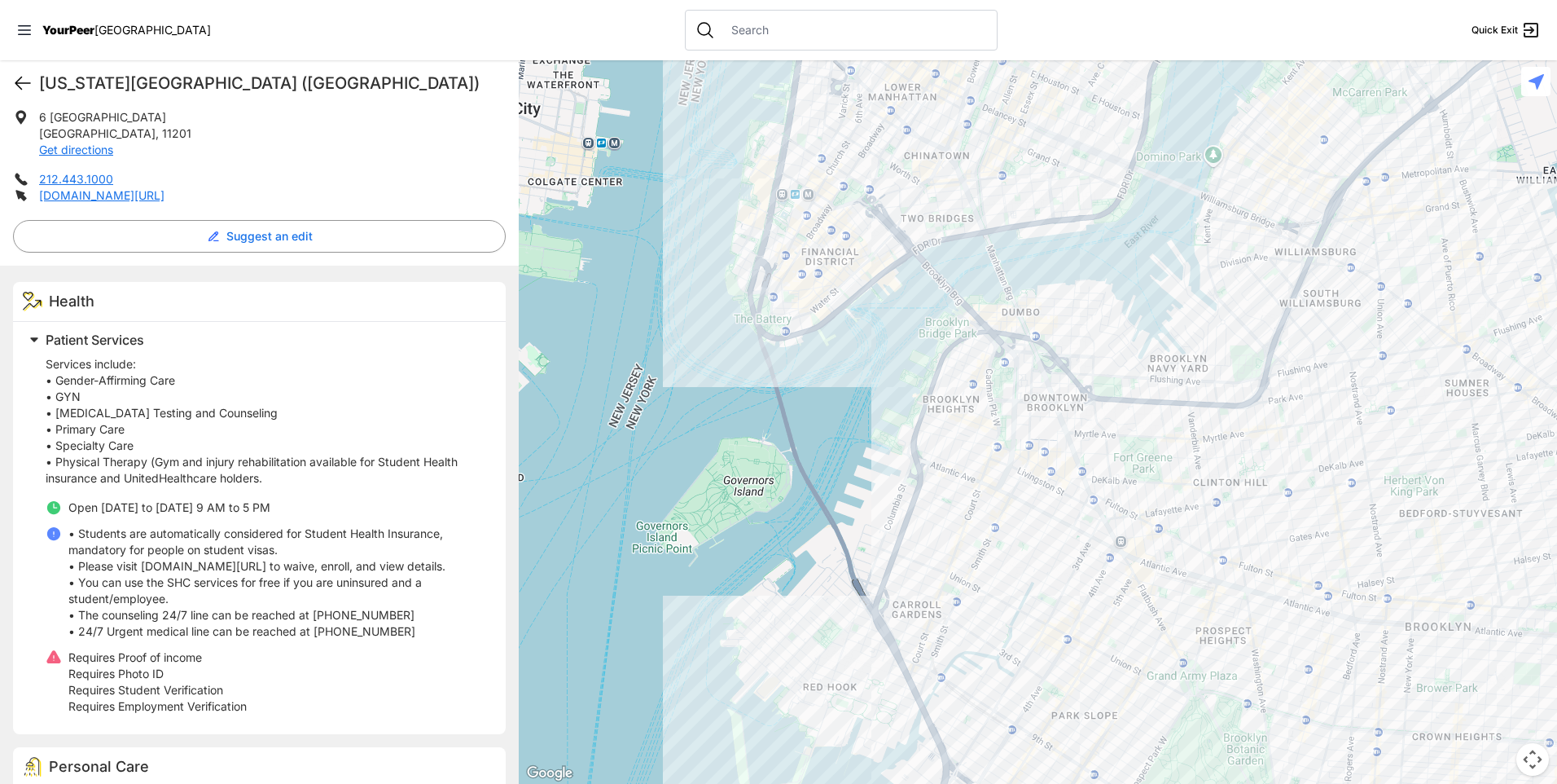
click at [16, 85] on icon at bounding box center [22, 83] width 19 height 19
select select "recentlyUpdated"
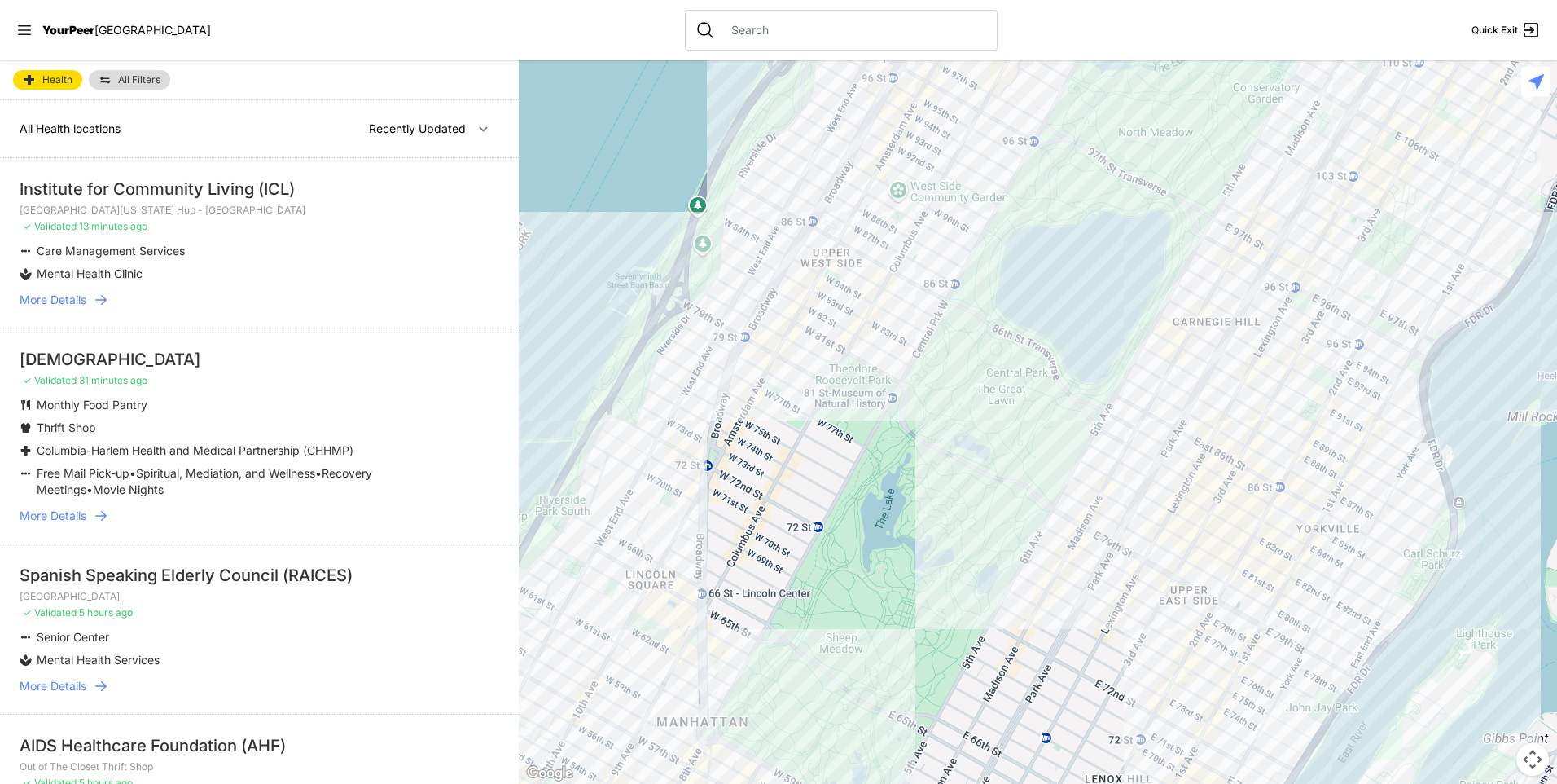
click at [743, 27] on input "text" at bounding box center [854, 30] width 265 height 17
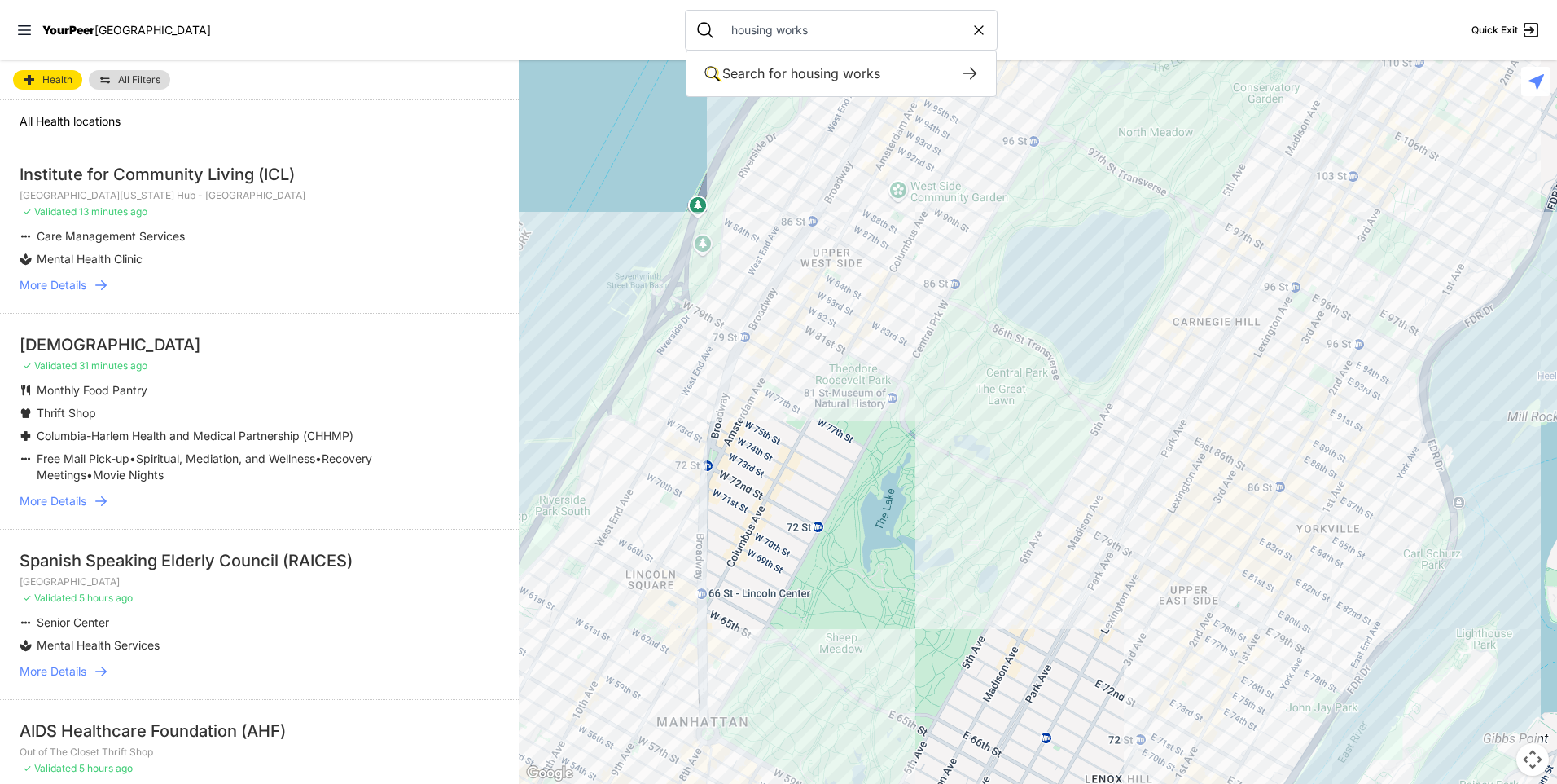
type input "housing works"
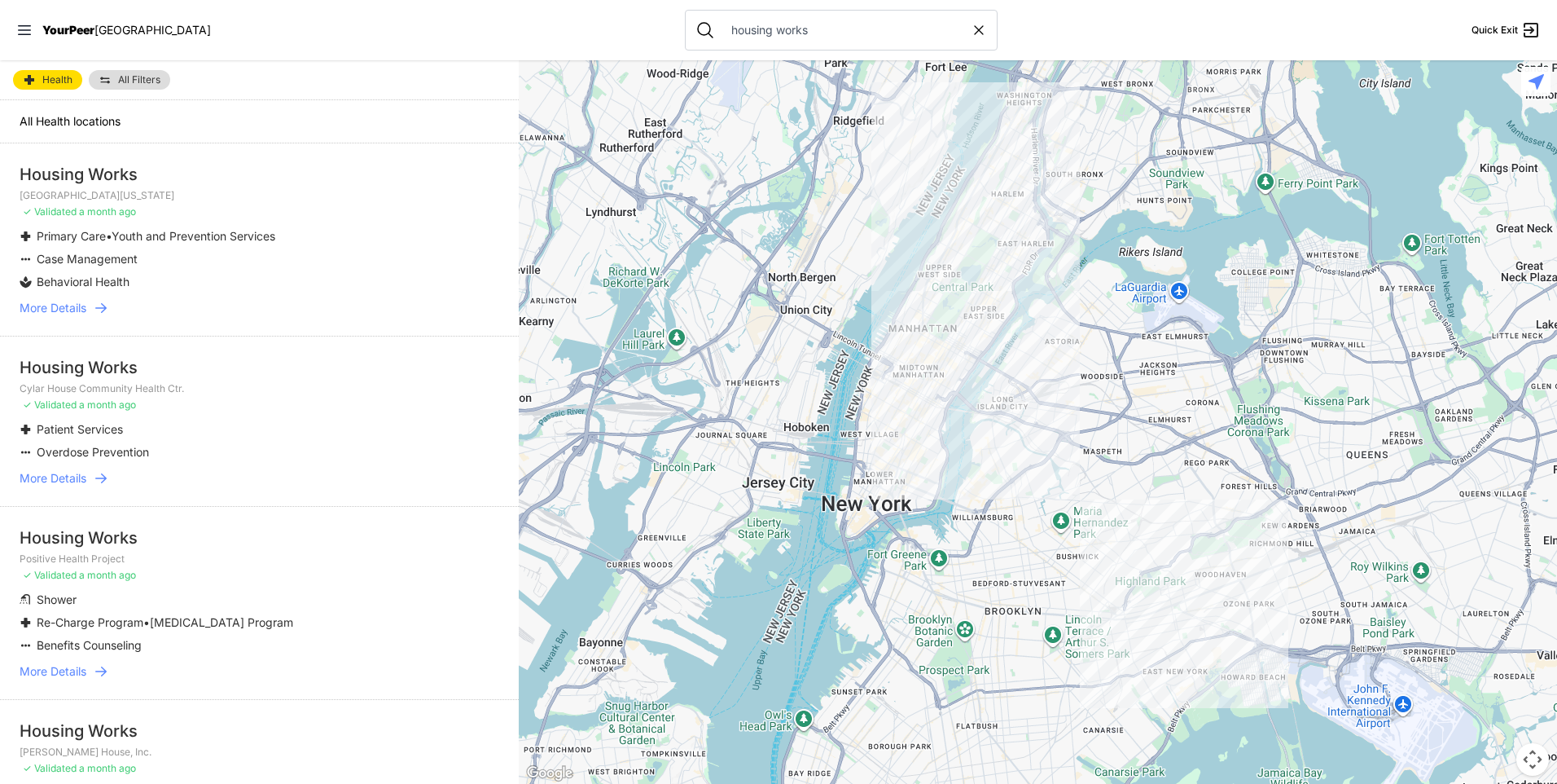
click at [938, 452] on div at bounding box center [1037, 421] width 1038 height 723
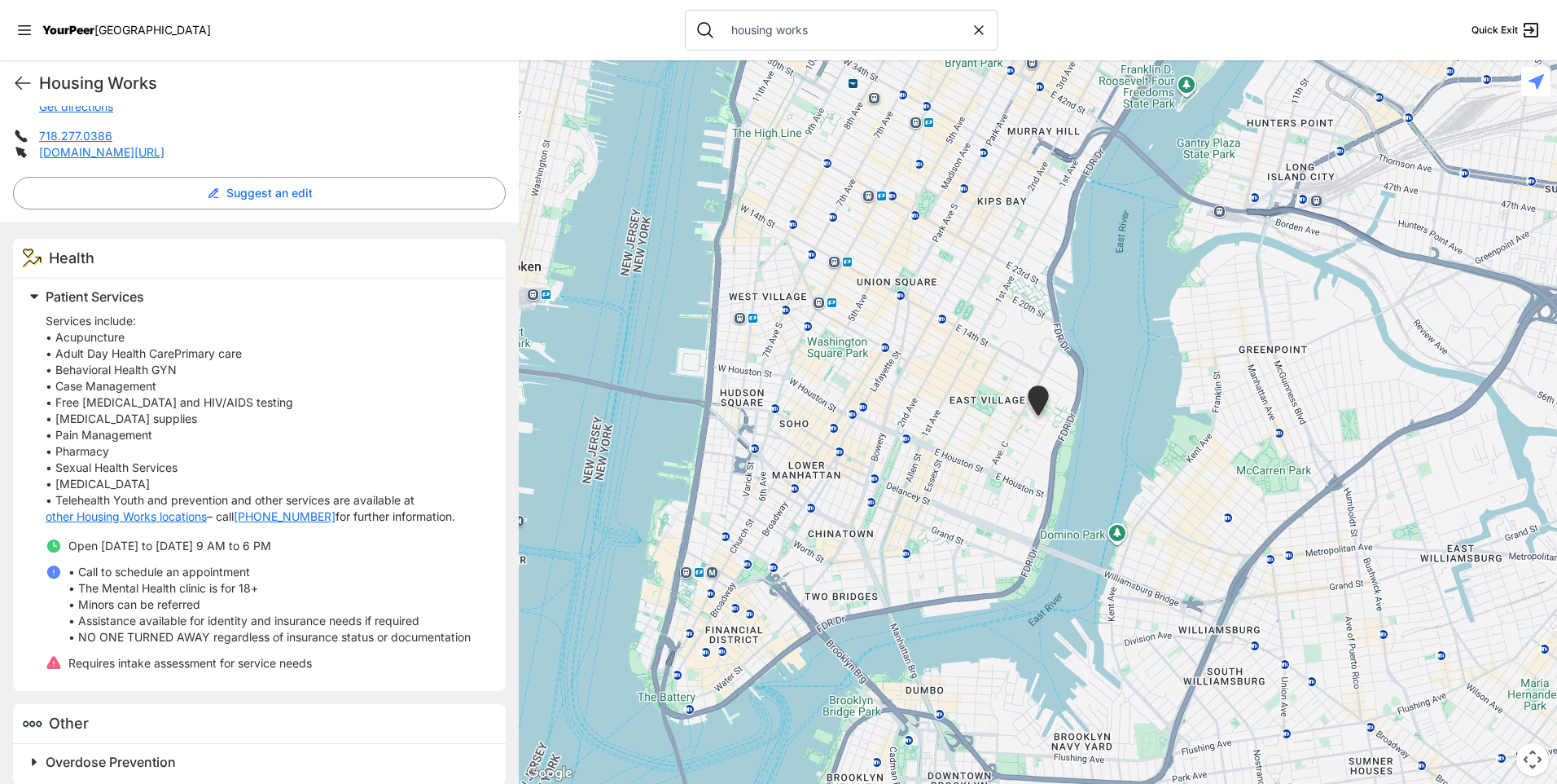
scroll to position [386, 0]
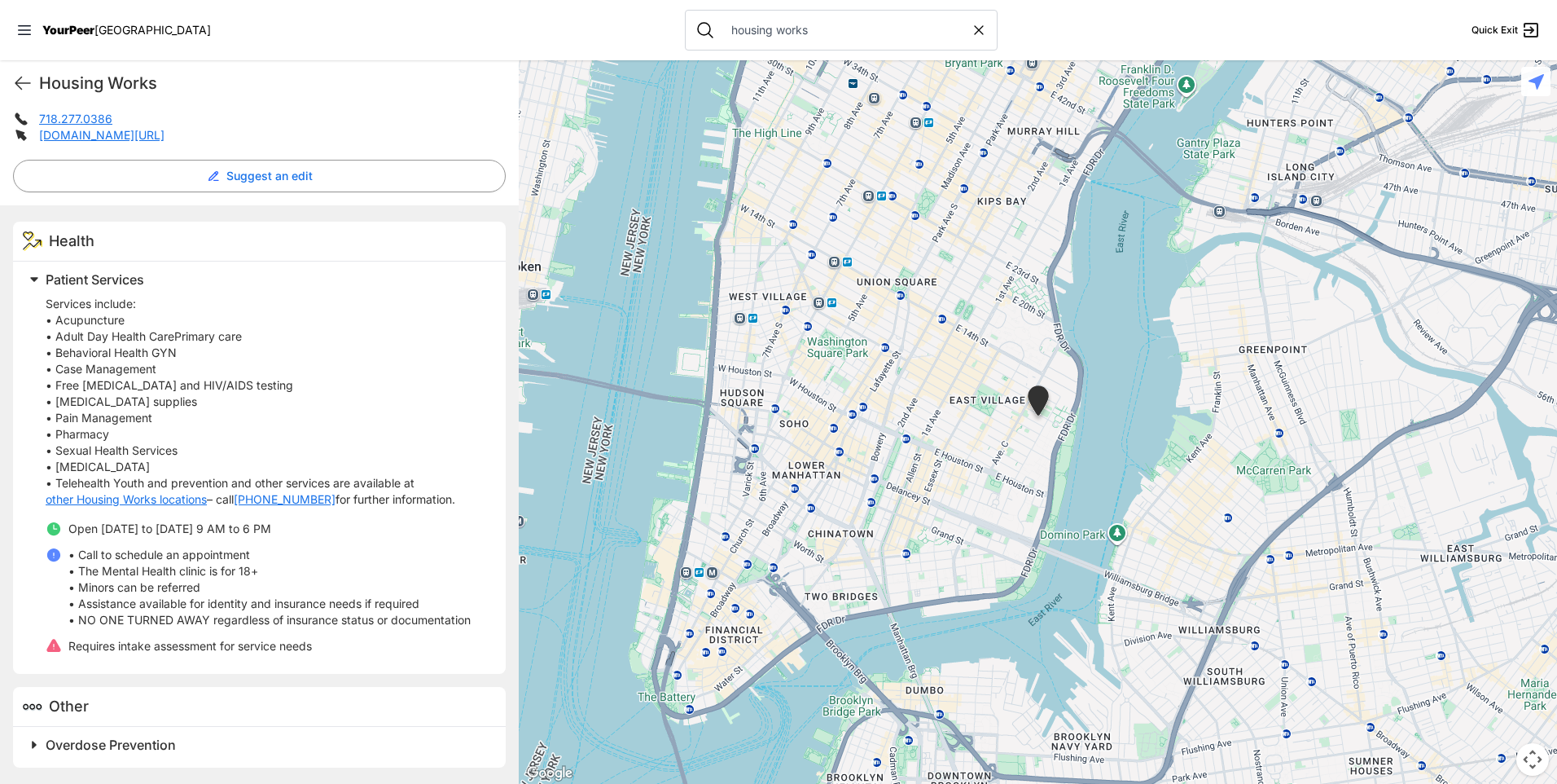
click at [158, 743] on span "Overdose Prevention" at bounding box center [111, 744] width 130 height 17
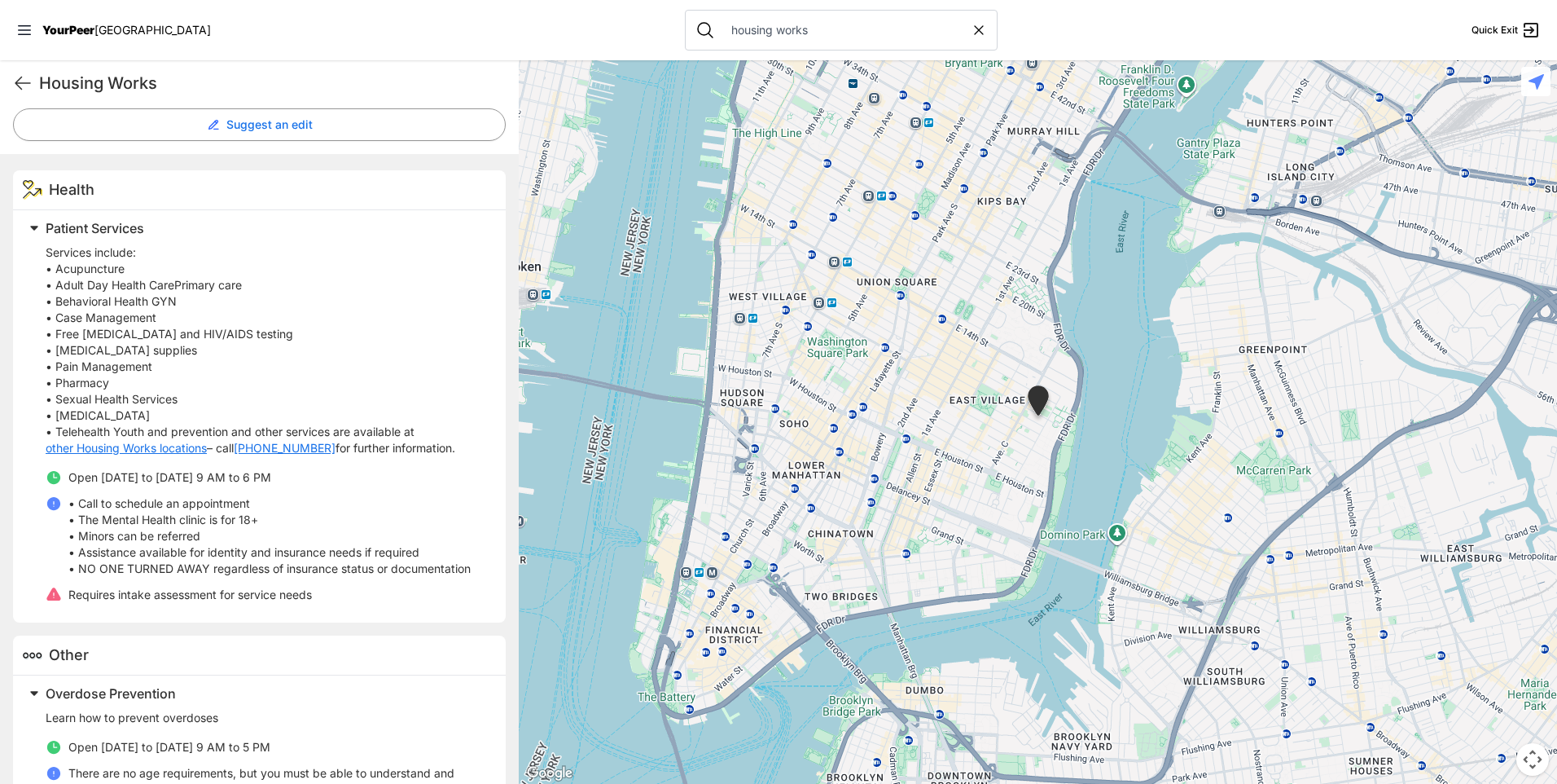
scroll to position [497, 0]
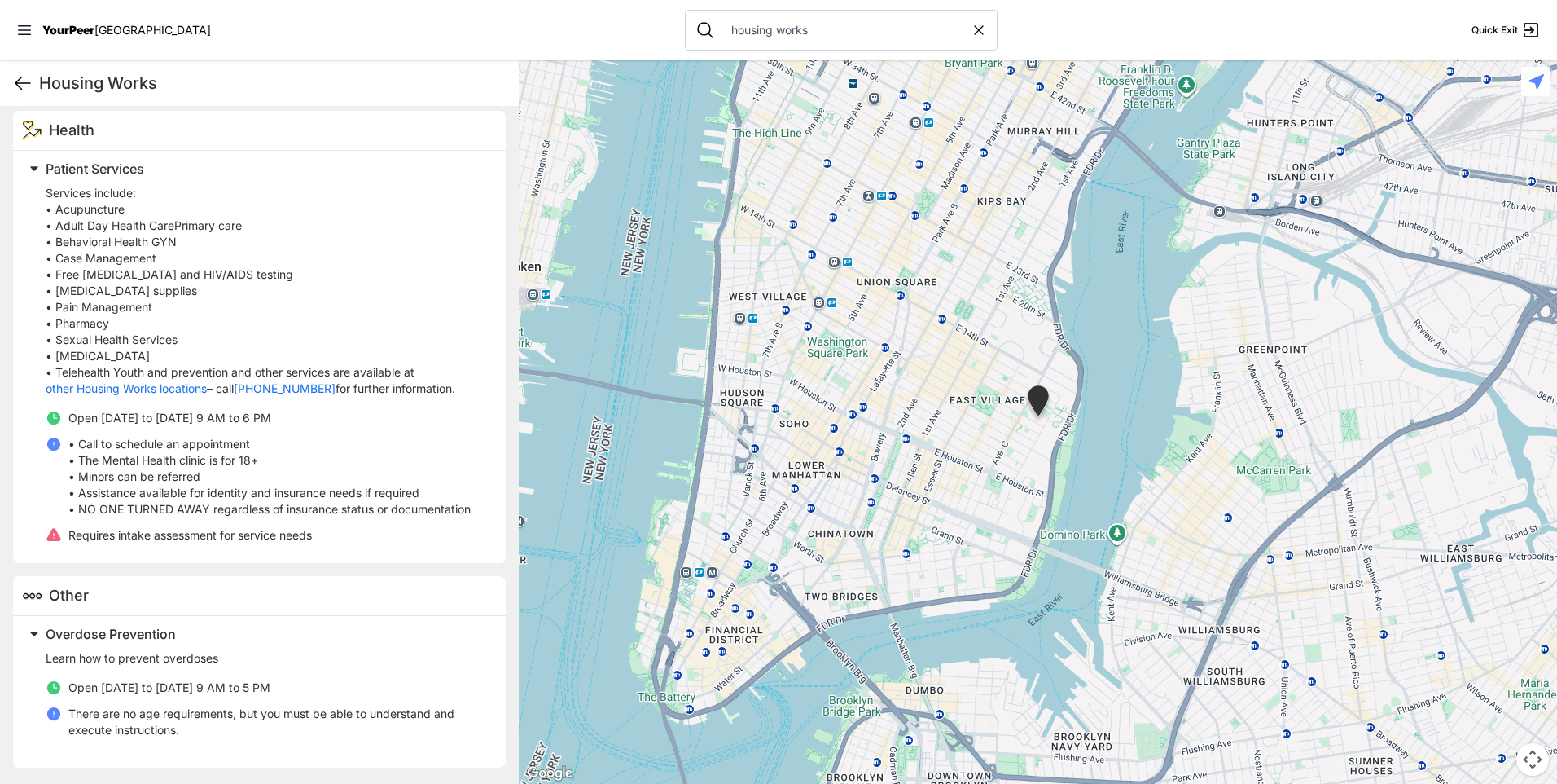
click at [13, 84] on icon at bounding box center [22, 83] width 19 height 19
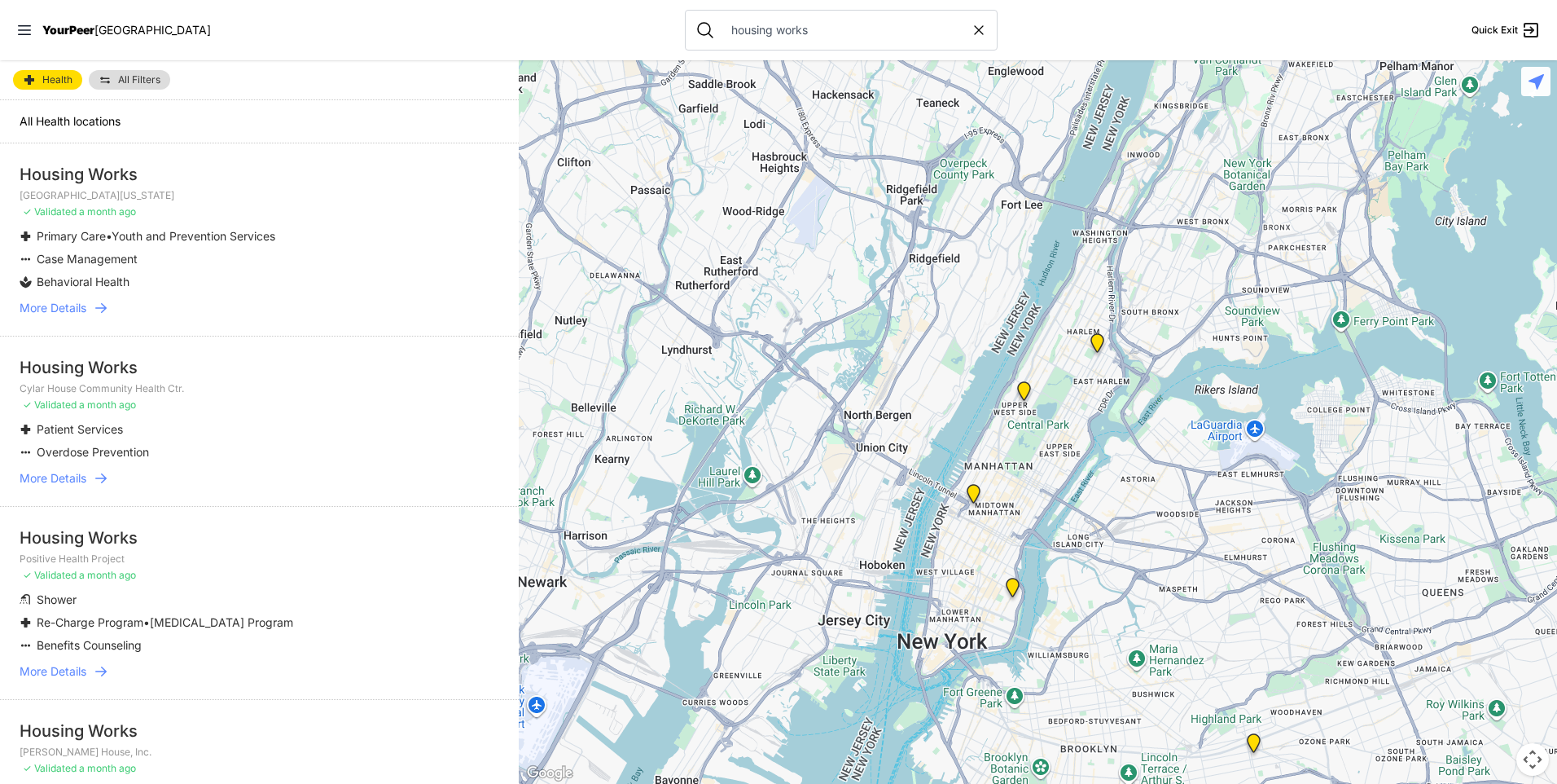
click at [1022, 396] on img "TOP Opportunities / Green Keepers" at bounding box center [1024, 394] width 20 height 26
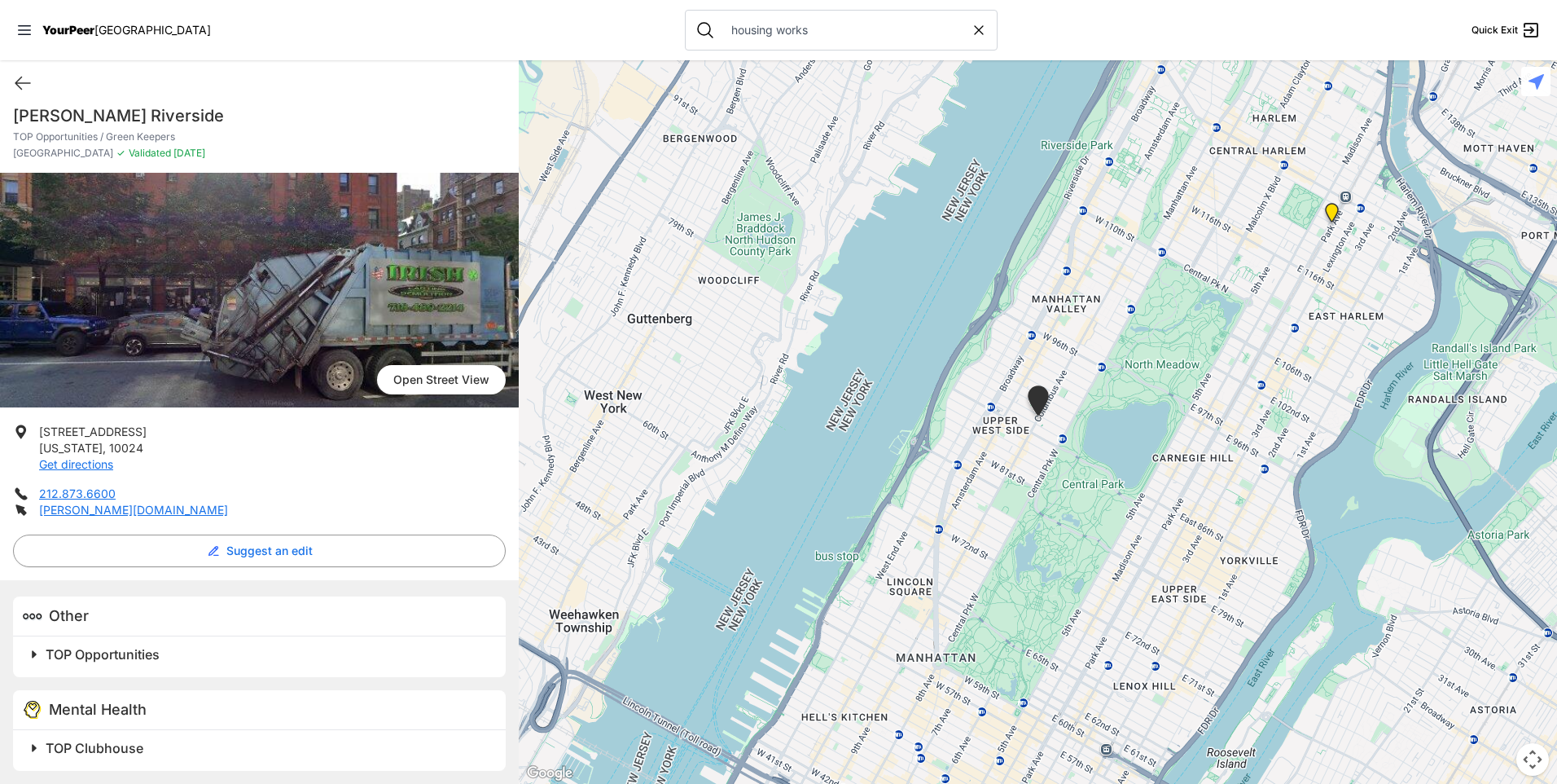
scroll to position [15, 0]
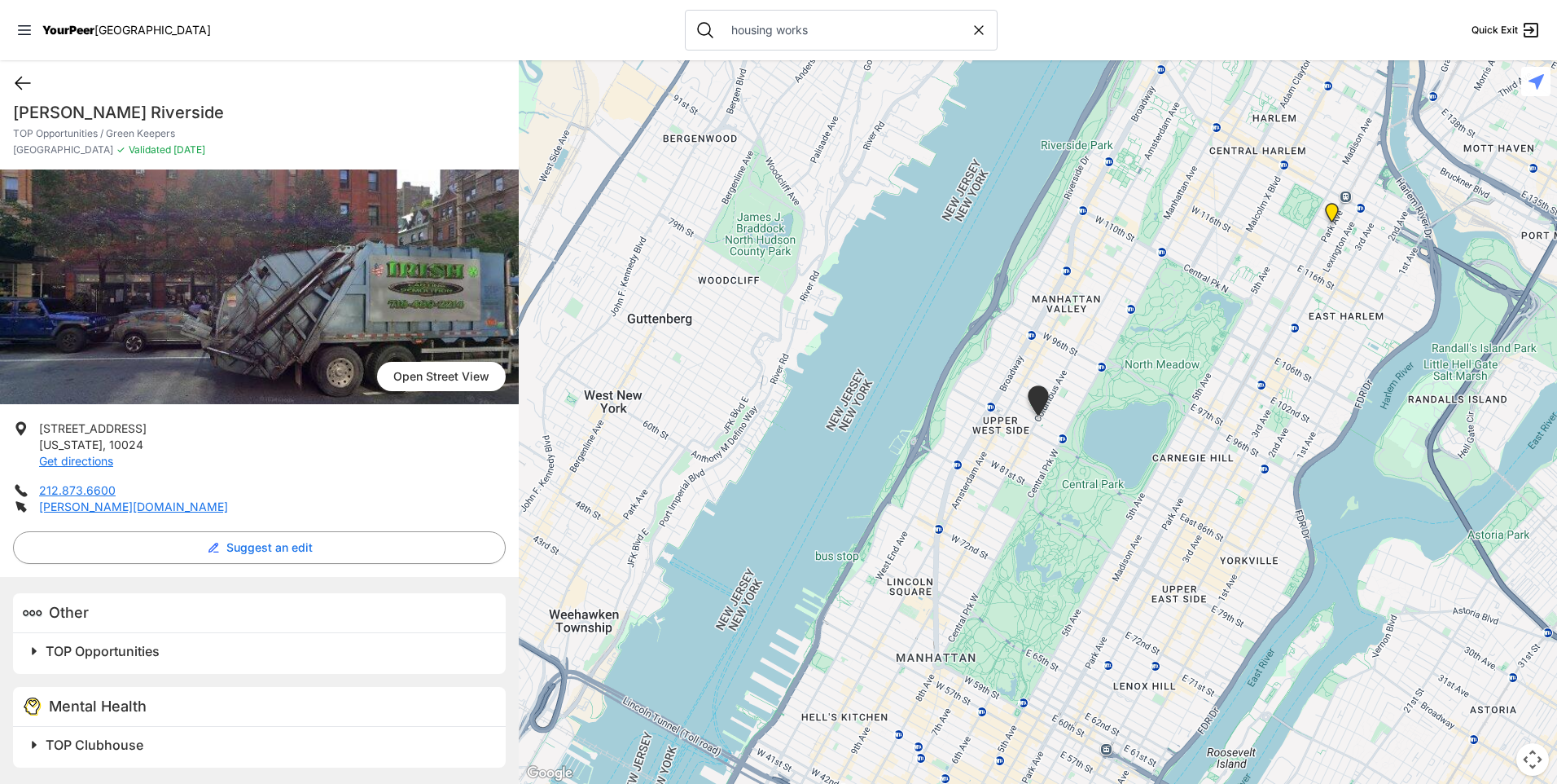
click at [18, 83] on icon at bounding box center [23, 83] width 15 height 12
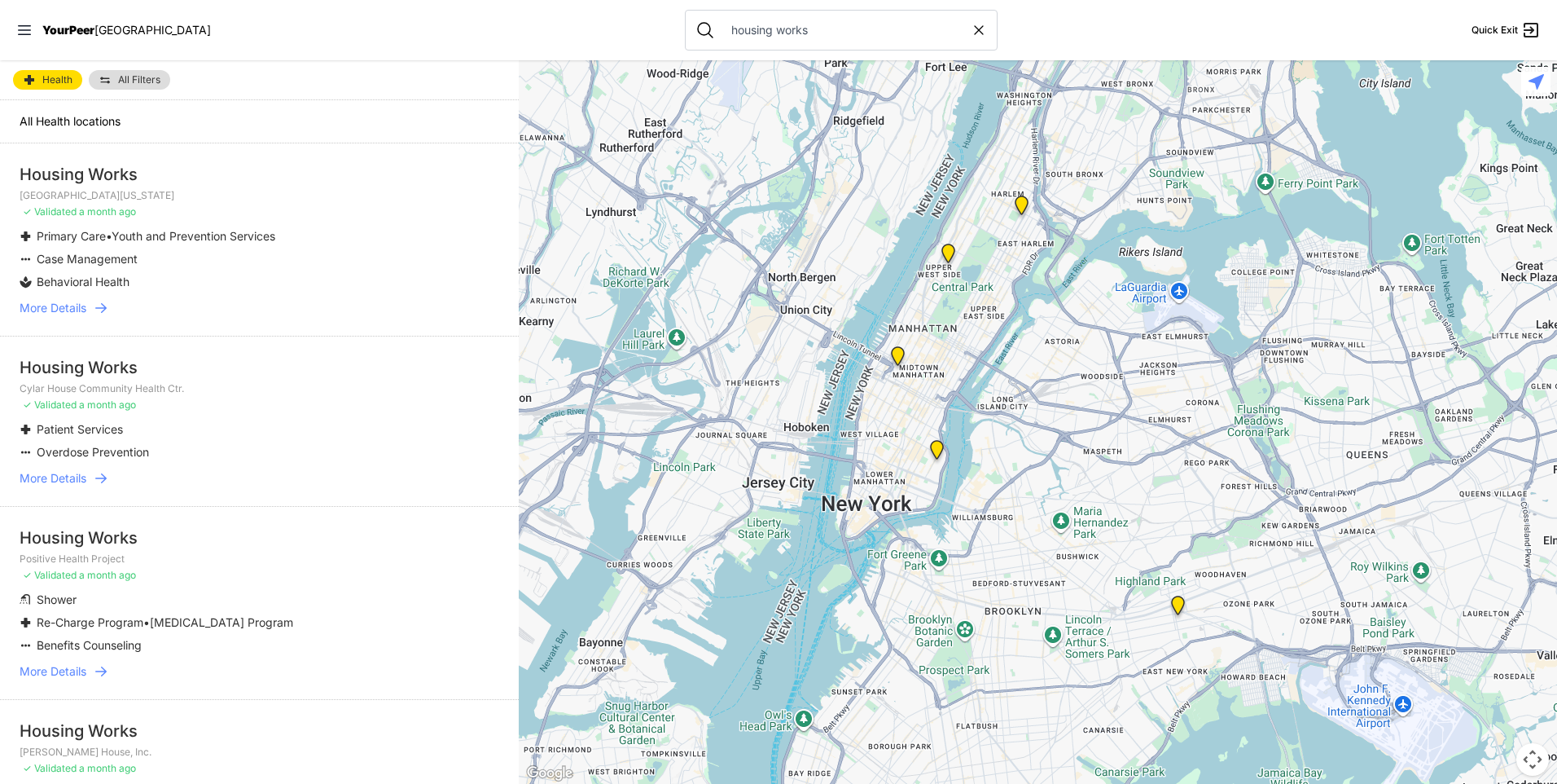
click at [897, 351] on img "Positive Health Project" at bounding box center [898, 359] width 20 height 26
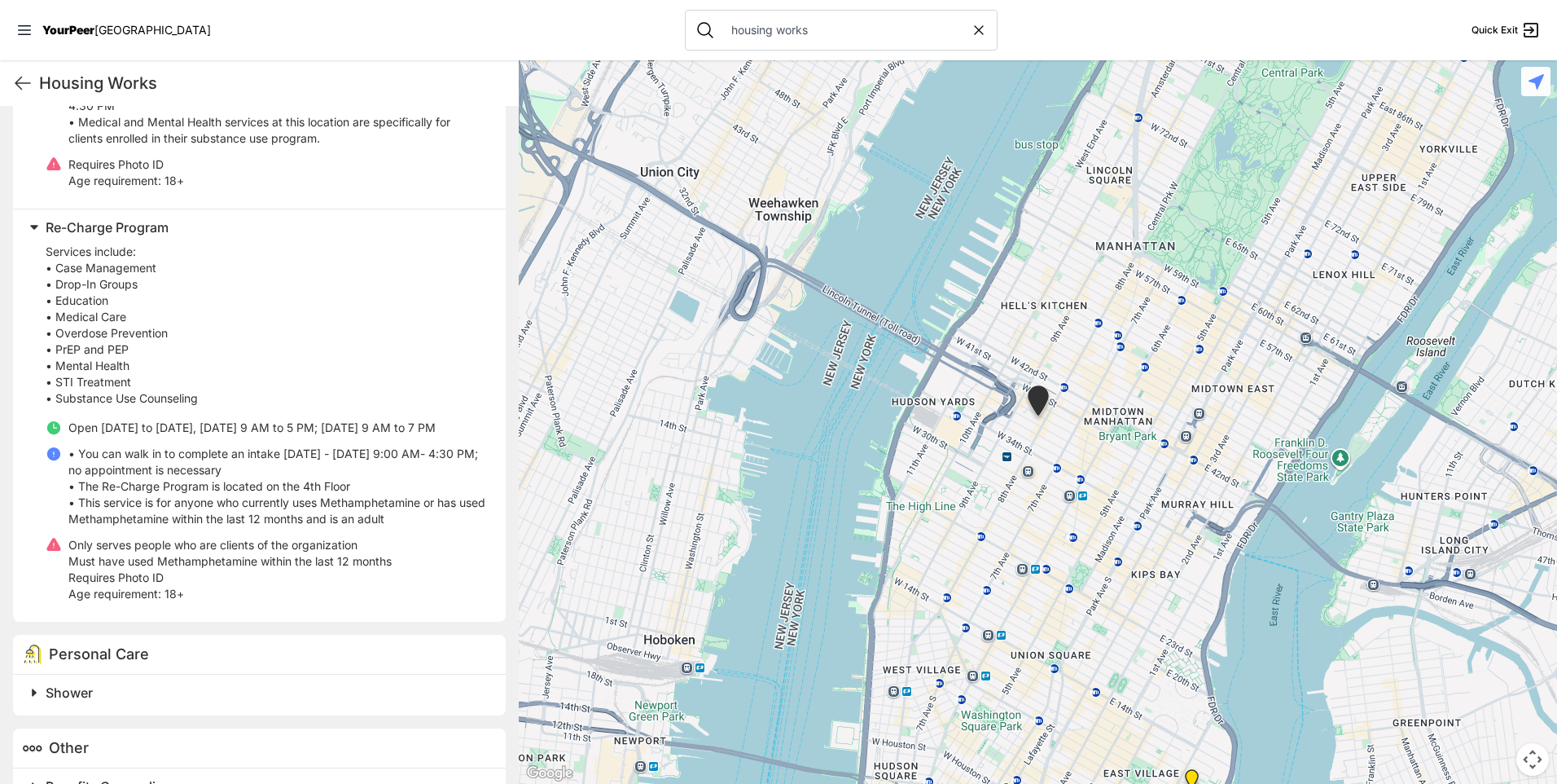
scroll to position [827, 0]
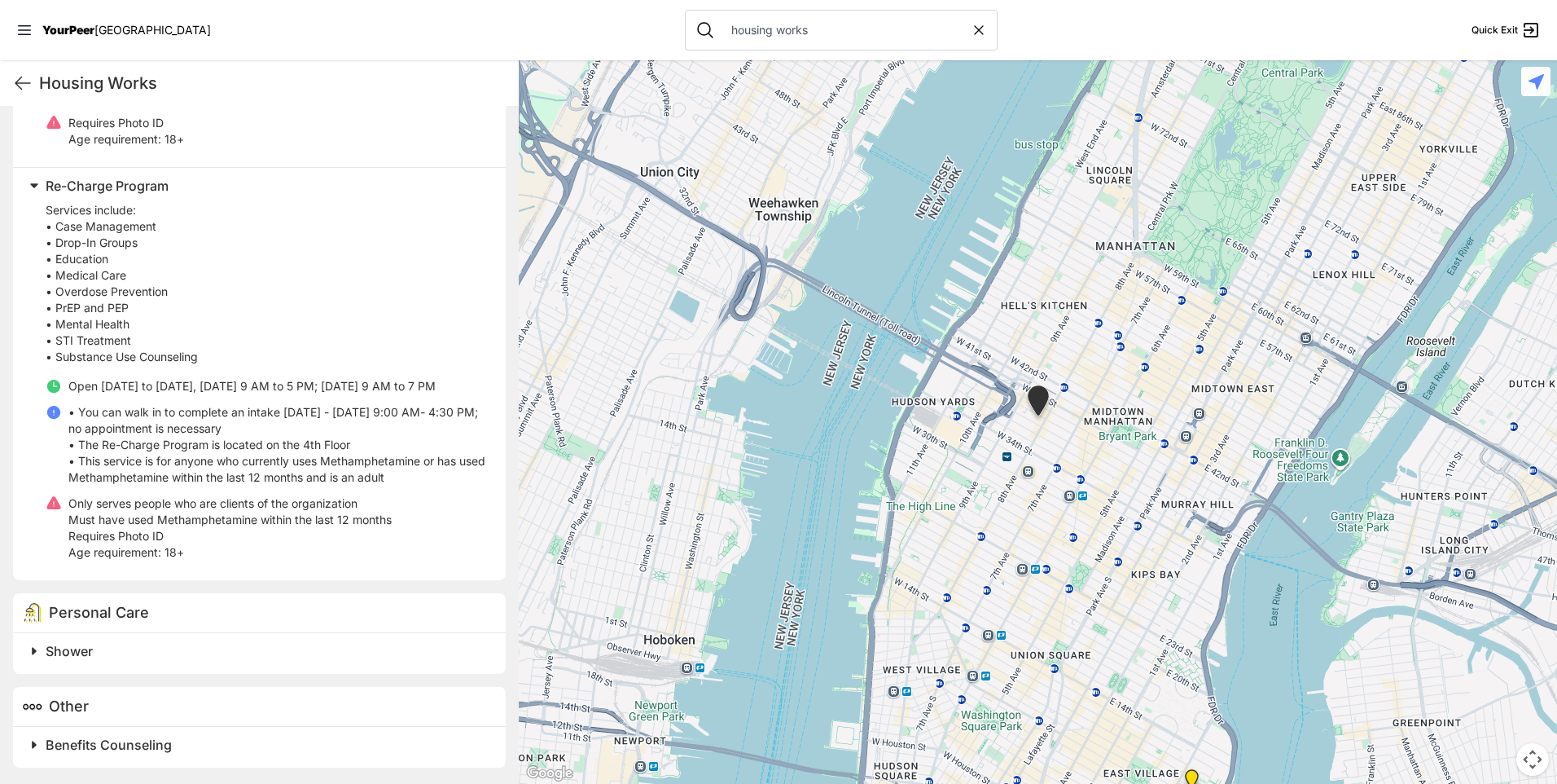
click at [71, 658] on span "Shower" at bounding box center [69, 651] width 47 height 17
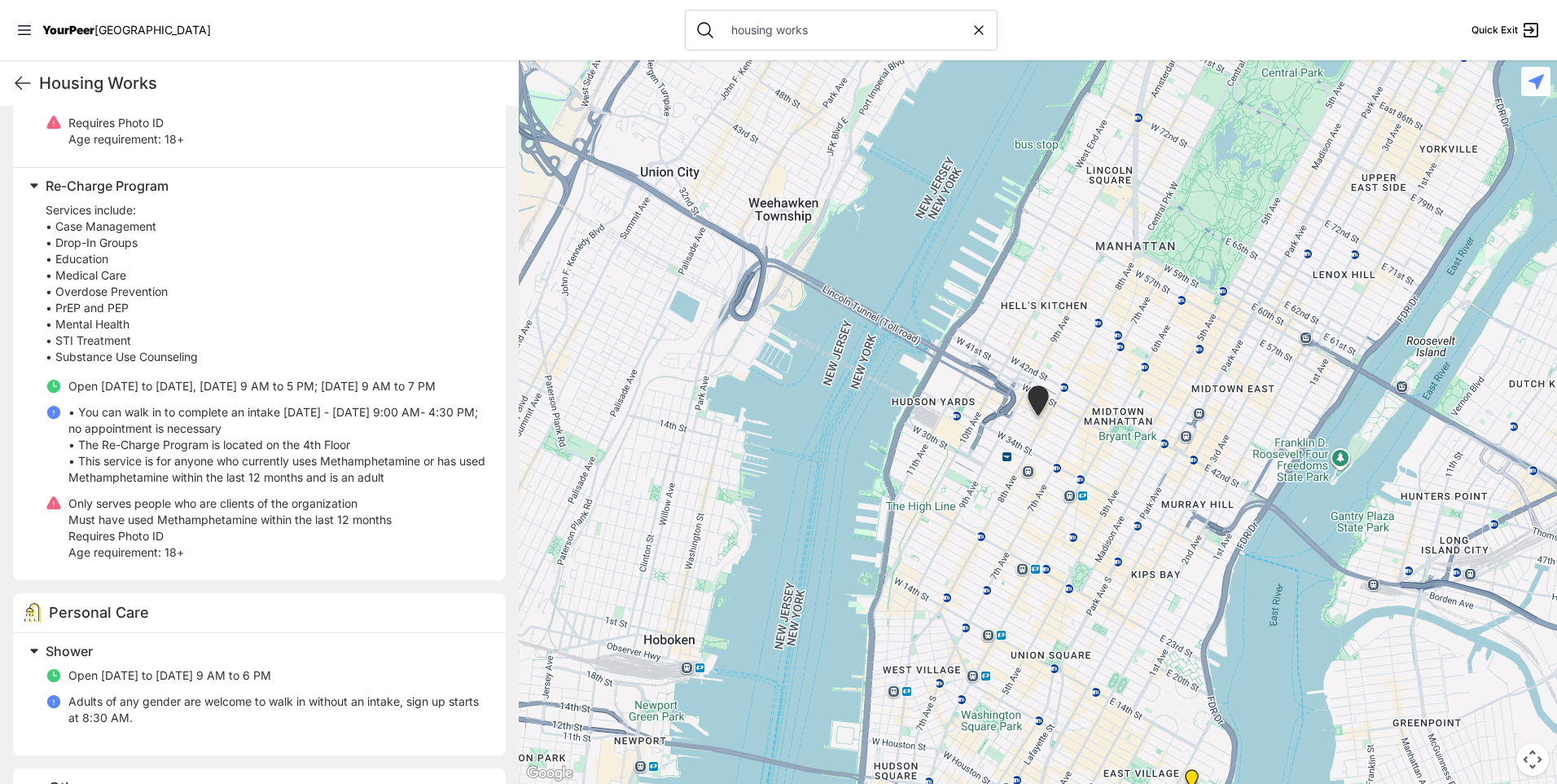
scroll to position [909, 0]
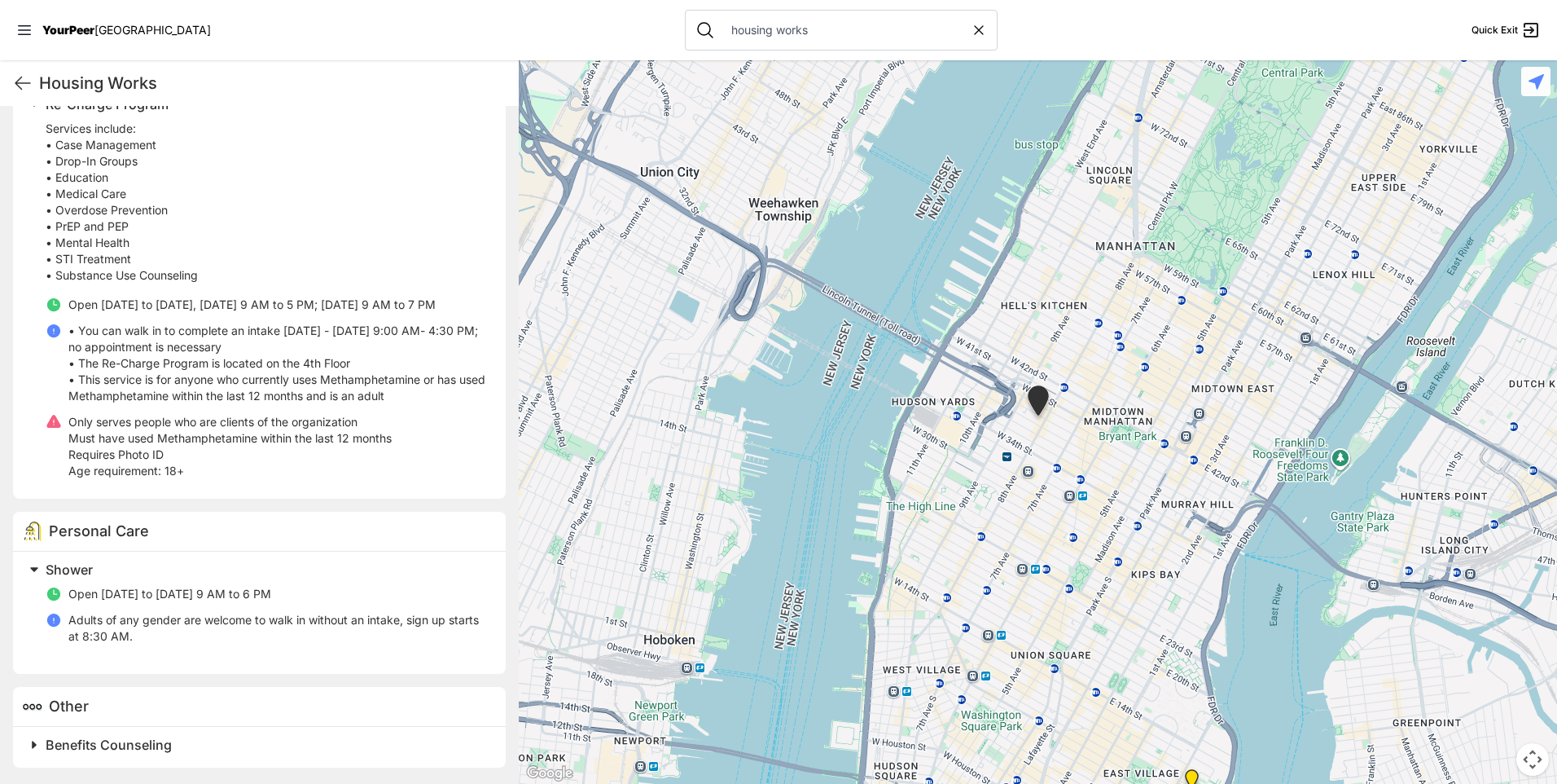
click at [149, 746] on span "Benefits Counseling" at bounding box center [109, 744] width 126 height 17
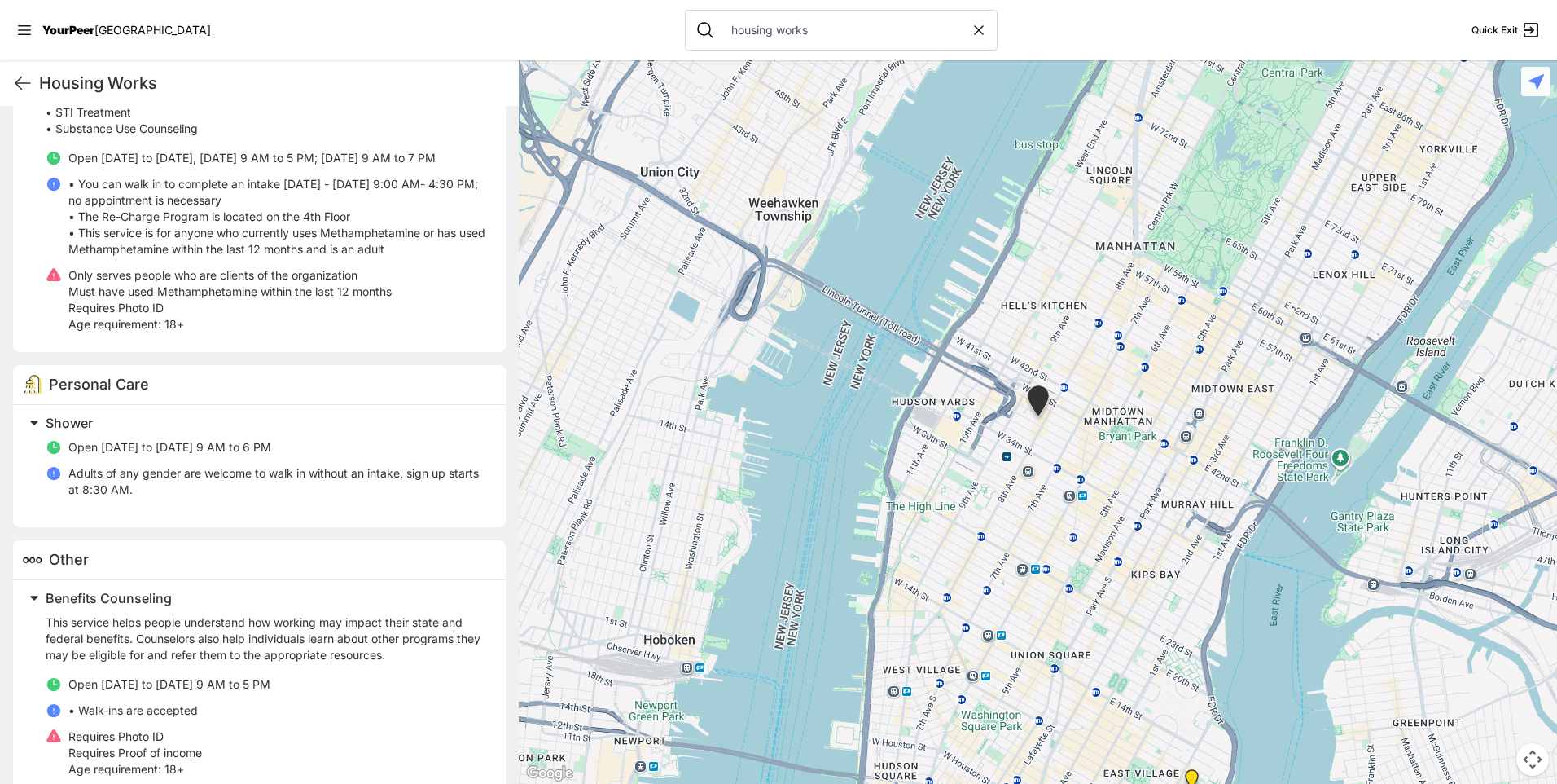
scroll to position [1085, 0]
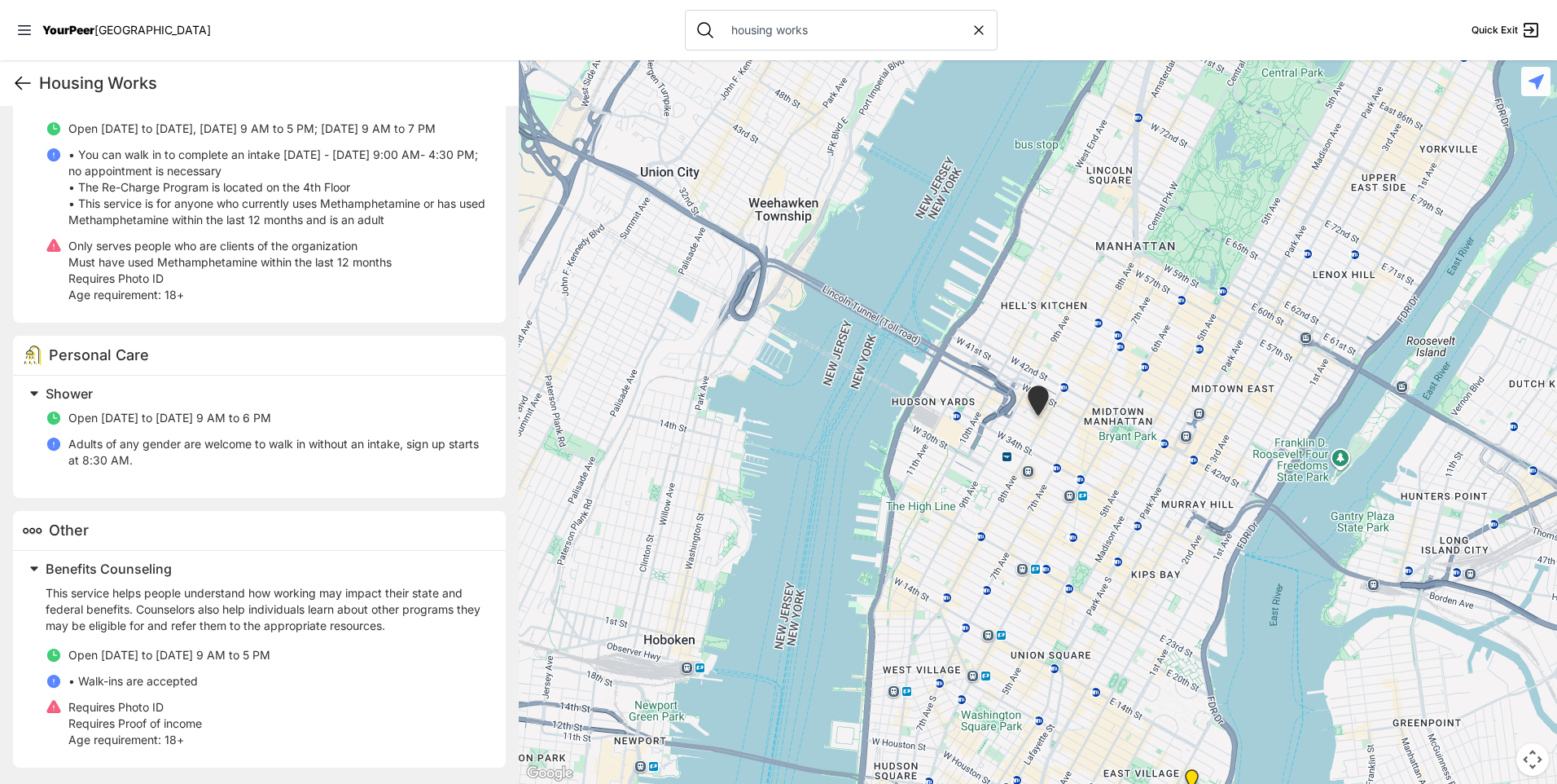
click at [21, 82] on icon at bounding box center [22, 83] width 19 height 19
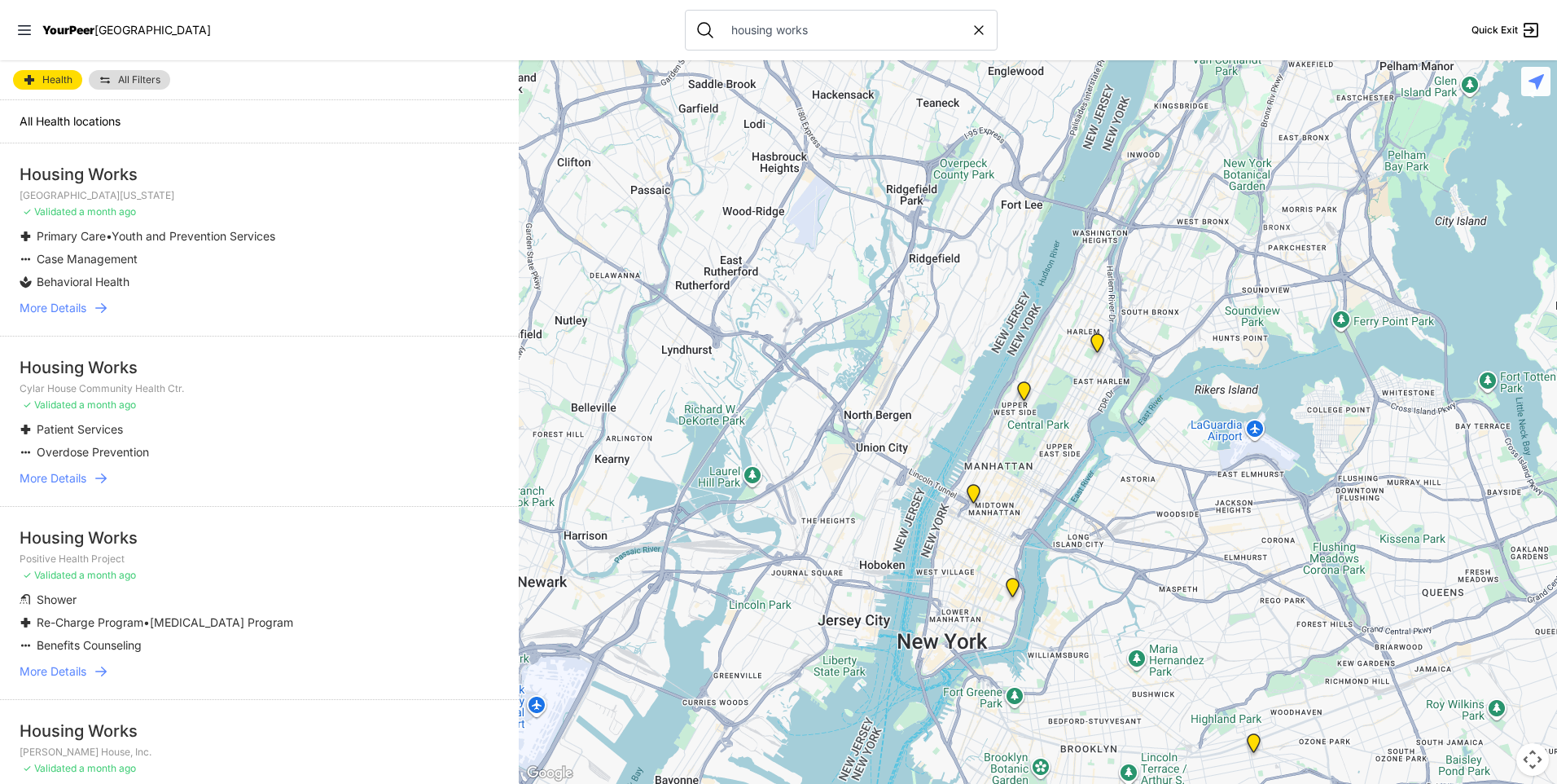
click at [1094, 345] on img "Bailey House, Inc." at bounding box center [1097, 346] width 20 height 26
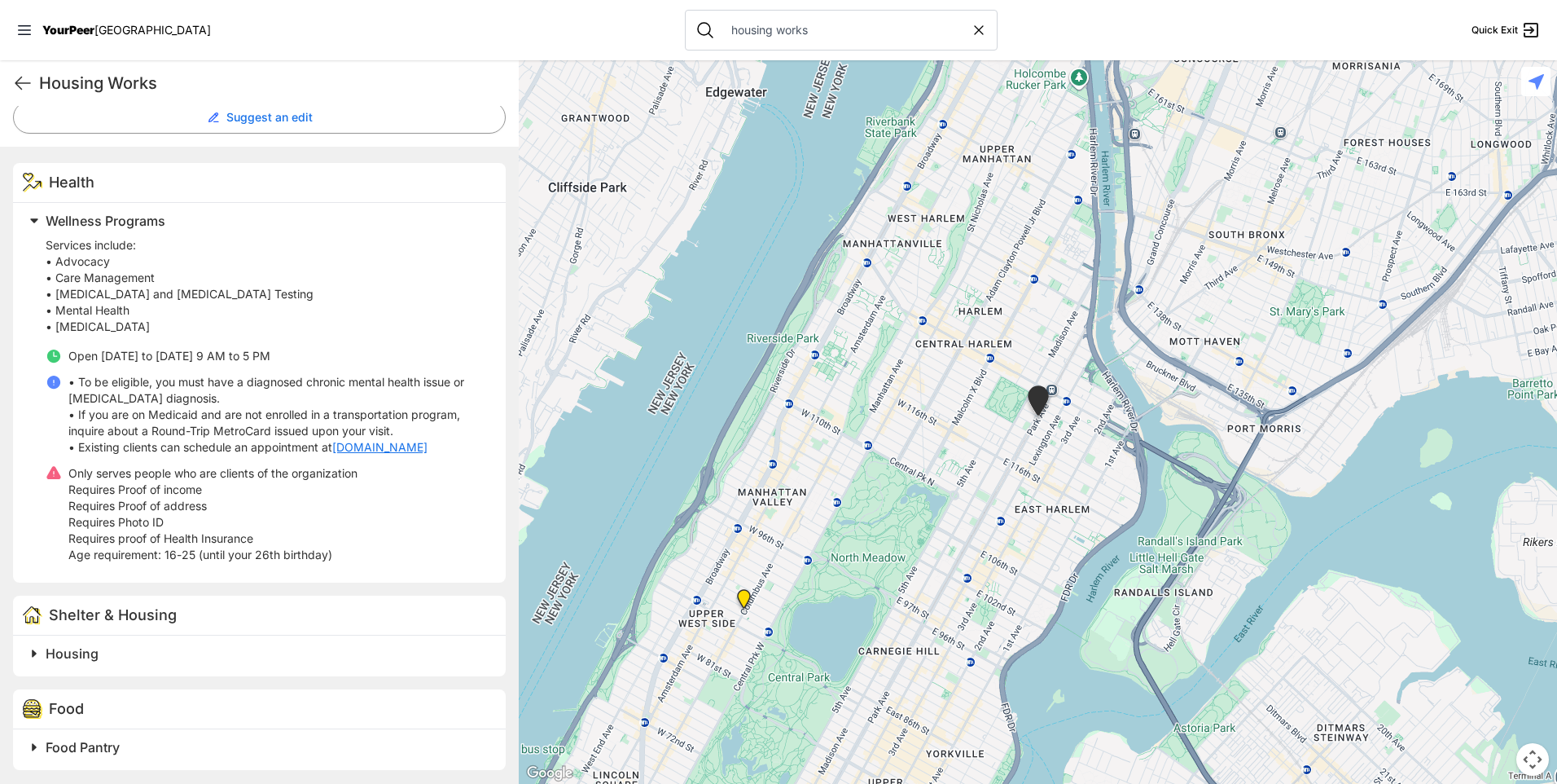
scroll to position [463, 0]
click at [79, 654] on span "Housing" at bounding box center [72, 651] width 53 height 17
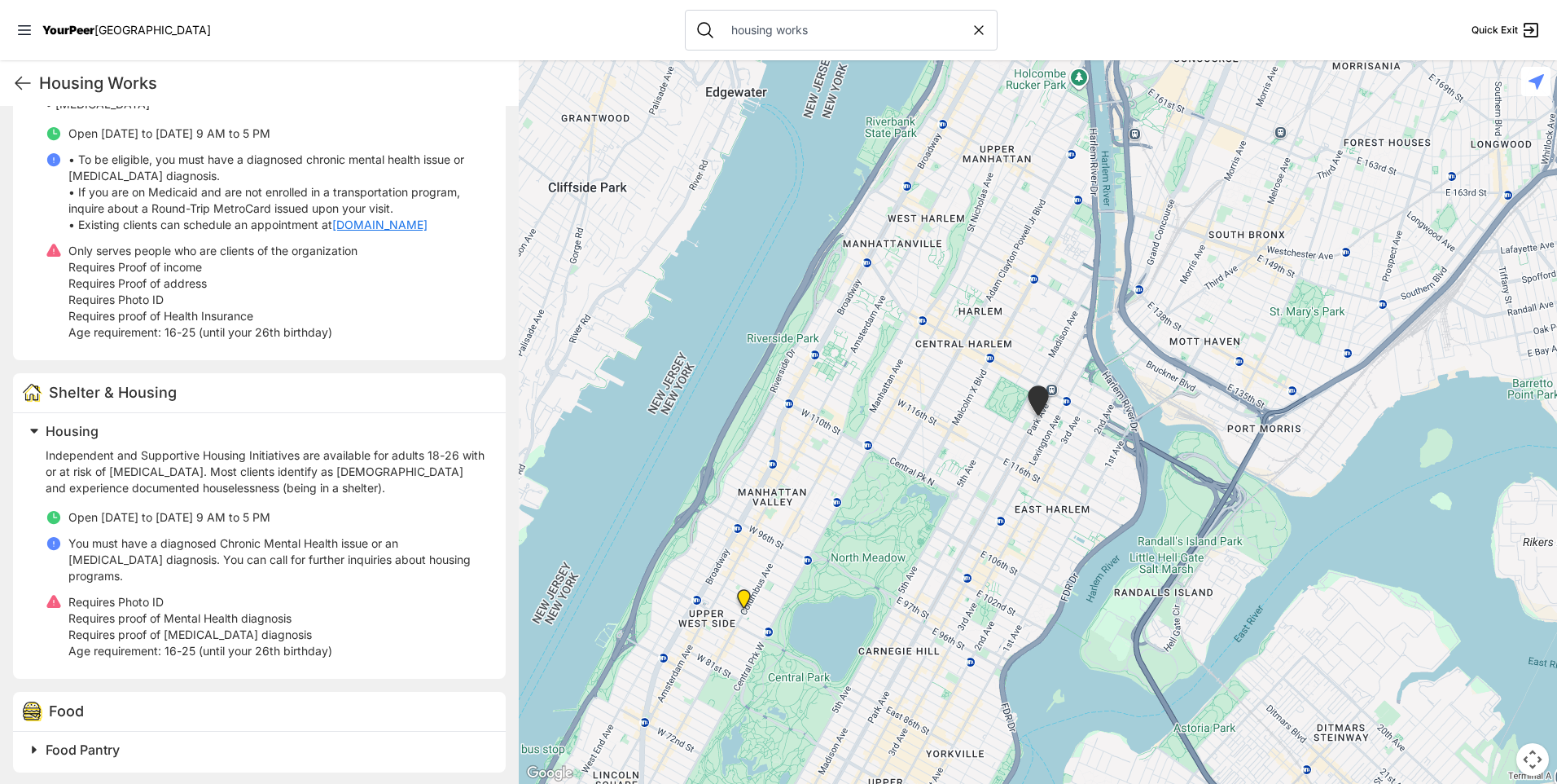
scroll to position [672, 0]
click at [88, 762] on div "Food Pantry" at bounding box center [259, 747] width 493 height 41
click at [115, 743] on span "Food Pantry" at bounding box center [83, 744] width 74 height 17
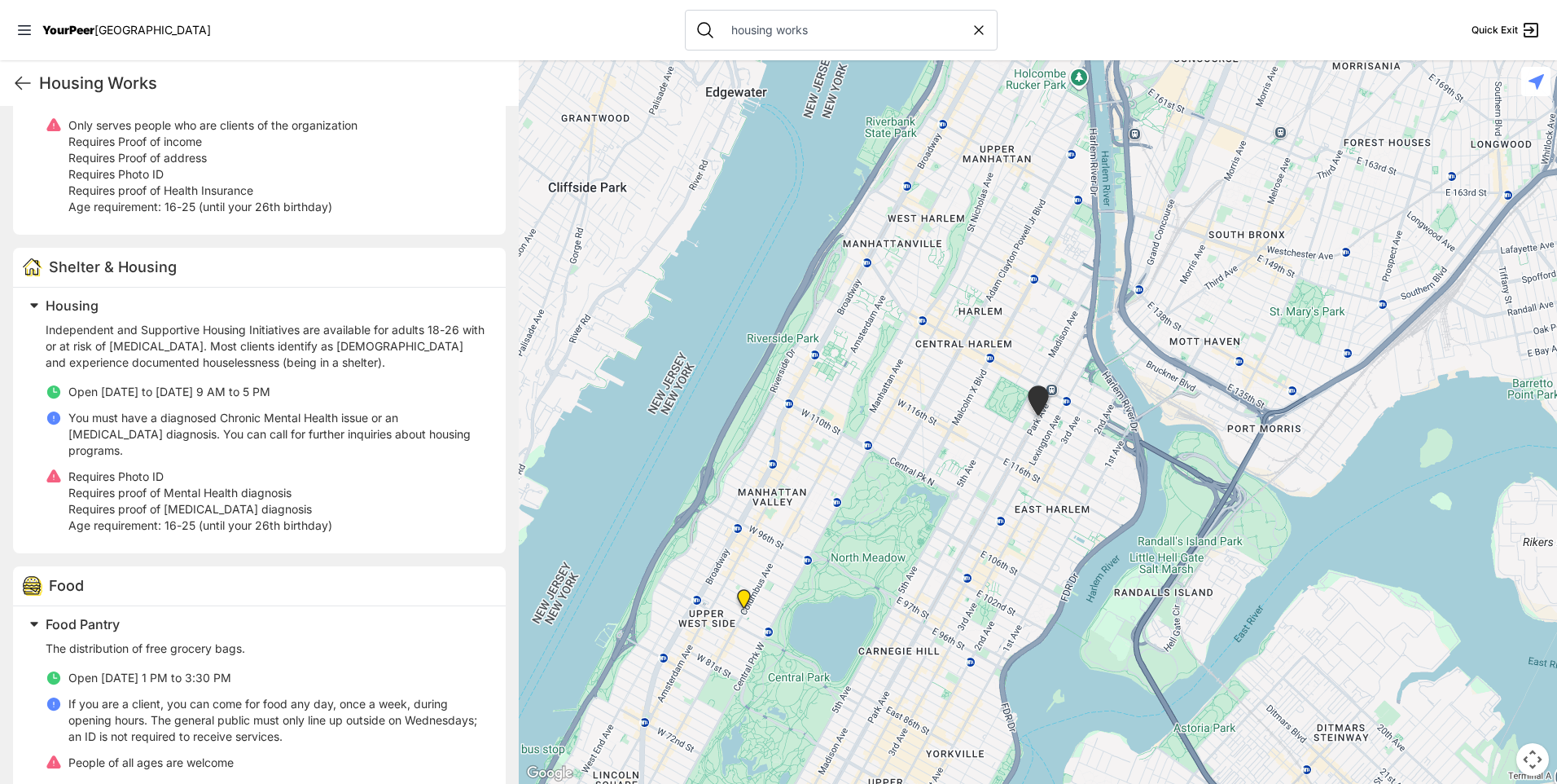
scroll to position [815, 0]
